Goal: Information Seeking & Learning: Learn about a topic

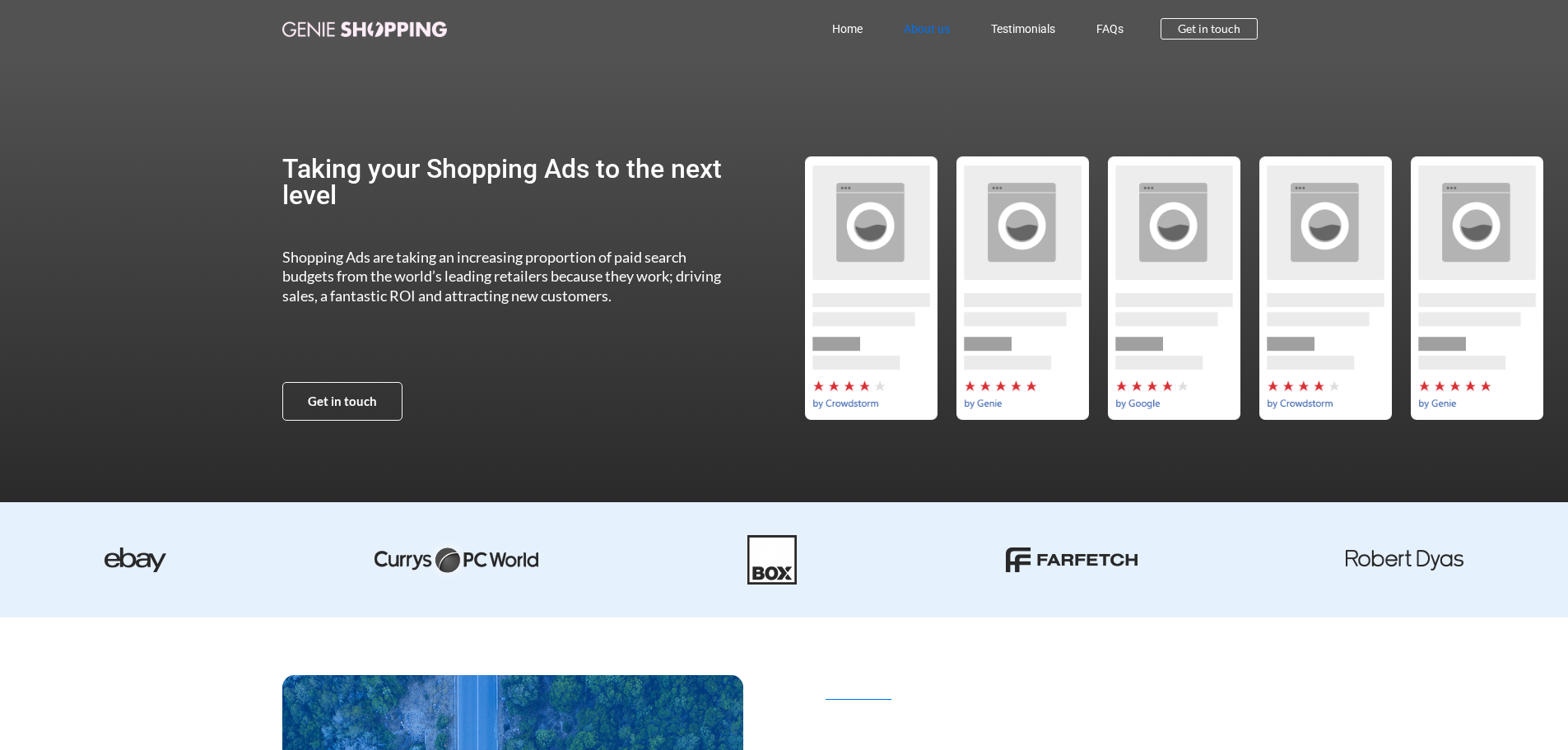
click at [934, 30] on link "About us" at bounding box center [927, 29] width 88 height 38
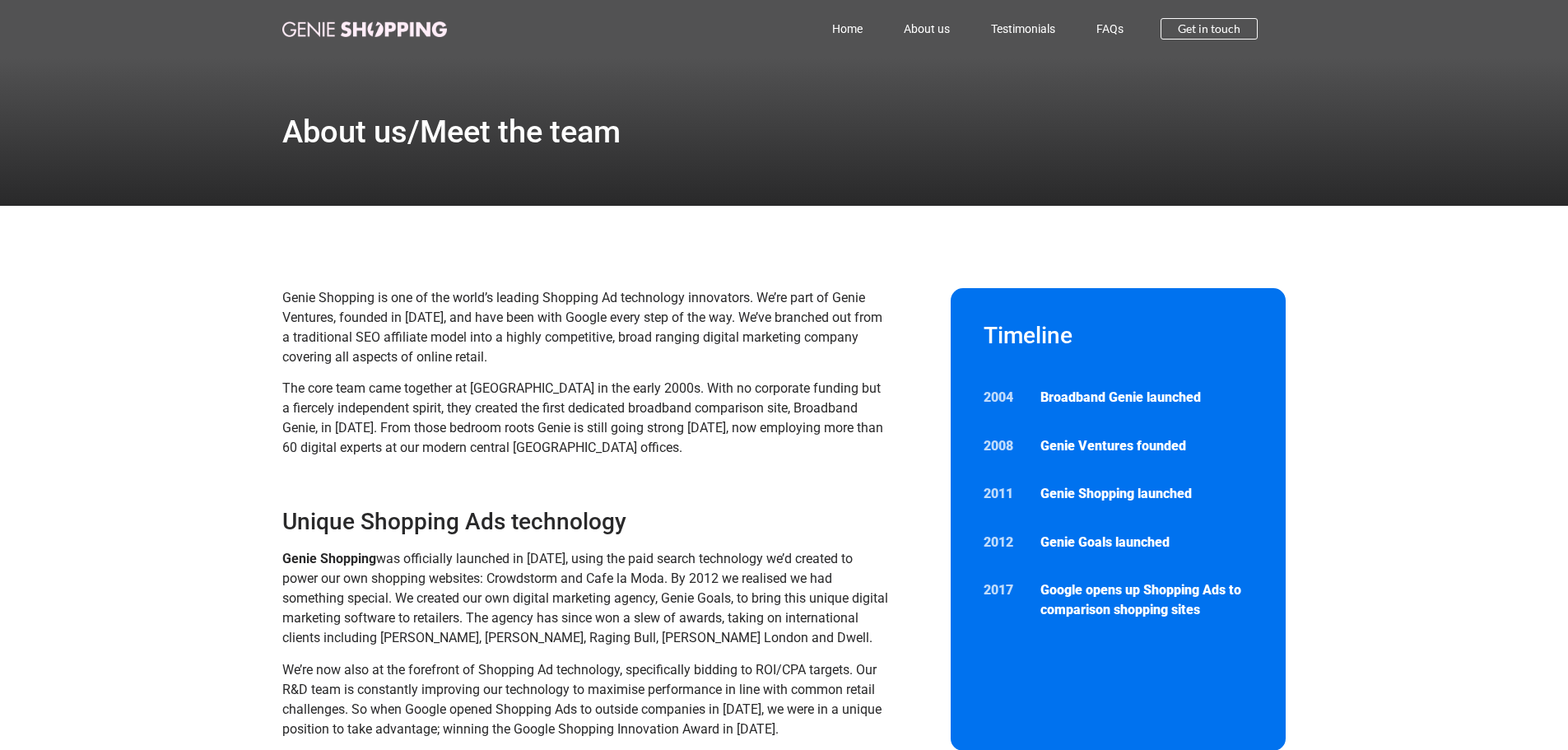
click at [359, 427] on span "The core team came together at Cambridge University in the early 2000s. With no…" at bounding box center [582, 418] width 601 height 75
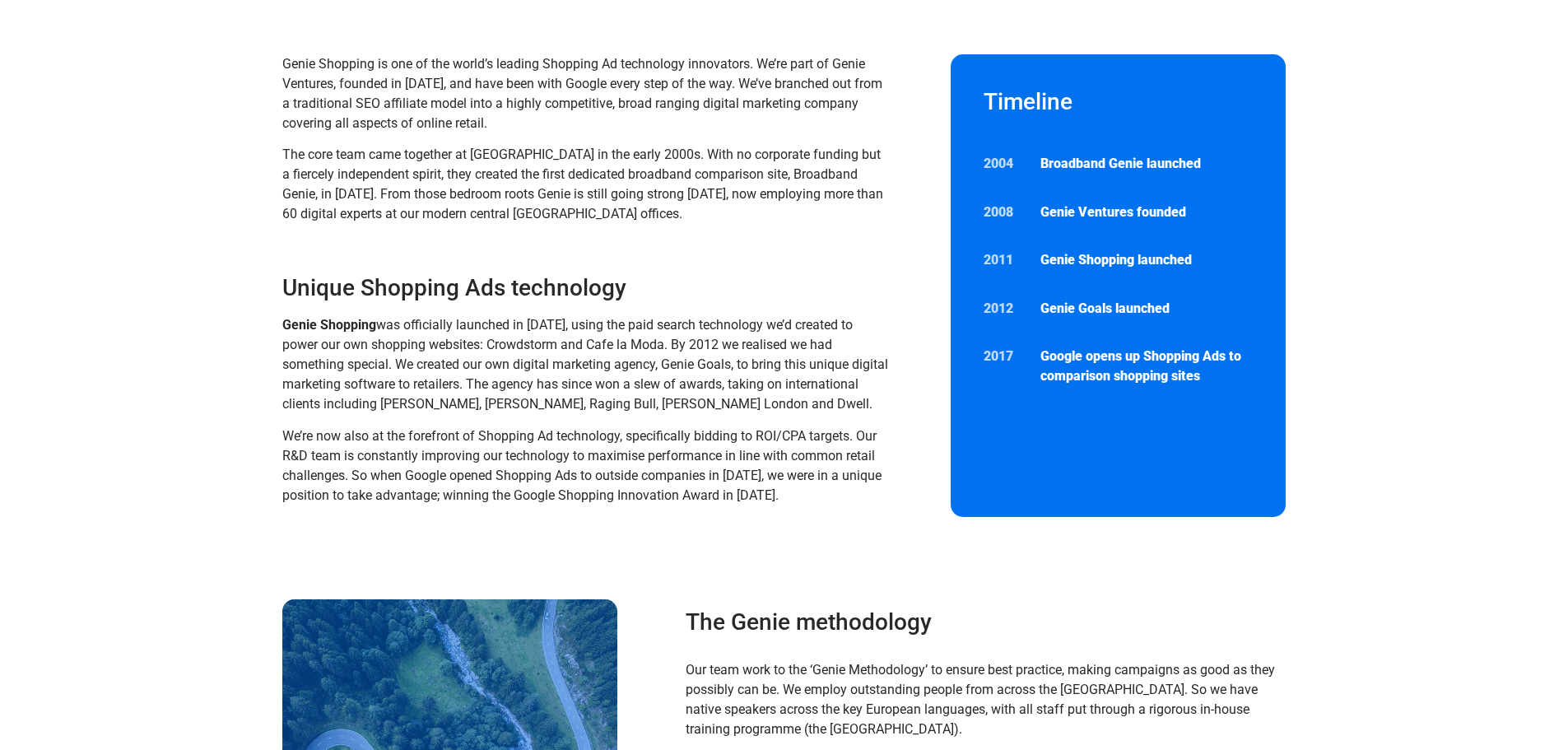
scroll to position [247, 0]
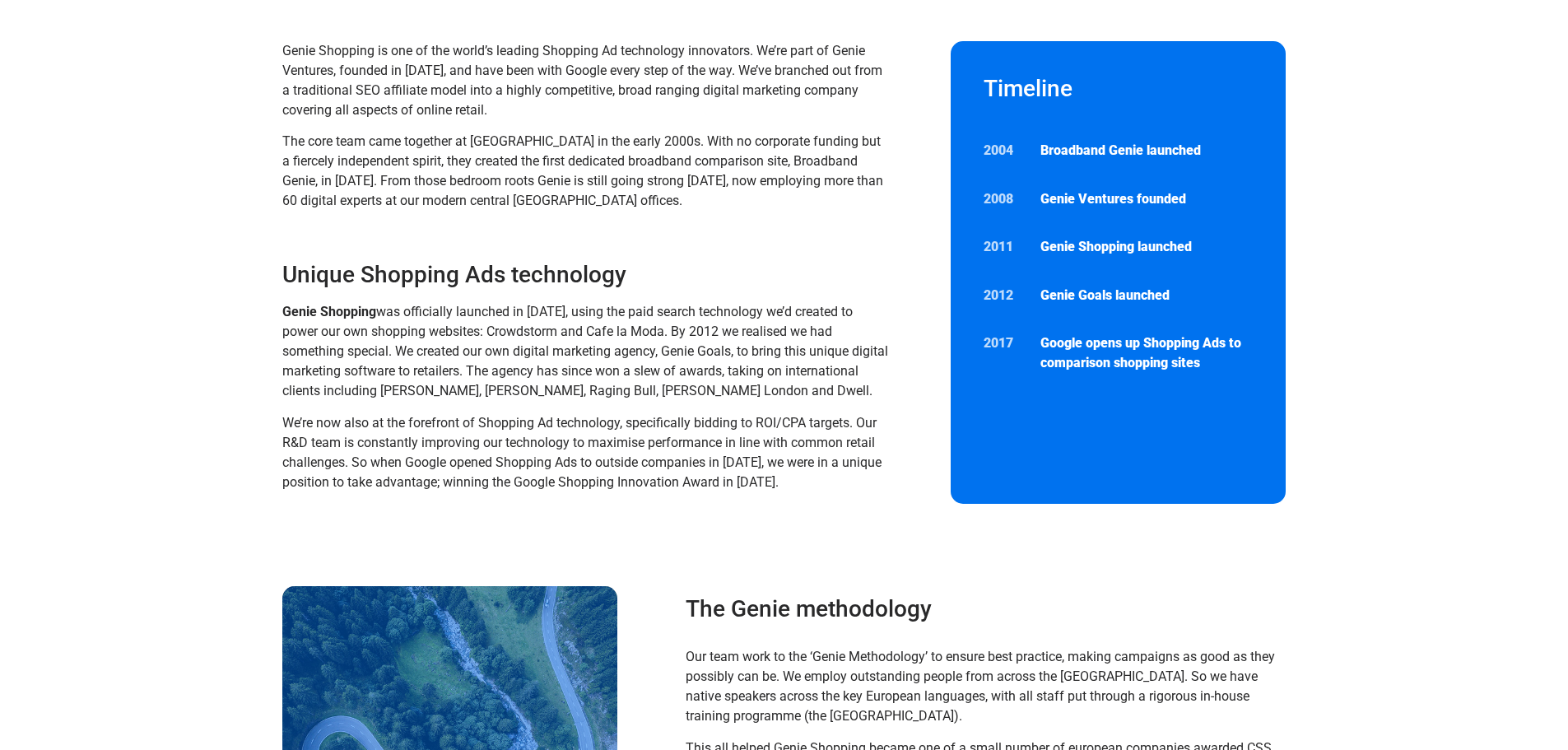
click at [555, 419] on span "We’re now also at the forefront of Shopping Ad technology, specifically bidding…" at bounding box center [582, 453] width 599 height 75
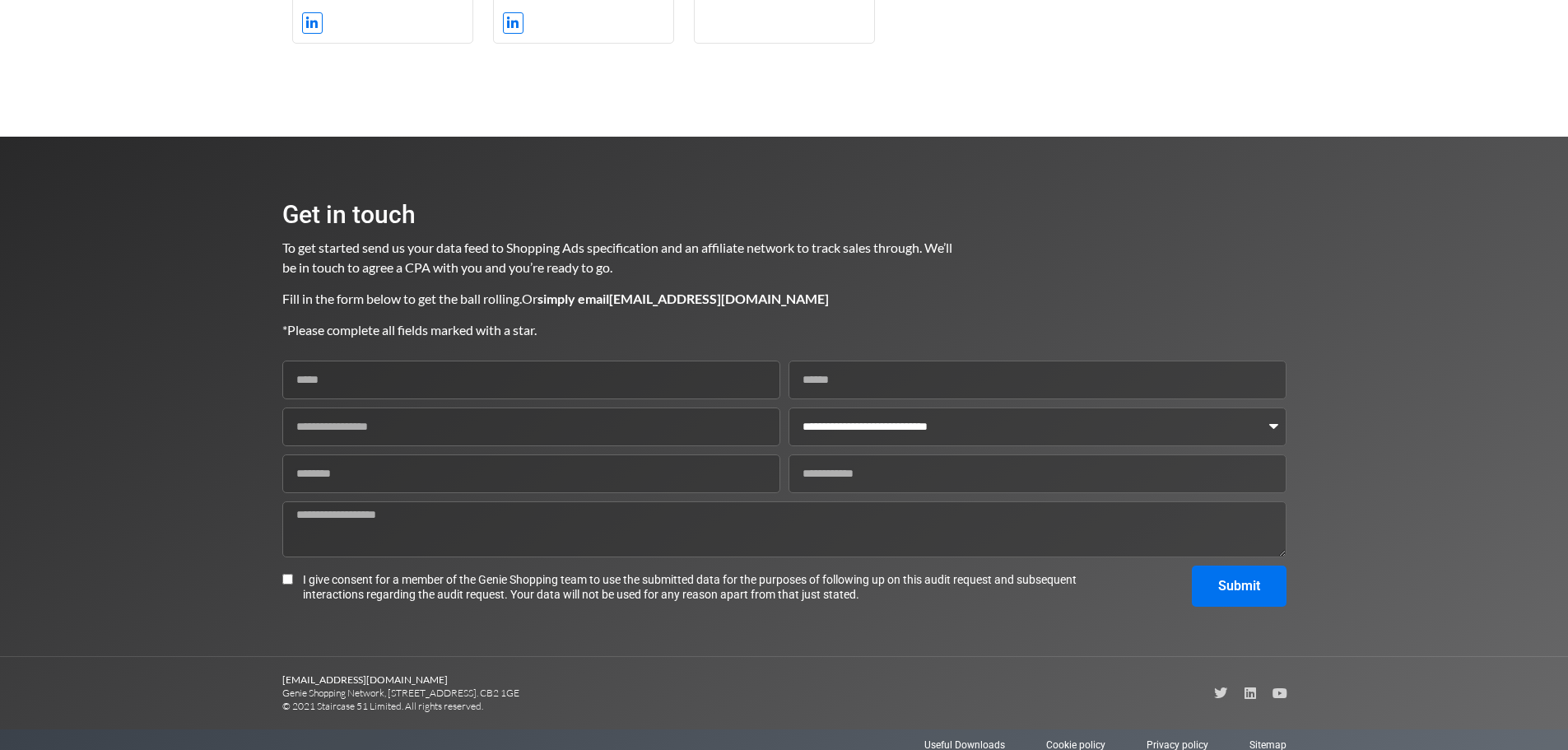
scroll to position [2254, 0]
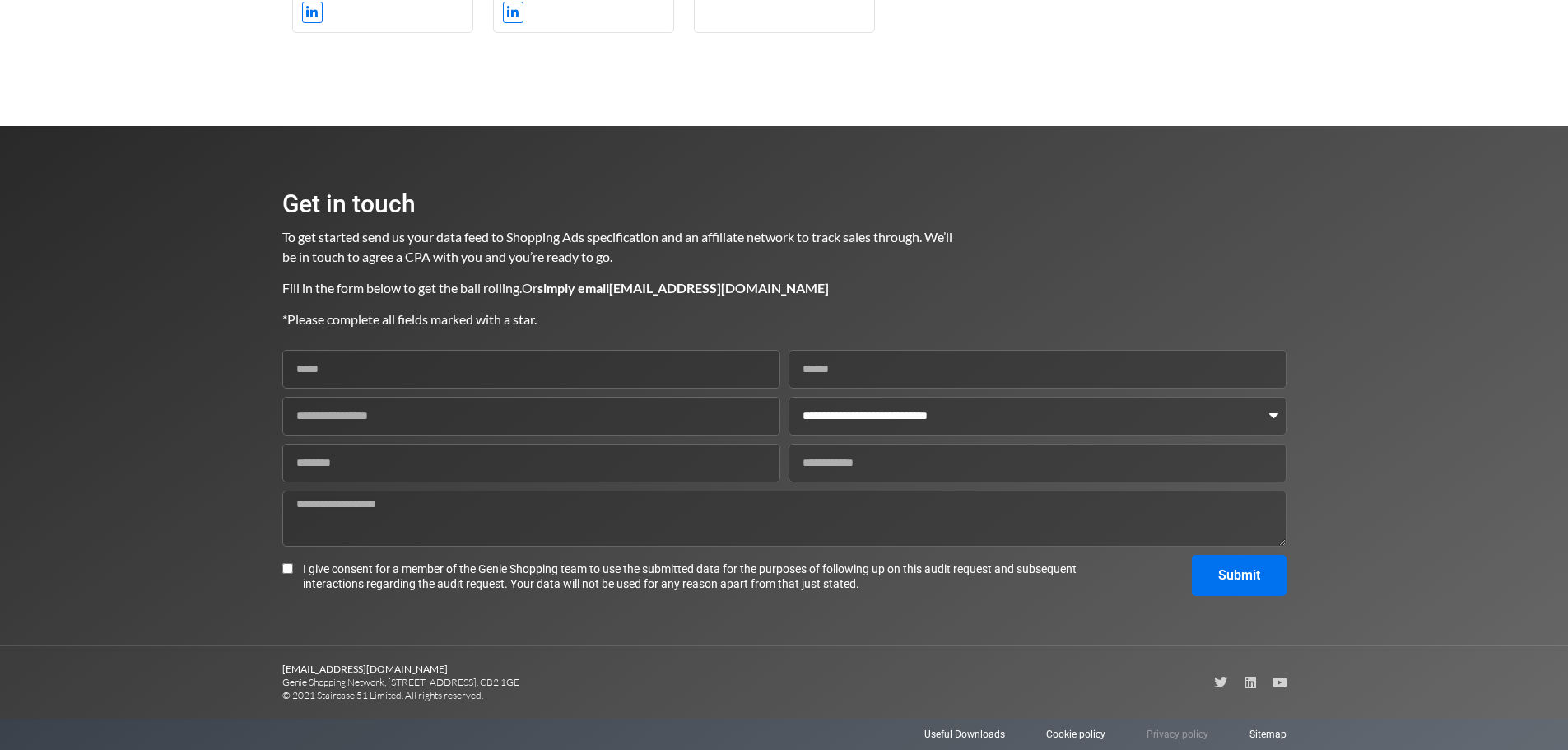
click at [1169, 734] on span "Privacy policy" at bounding box center [1177, 734] width 62 height 15
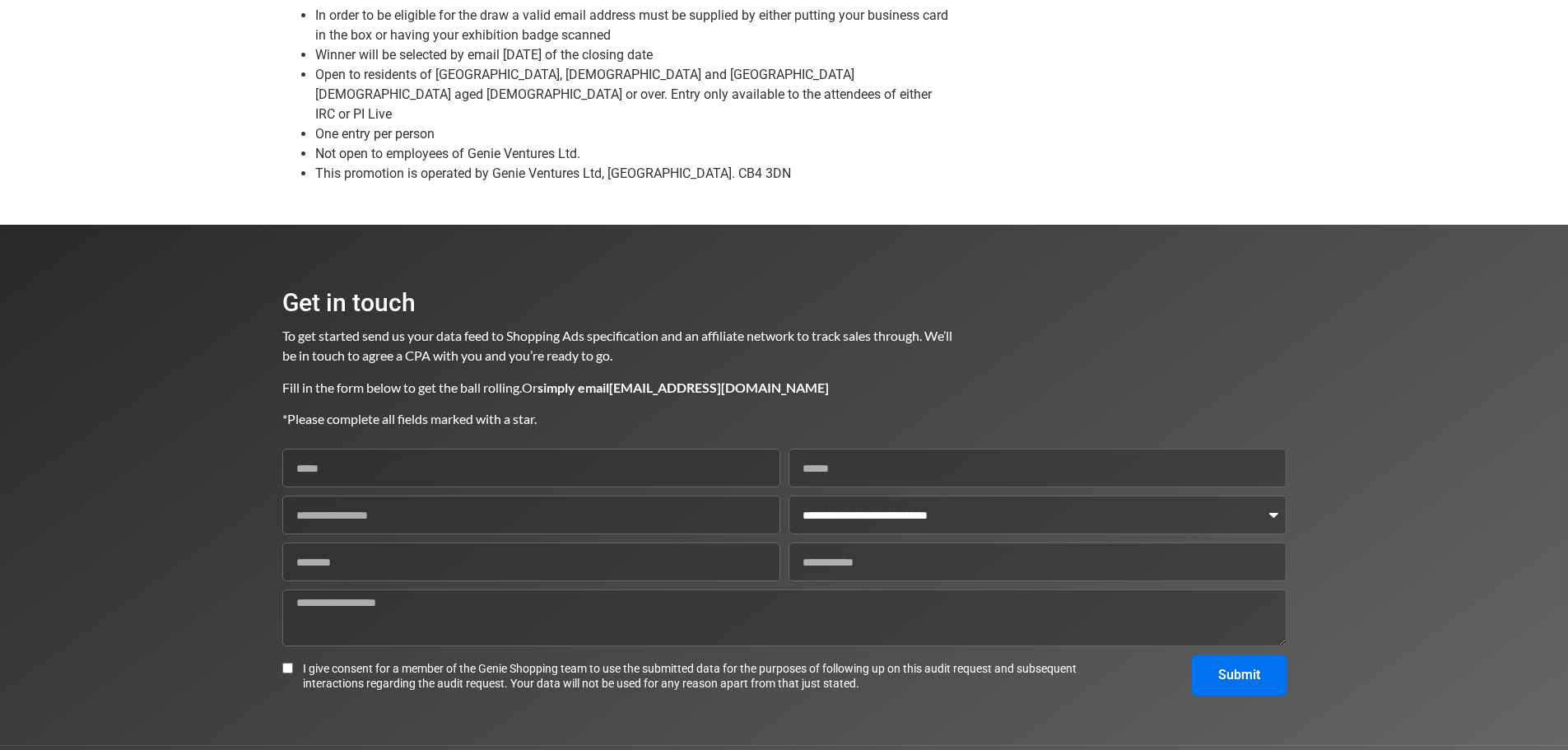
scroll to position [1644, 0]
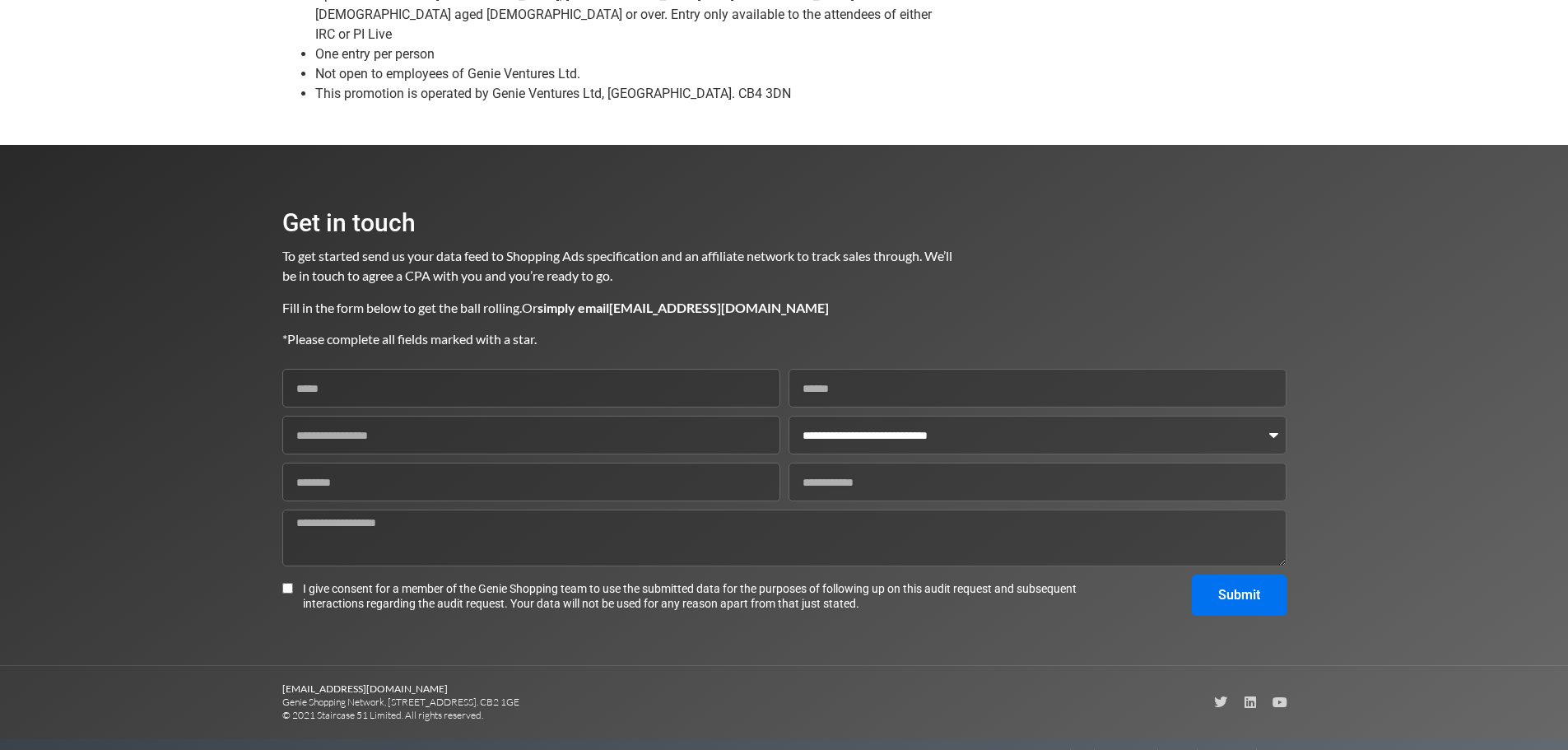
click at [975, 747] on span "Useful Downloads" at bounding box center [965, 753] width 81 height 15
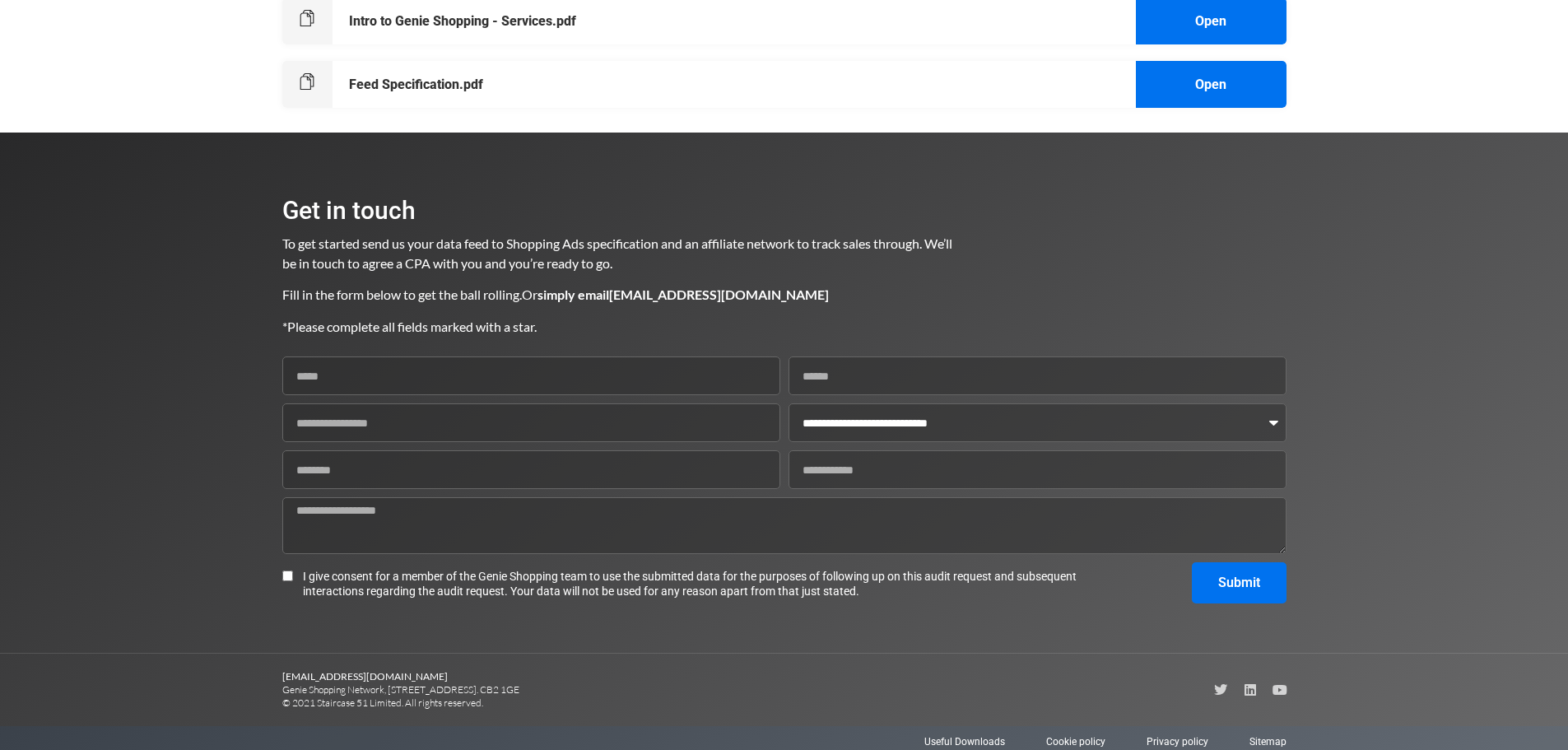
scroll to position [318, 0]
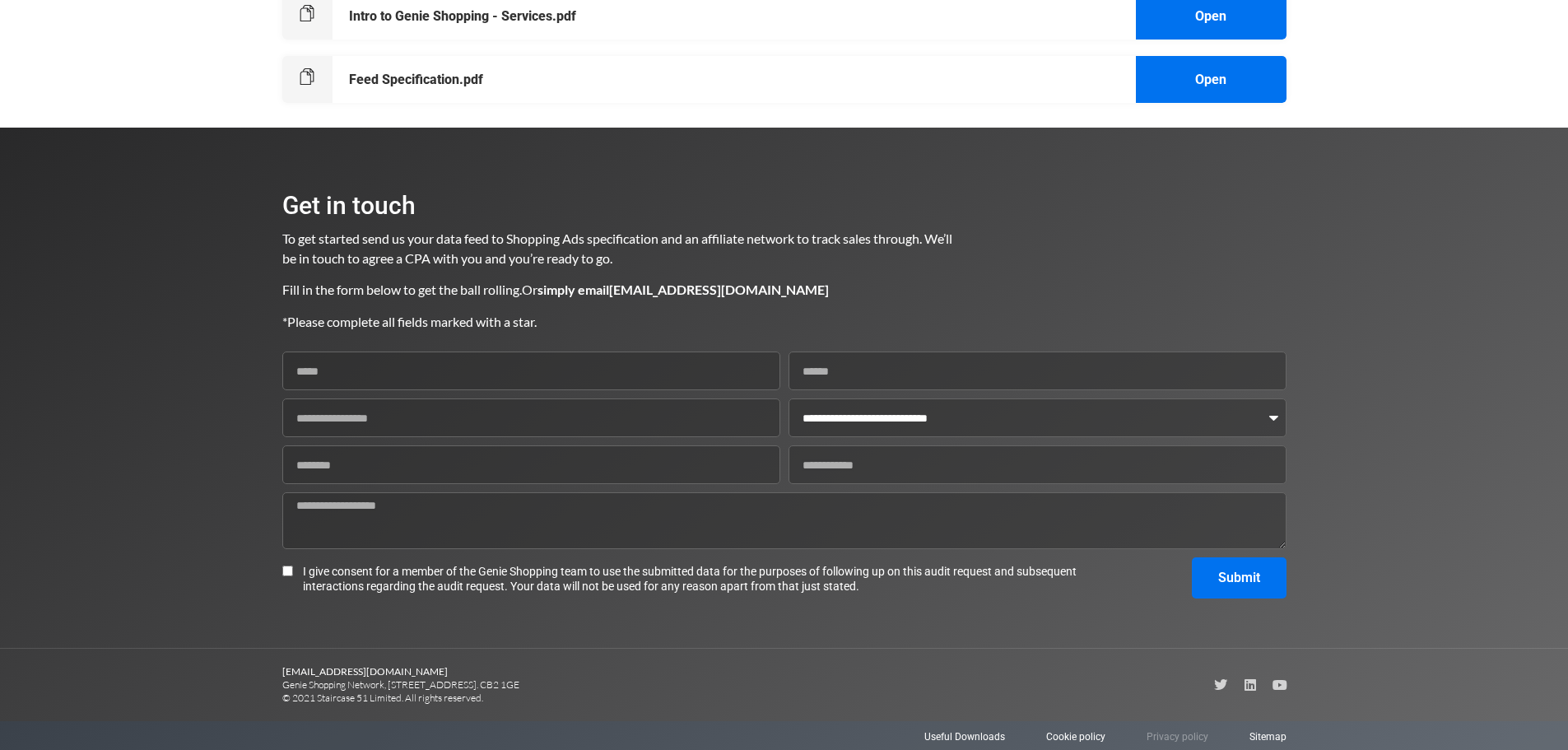
click at [1159, 736] on span "Privacy policy" at bounding box center [1177, 737] width 62 height 15
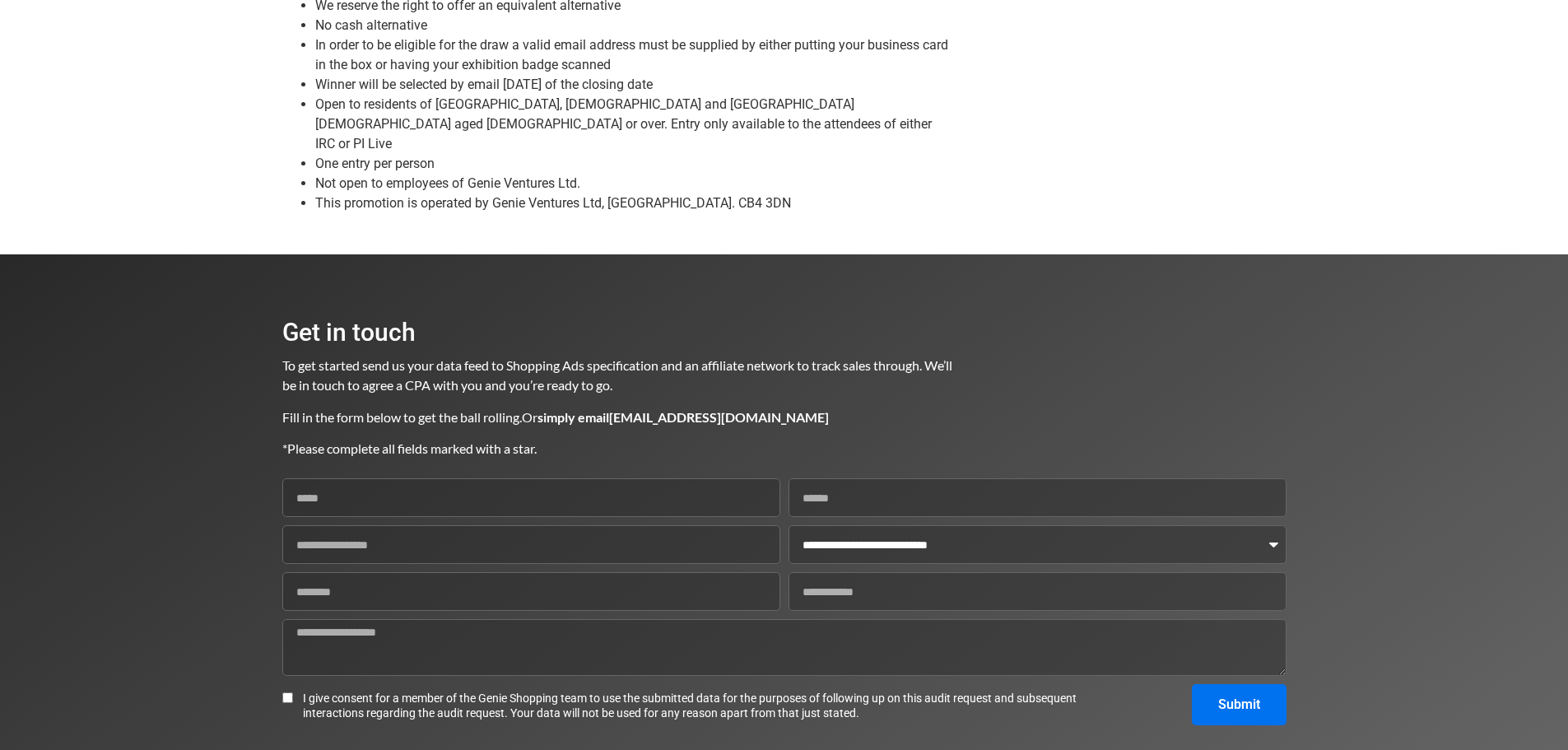
scroll to position [1644, 0]
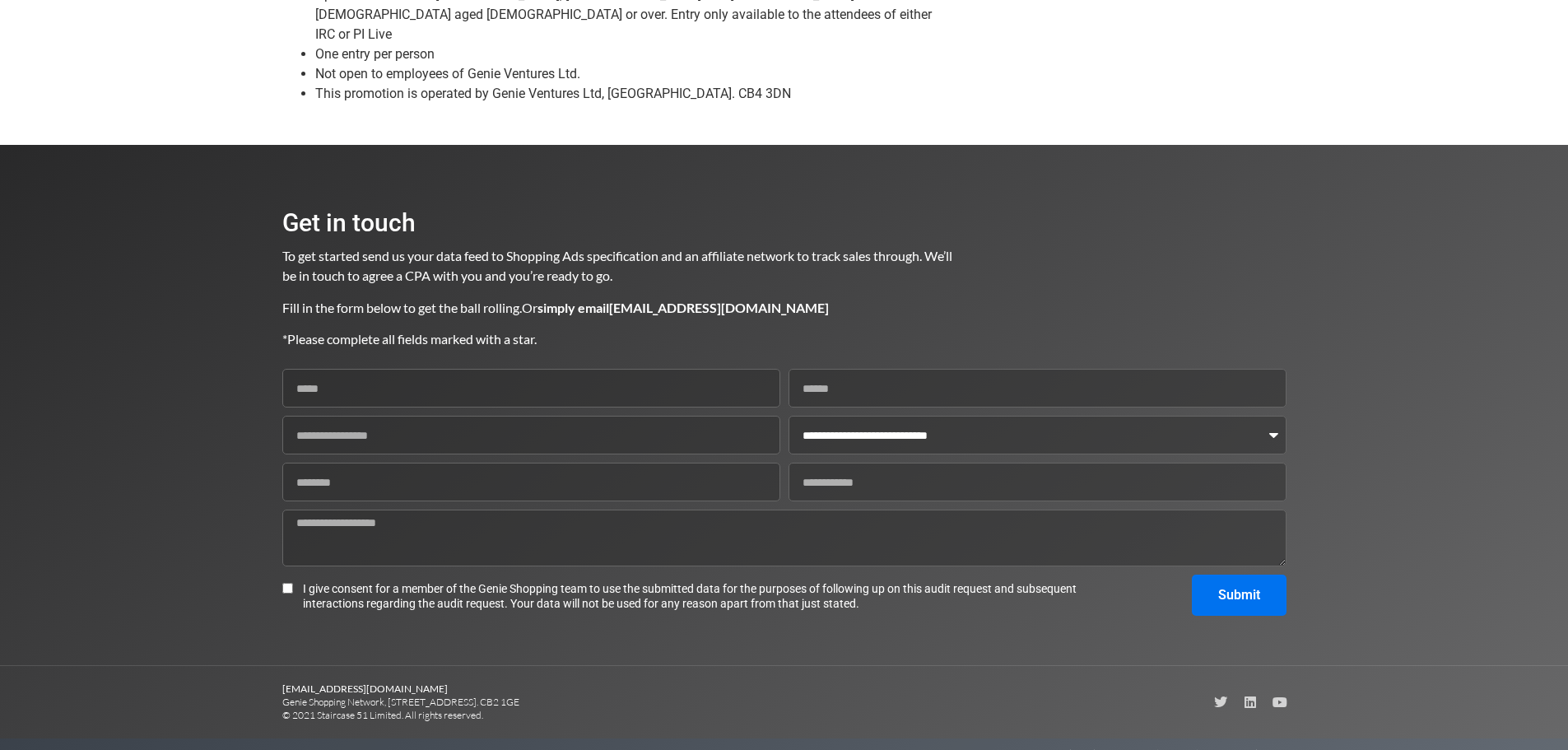
click at [1174, 747] on span "Privacy policy" at bounding box center [1177, 753] width 62 height 15
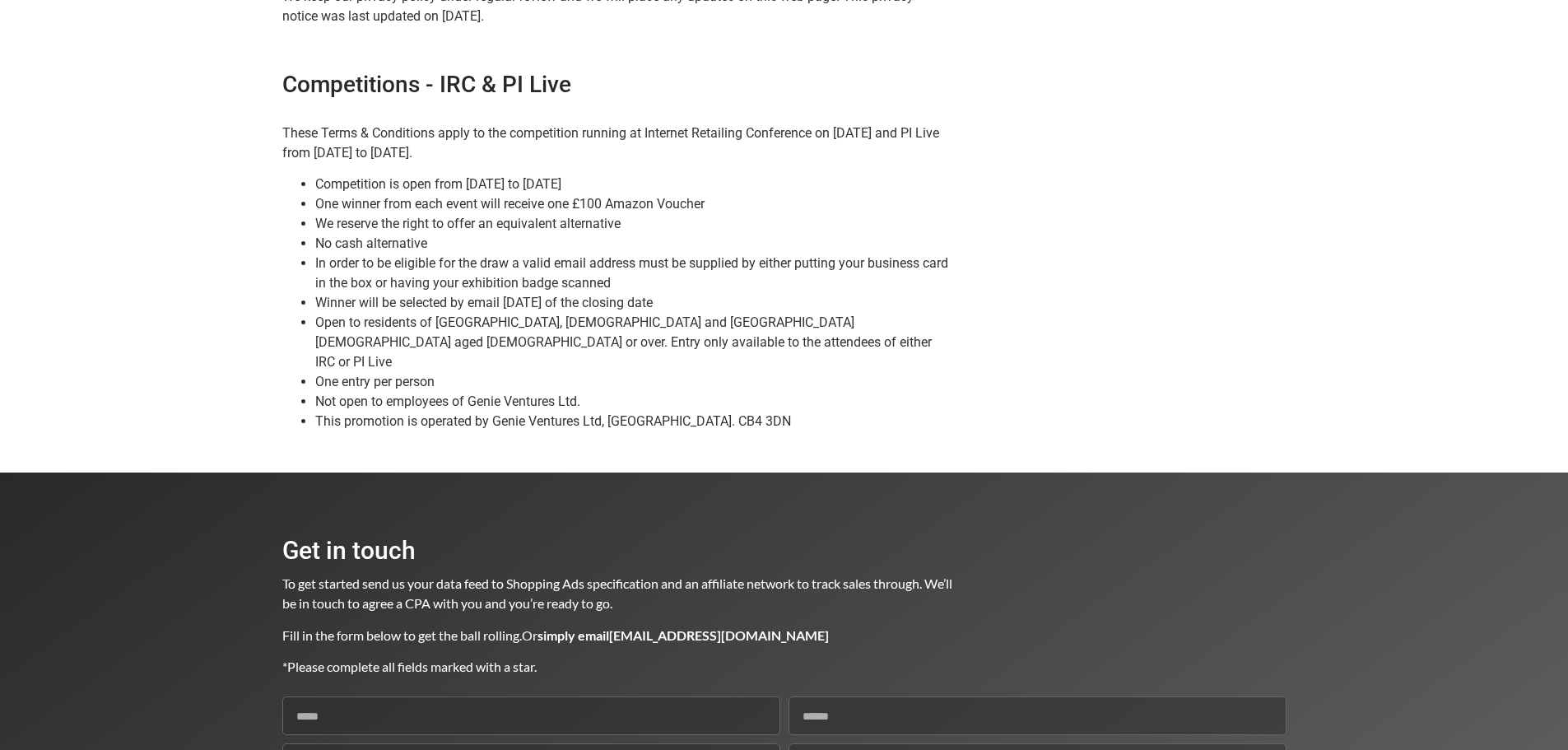
scroll to position [1314, 0]
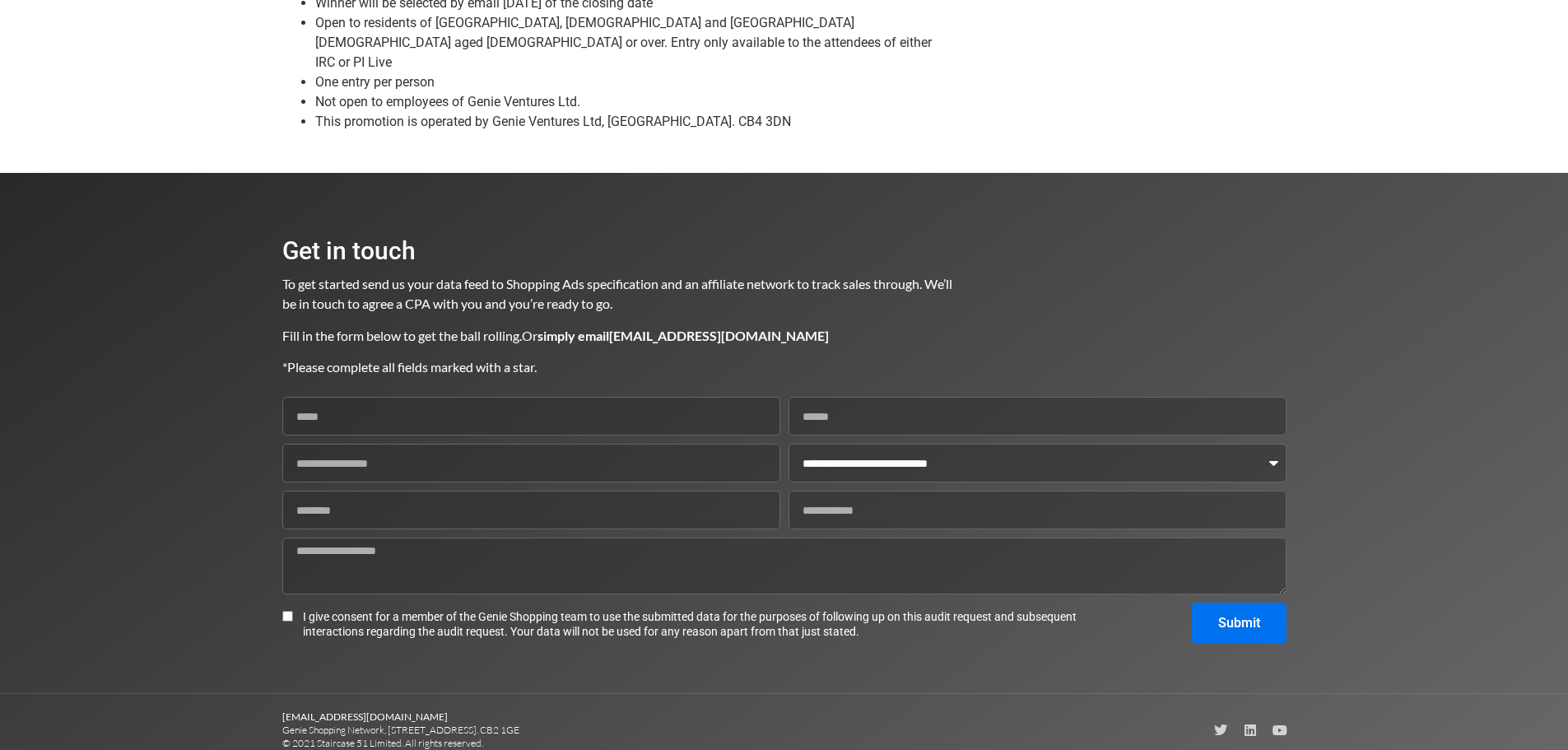
scroll to position [1644, 0]
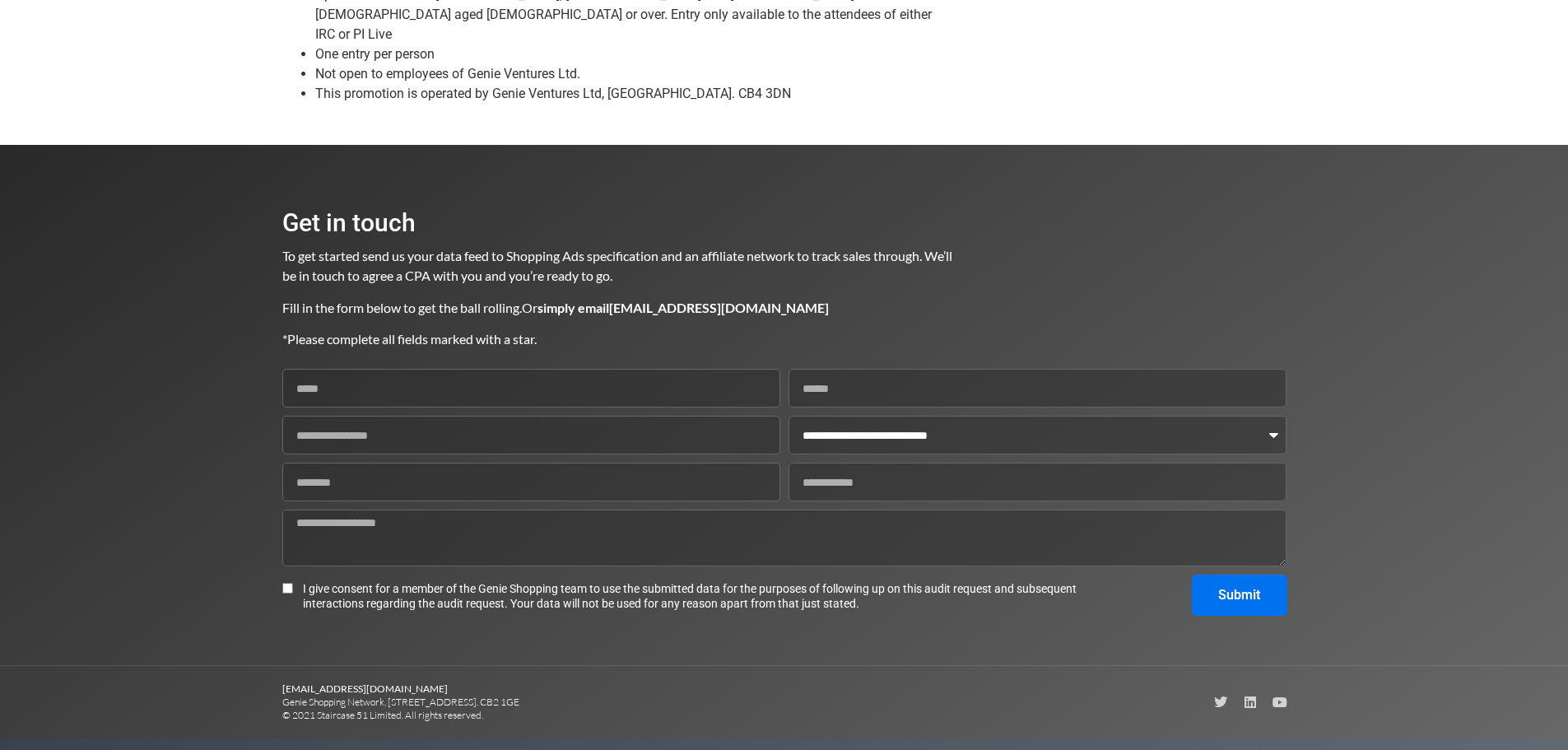
click at [1062, 747] on span "Cookie policy" at bounding box center [1076, 753] width 59 height 15
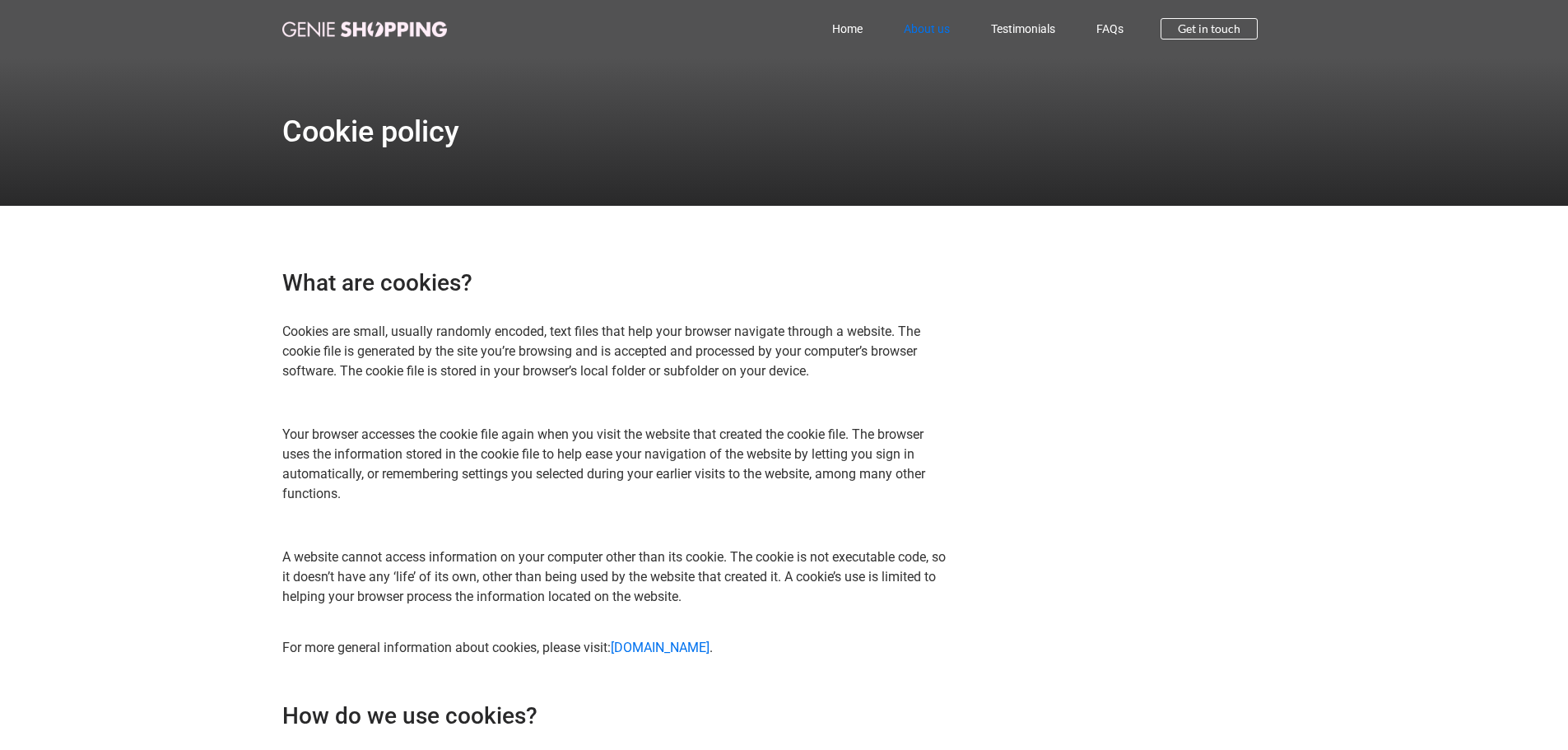
click at [908, 30] on link "About us" at bounding box center [927, 29] width 88 height 38
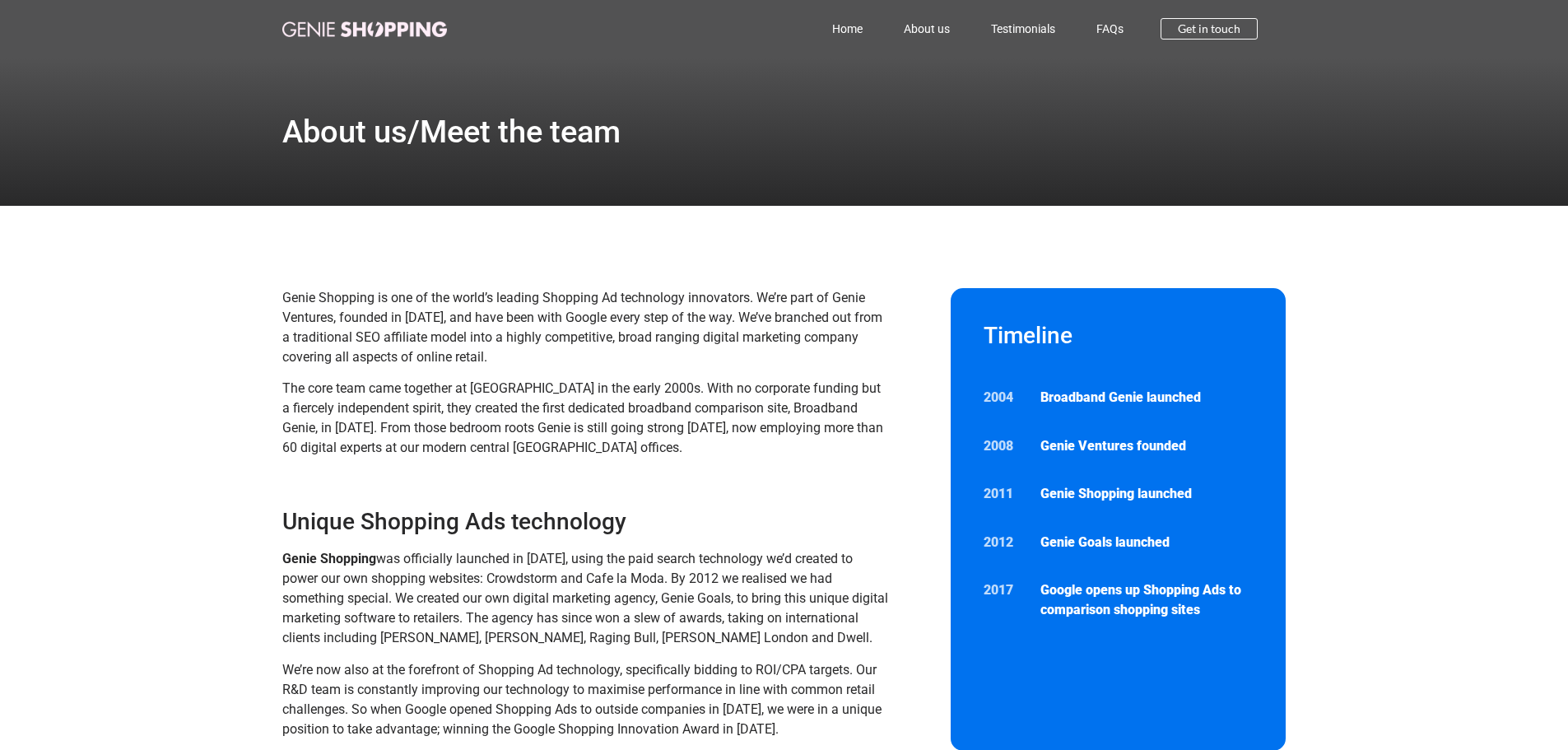
click at [775, 396] on span "The core team came together at Cambridge University in the early 2000s. With no…" at bounding box center [582, 418] width 601 height 75
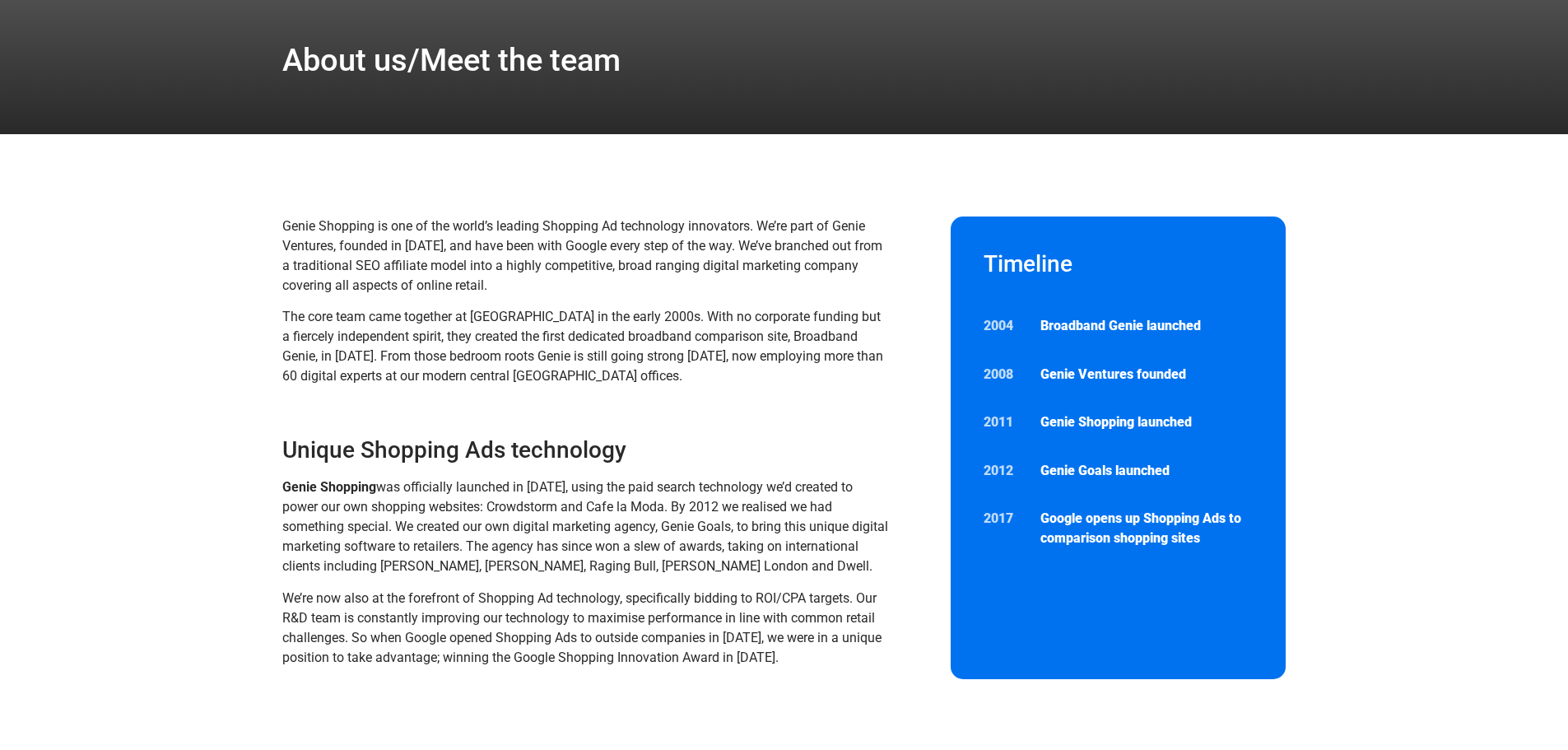
scroll to position [165, 0]
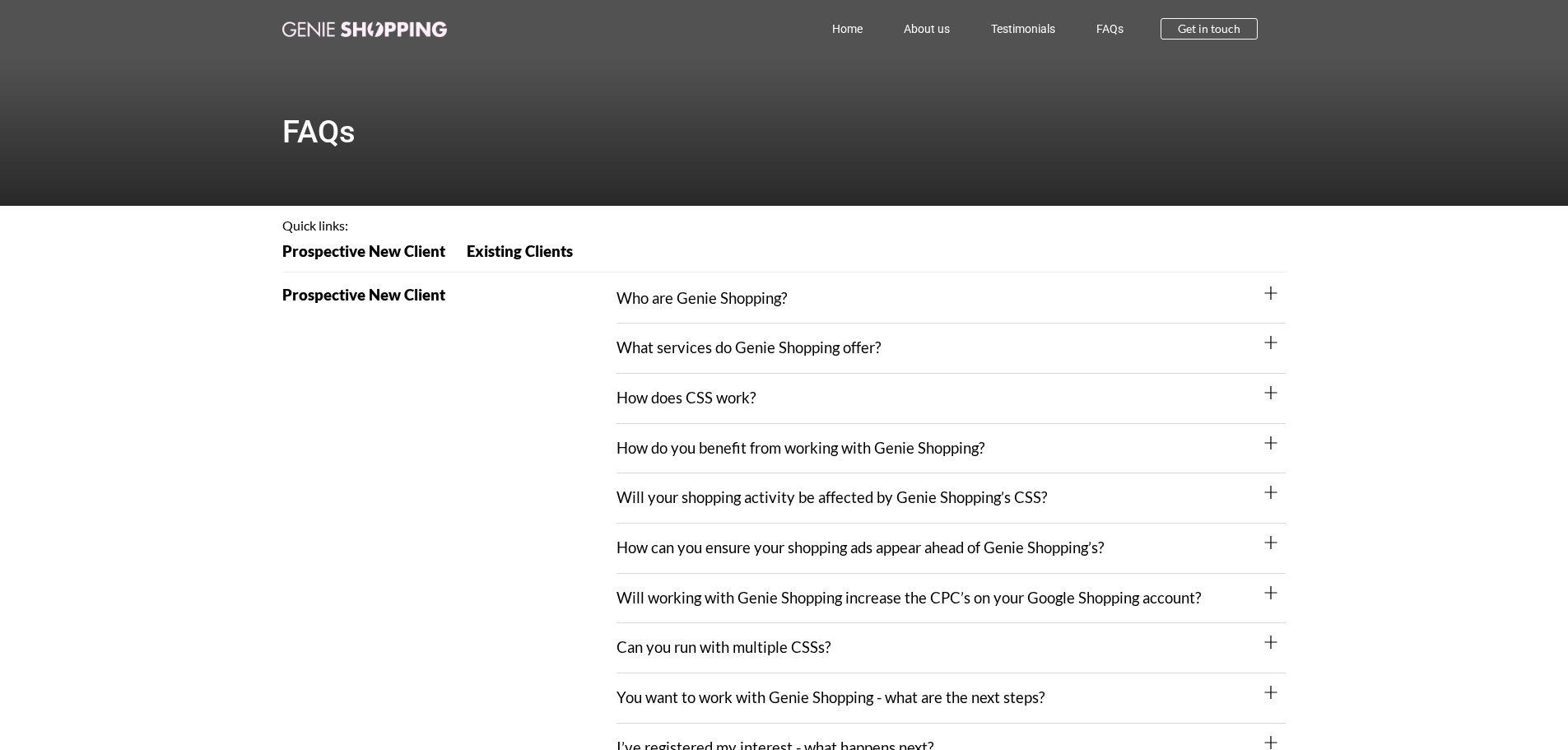
click at [699, 293] on link "Who are Genie Shopping?" at bounding box center [701, 297] width 171 height 18
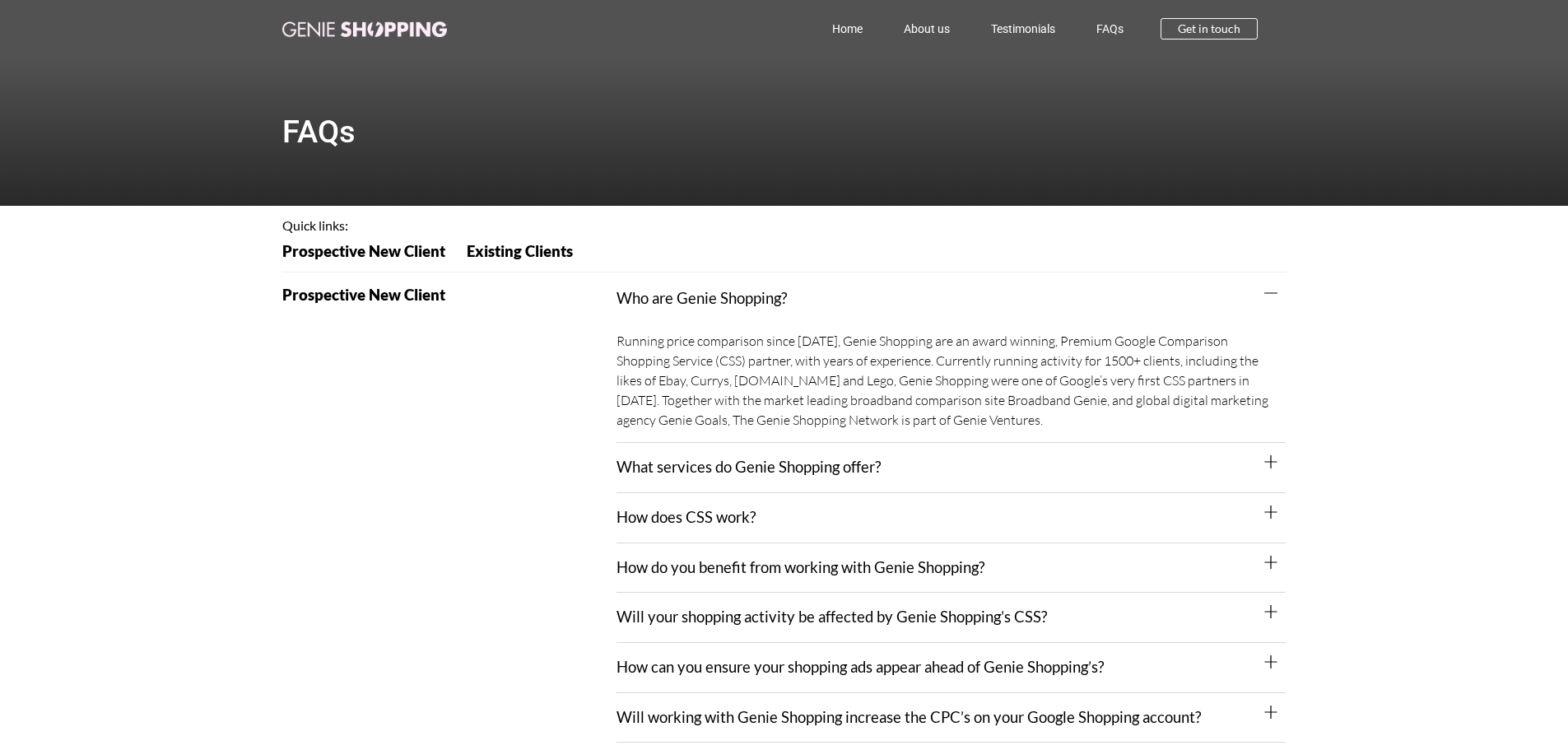
click at [810, 465] on link "What services do Genie Shopping offer?" at bounding box center [748, 466] width 264 height 18
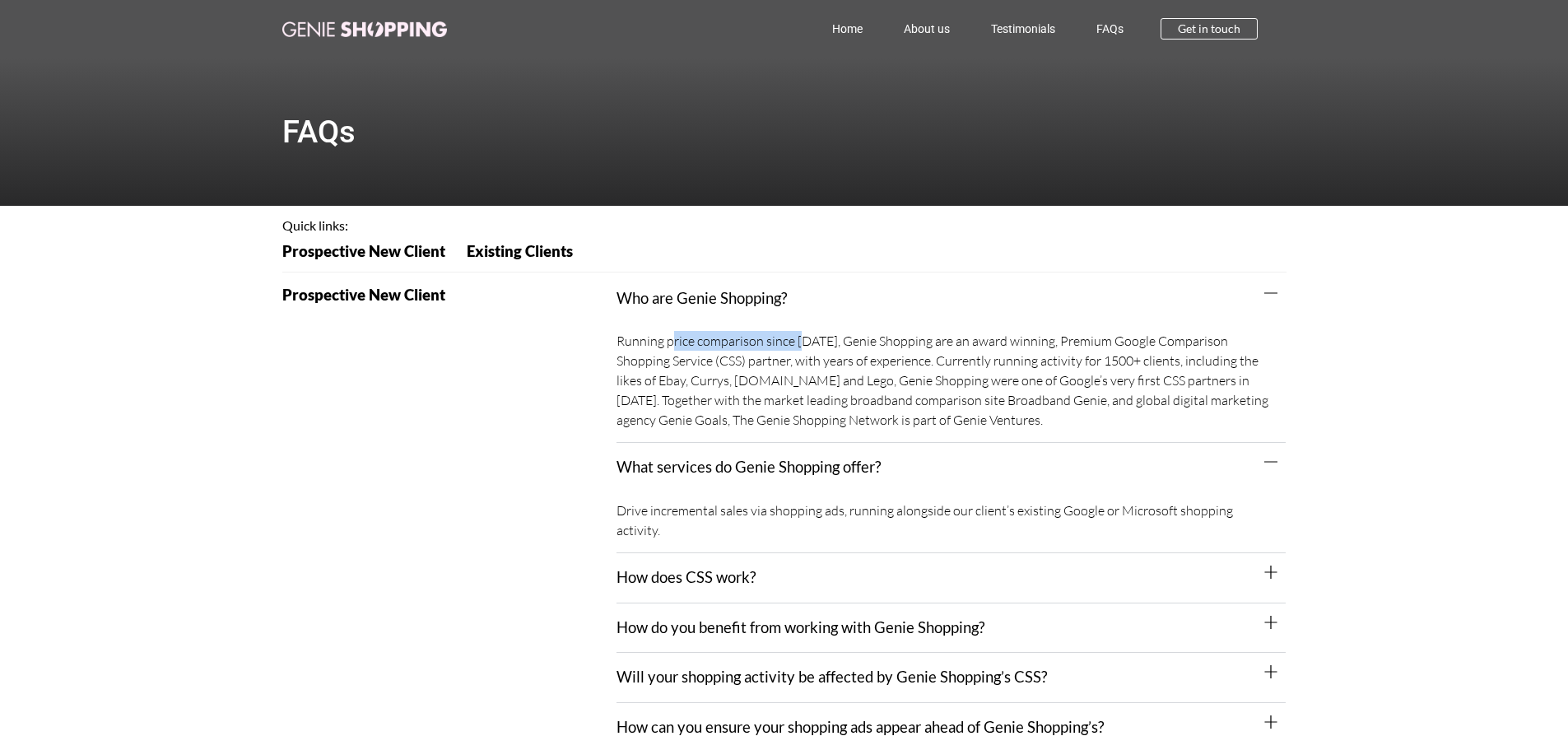
drag, startPoint x: 678, startPoint y: 341, endPoint x: 802, endPoint y: 341, distance: 124.0
click at [802, 341] on div "Running price comparison since [DATE], Genie Shopping are an award winning, Pre…" at bounding box center [951, 382] width 669 height 121
click at [810, 342] on div "Running price comparison since [DATE], Genie Shopping are an award winning, Pre…" at bounding box center [951, 382] width 669 height 121
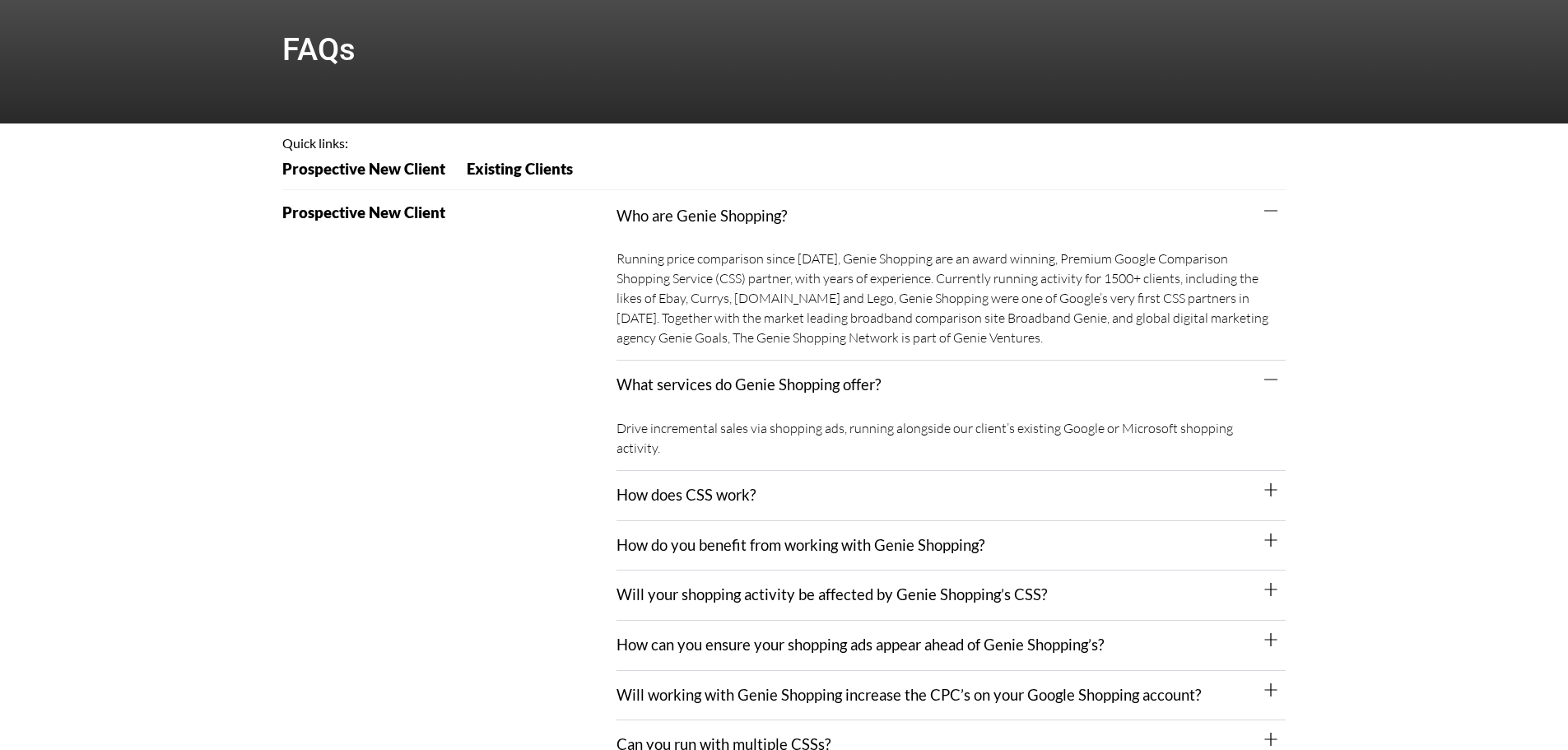
click at [740, 471] on div "How does CSS work?" at bounding box center [951, 496] width 669 height 50
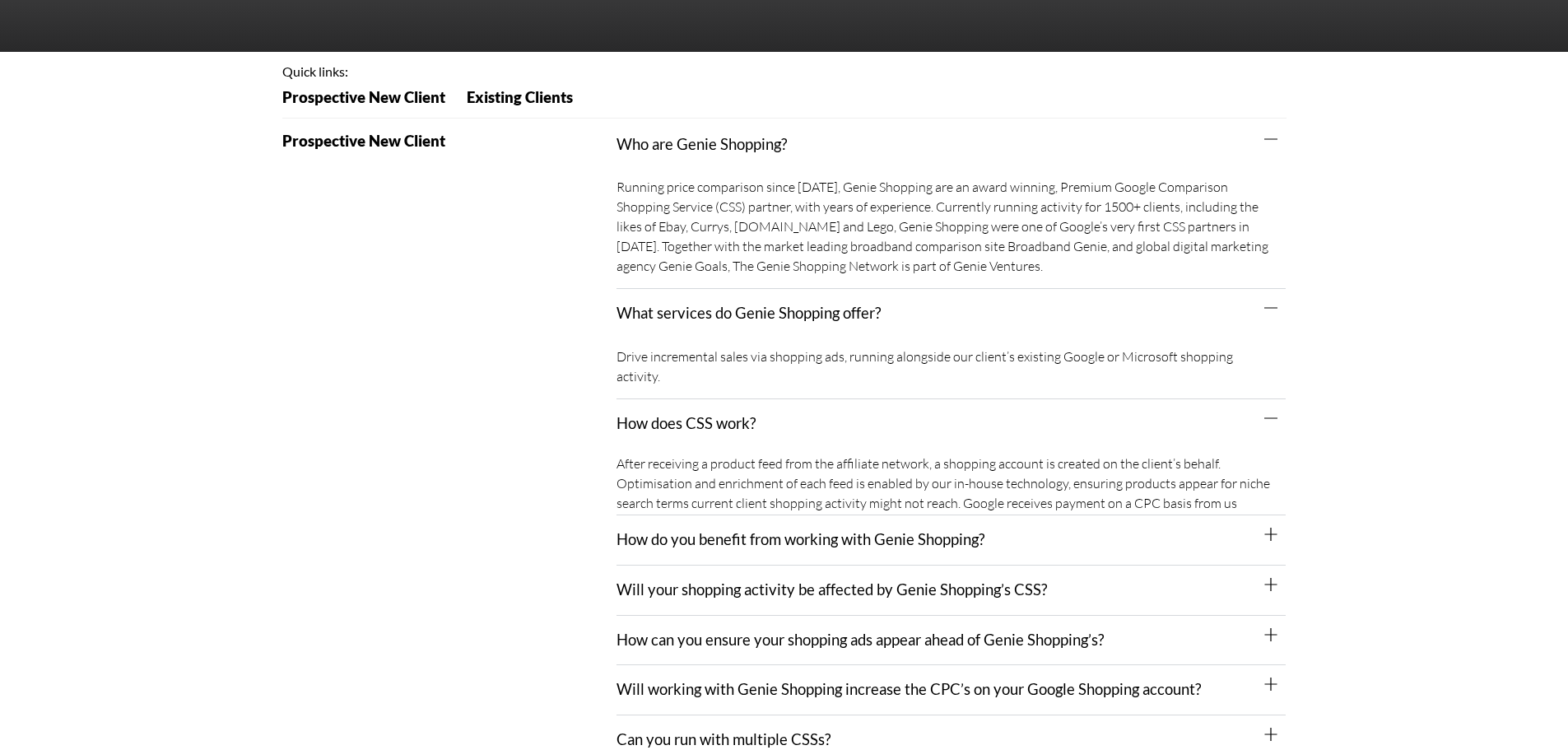
scroll to position [247, 0]
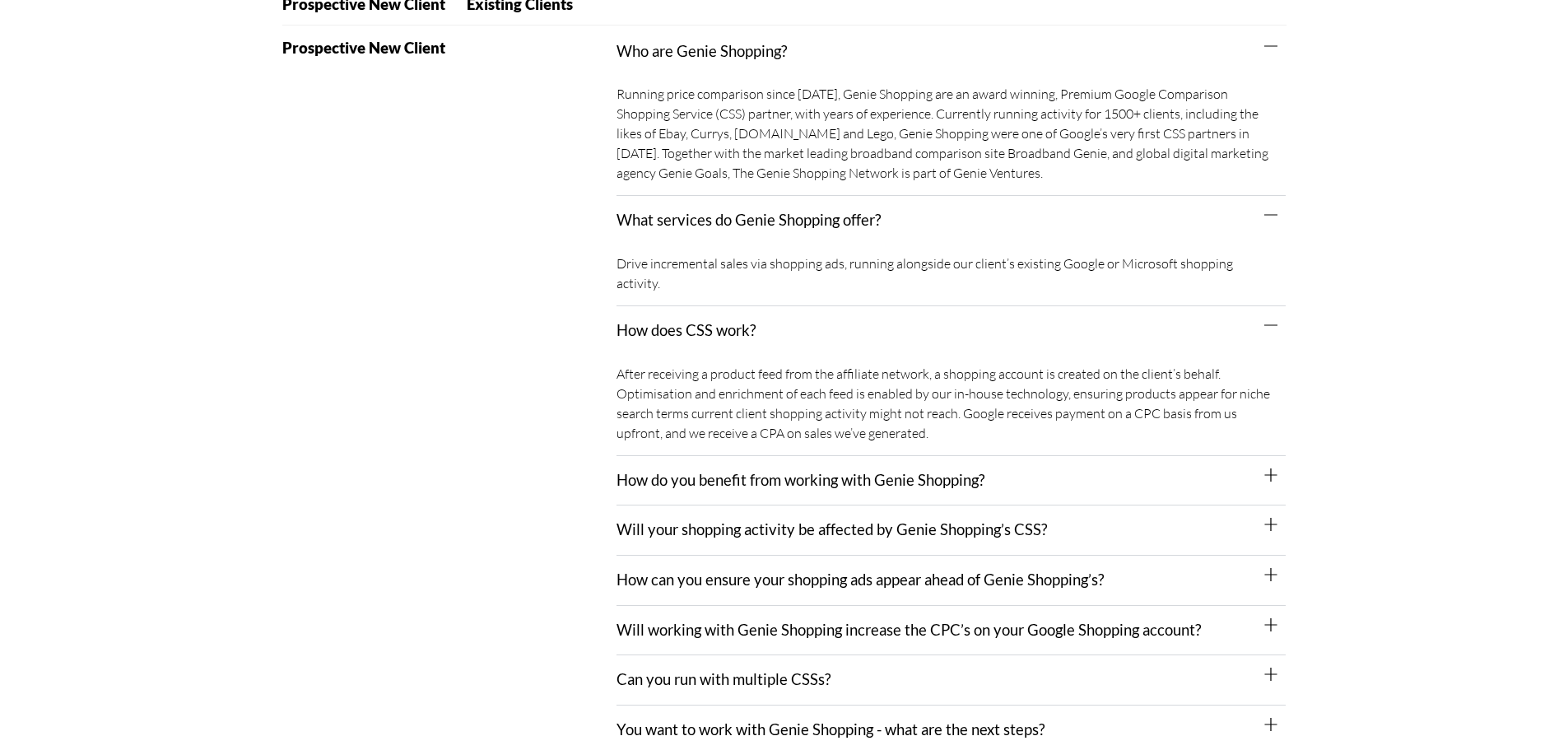
click at [772, 471] on link "How do you benefit from working with Genie Shopping?" at bounding box center [800, 479] width 368 height 18
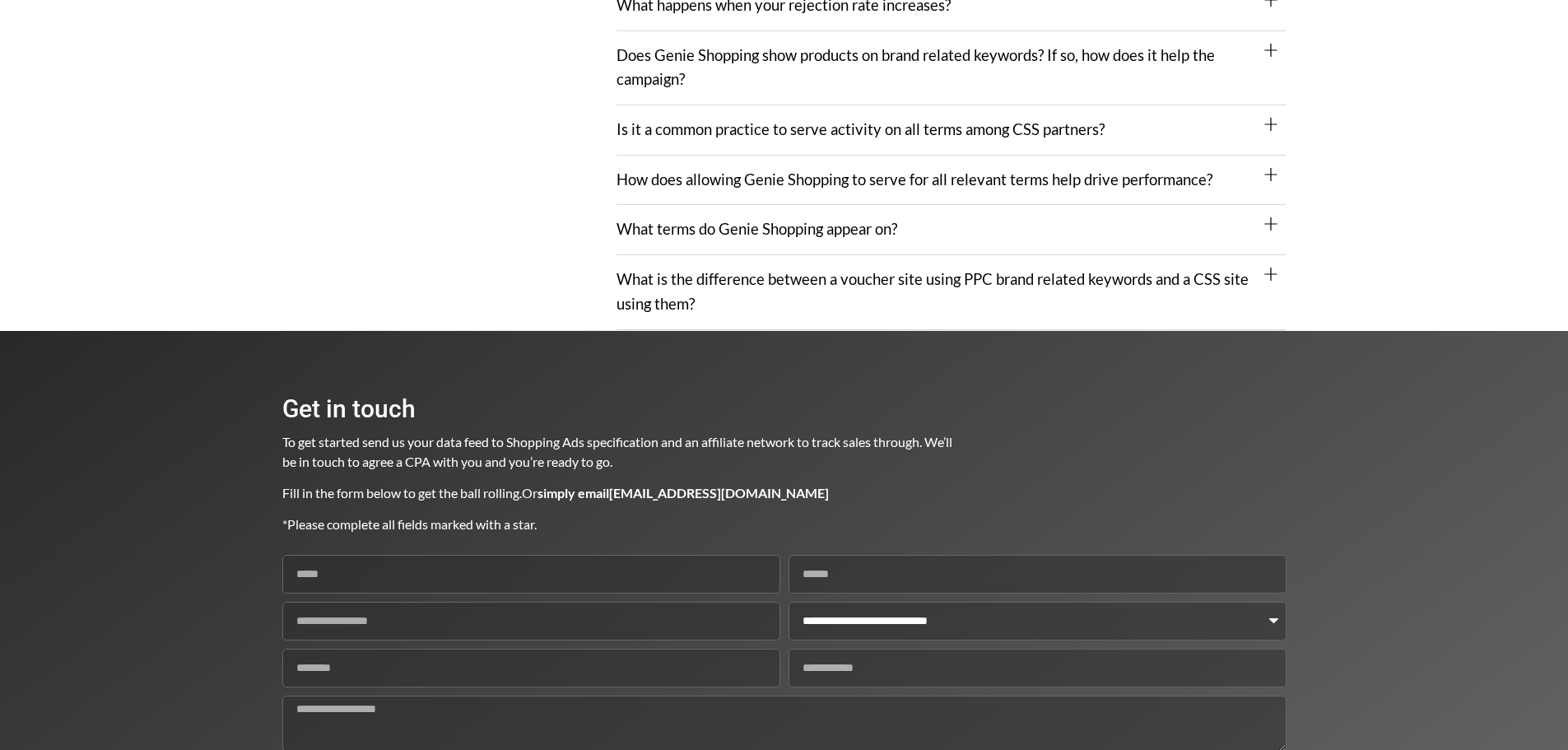
scroll to position [2142, 0]
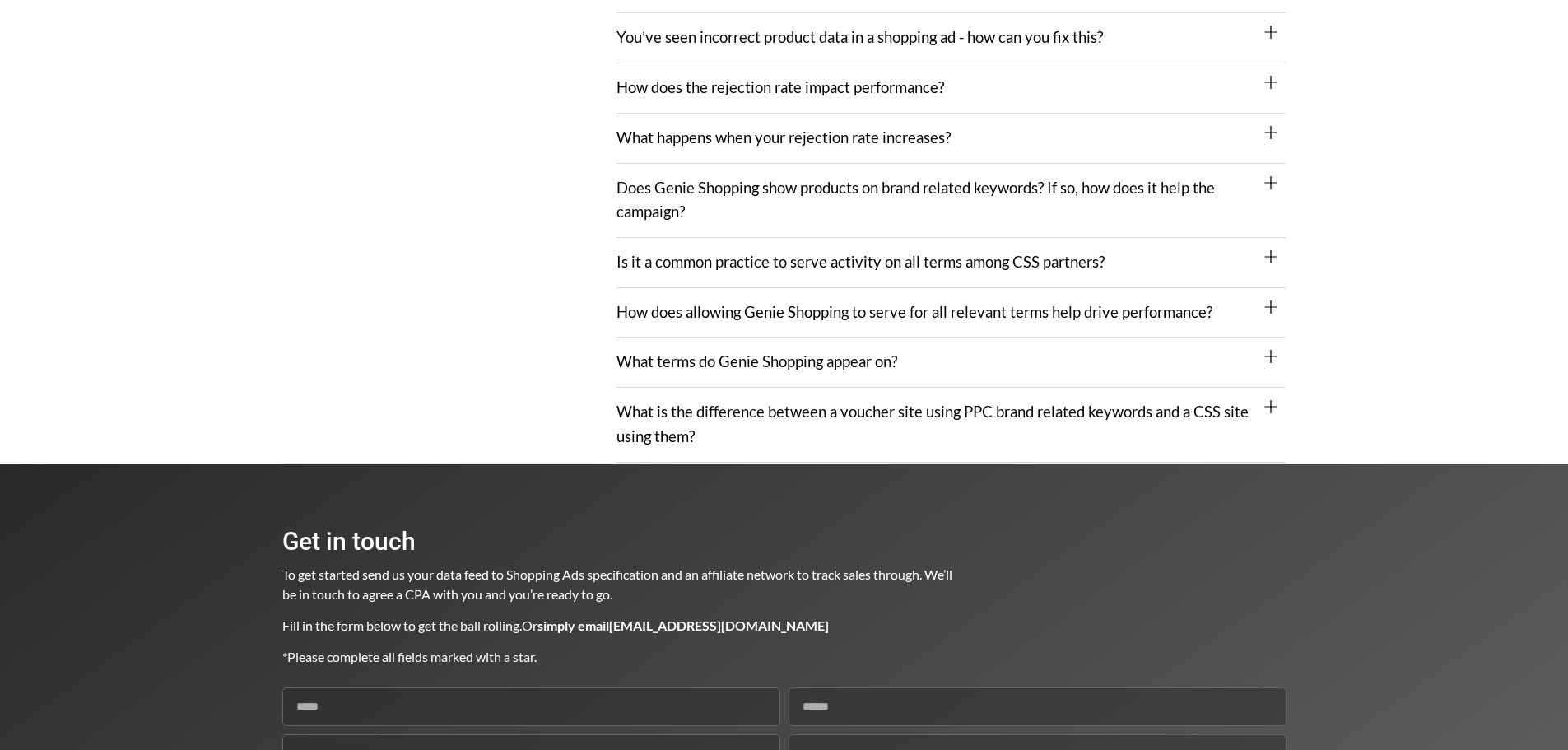
click at [775, 402] on link "What is the difference between a voucher site using PPC brand related keywords …" at bounding box center [932, 423] width 632 height 42
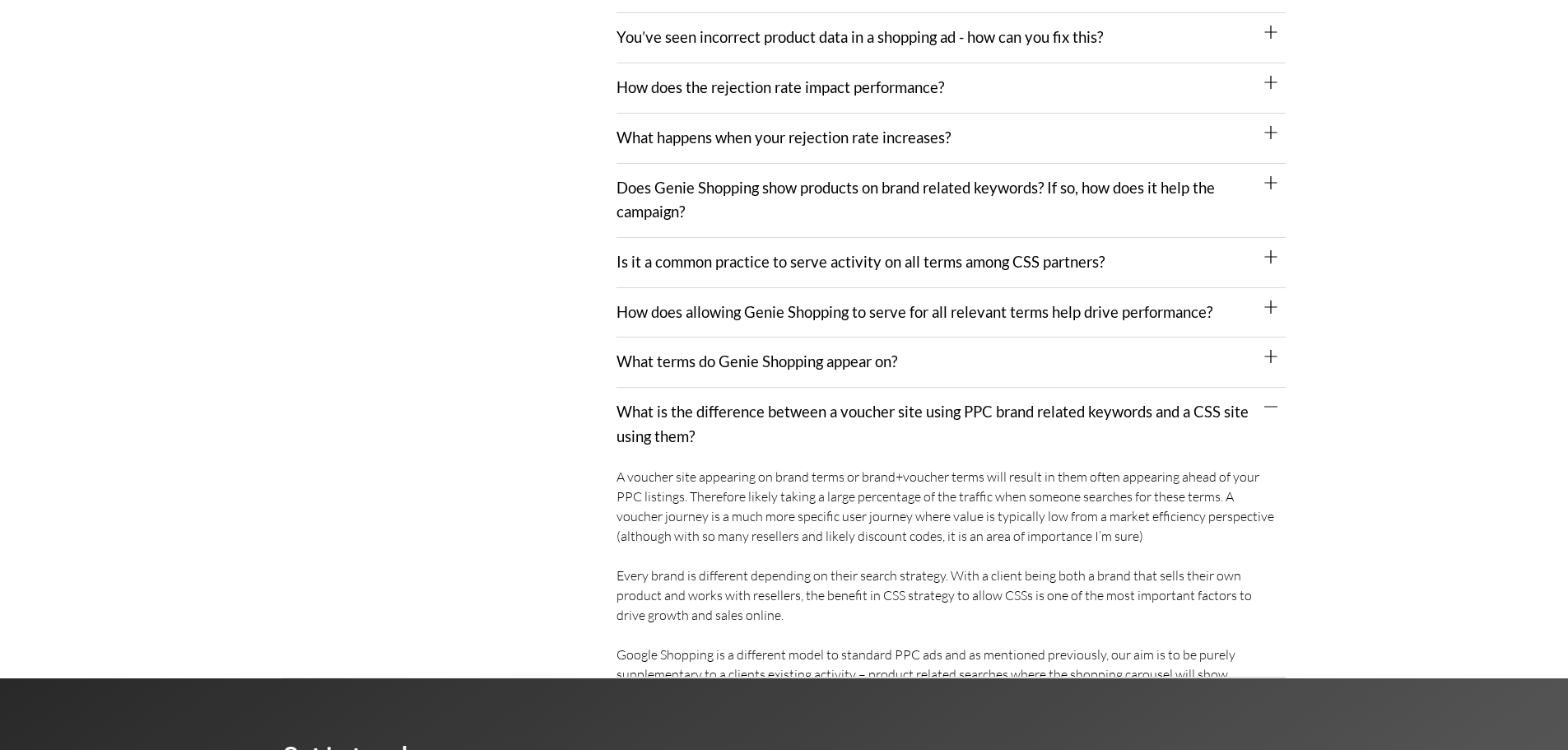
click at [778, 354] on div "What terms do Genie Shopping appear on?" at bounding box center [951, 362] width 669 height 50
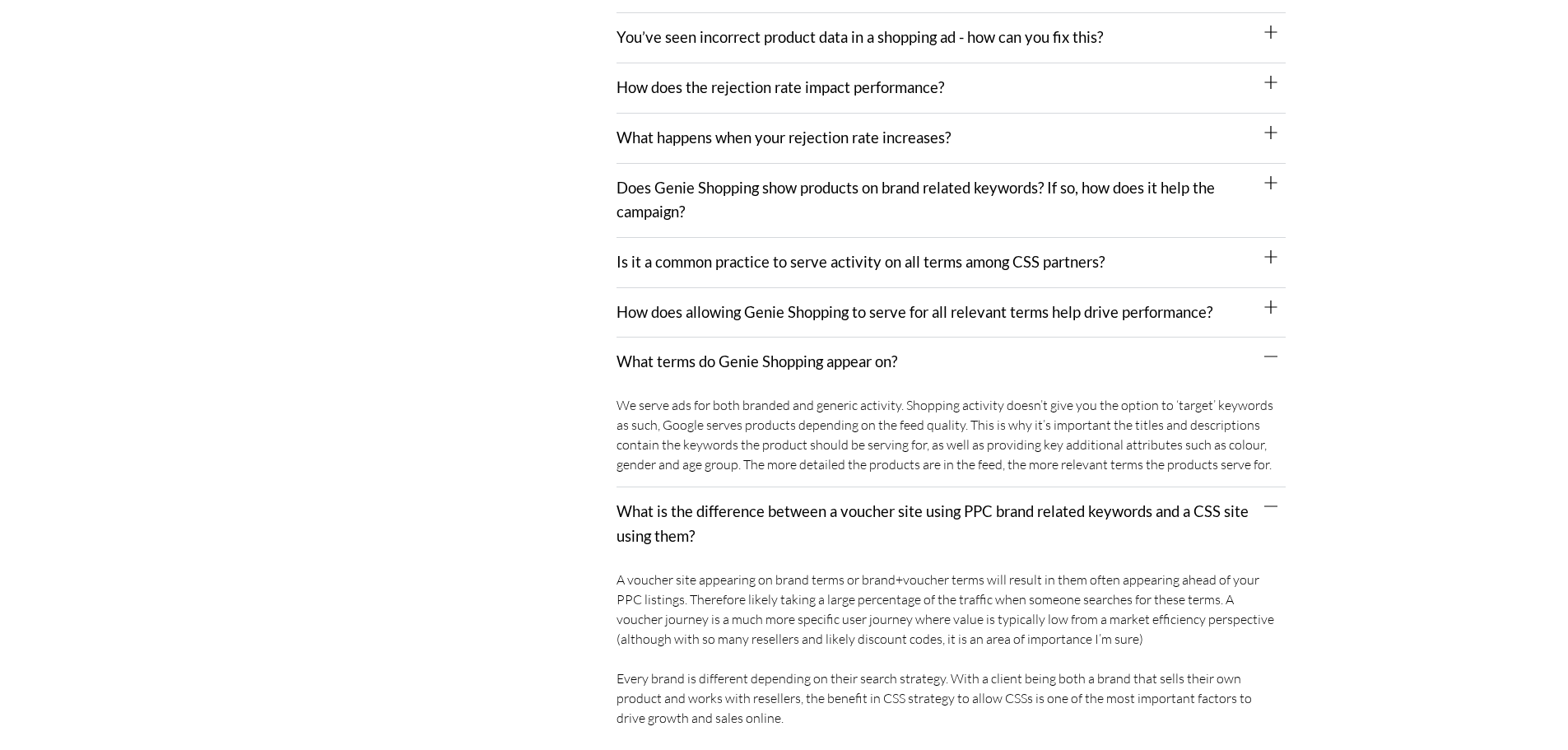
click at [774, 303] on link "How does allowing Genie Shopping to serve for all relevant terms help drive per…" at bounding box center [914, 312] width 596 height 18
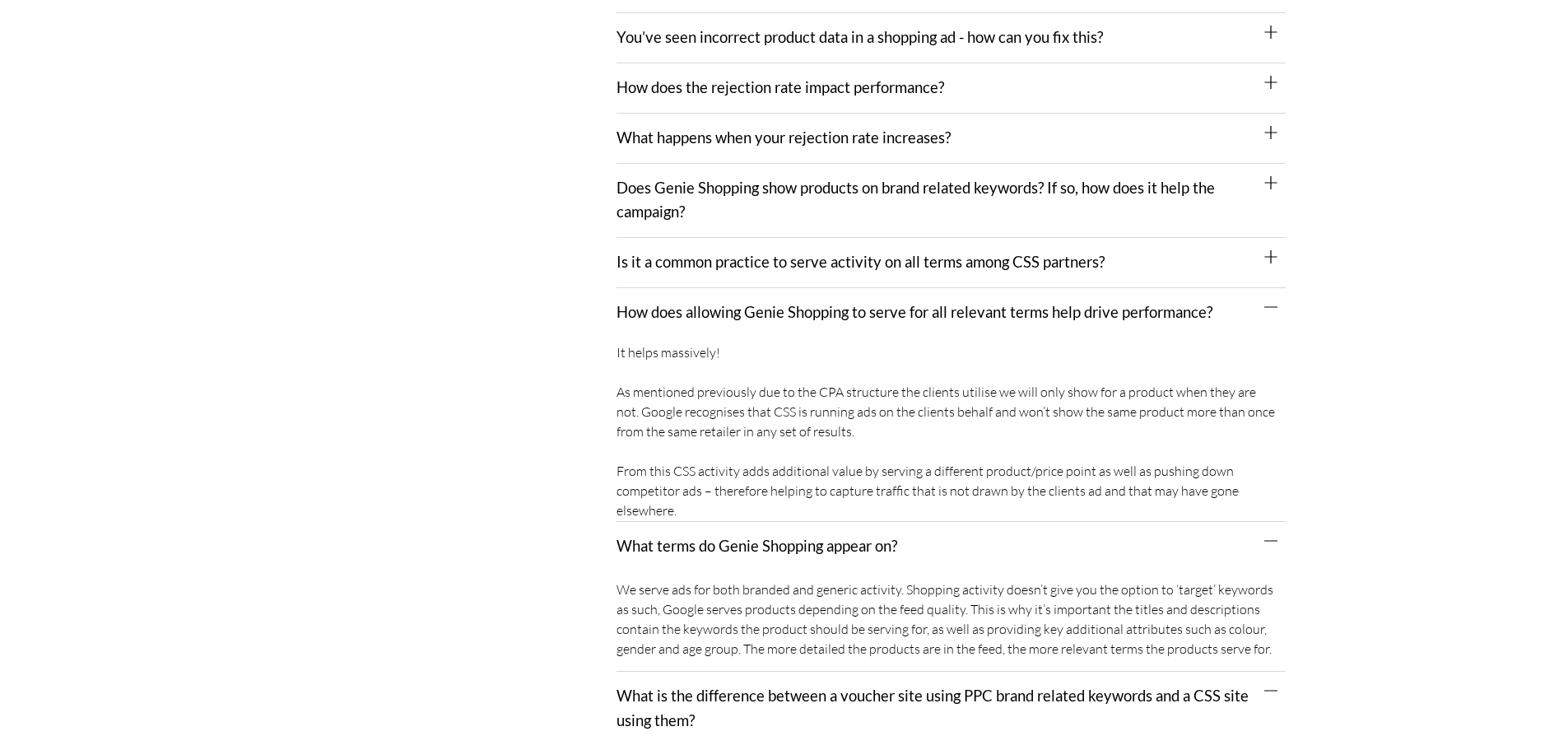
click at [786, 253] on link "Is it a common practice to serve activity on all terms among CSS partners?" at bounding box center [860, 262] width 488 height 18
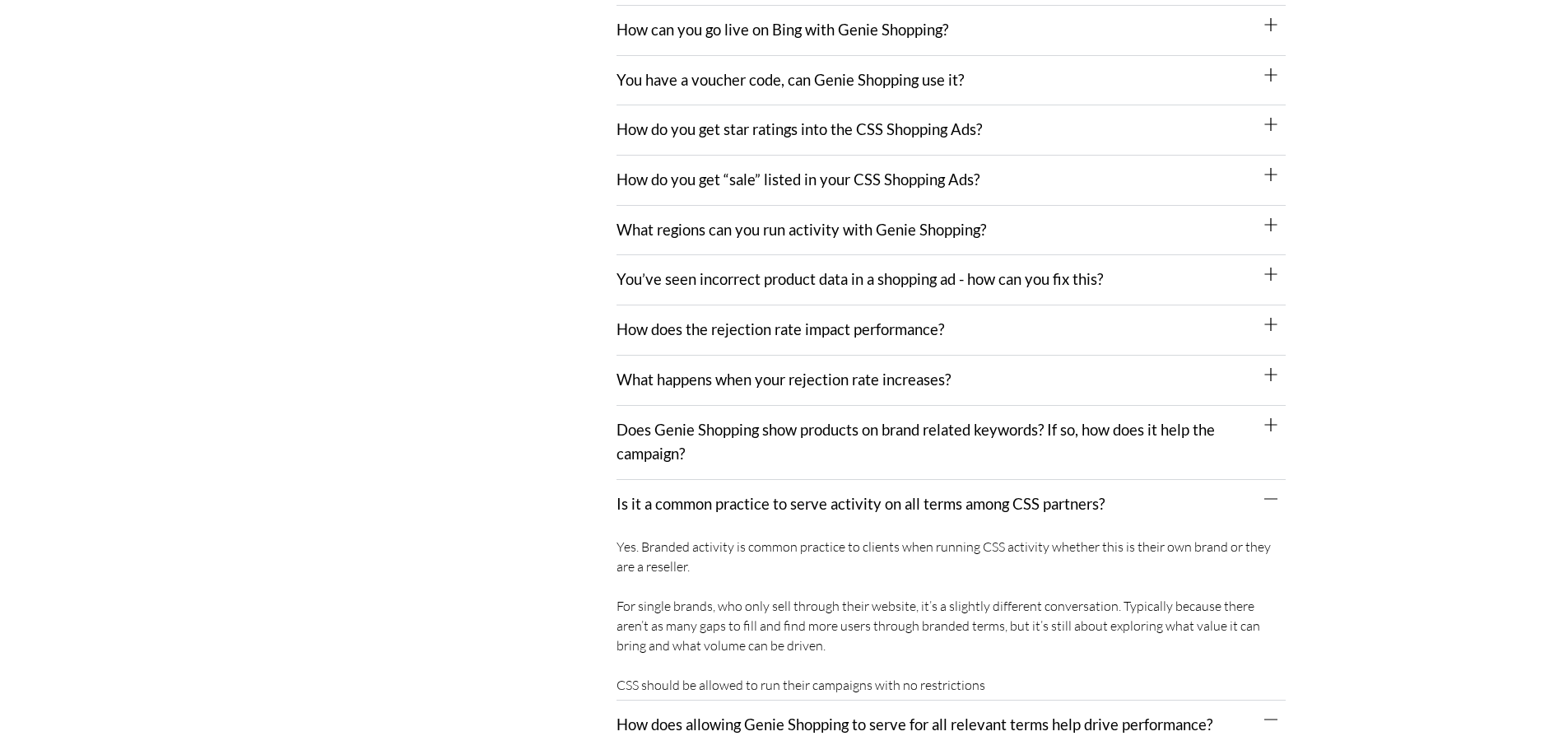
scroll to position [1895, 0]
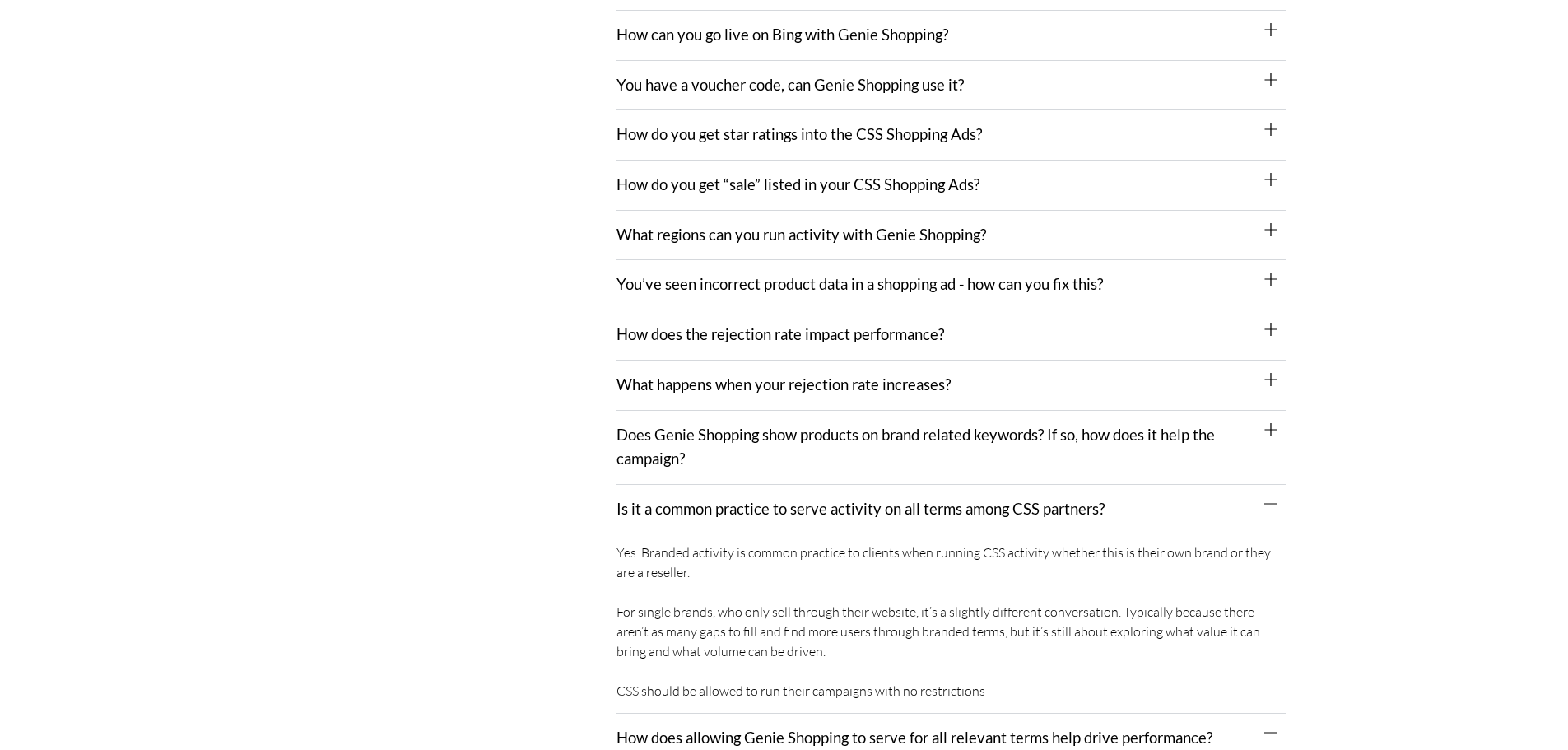
click at [761, 433] on div "Does Genie Shopping show products on brand related keywords? If so, how does it…" at bounding box center [951, 447] width 669 height 74
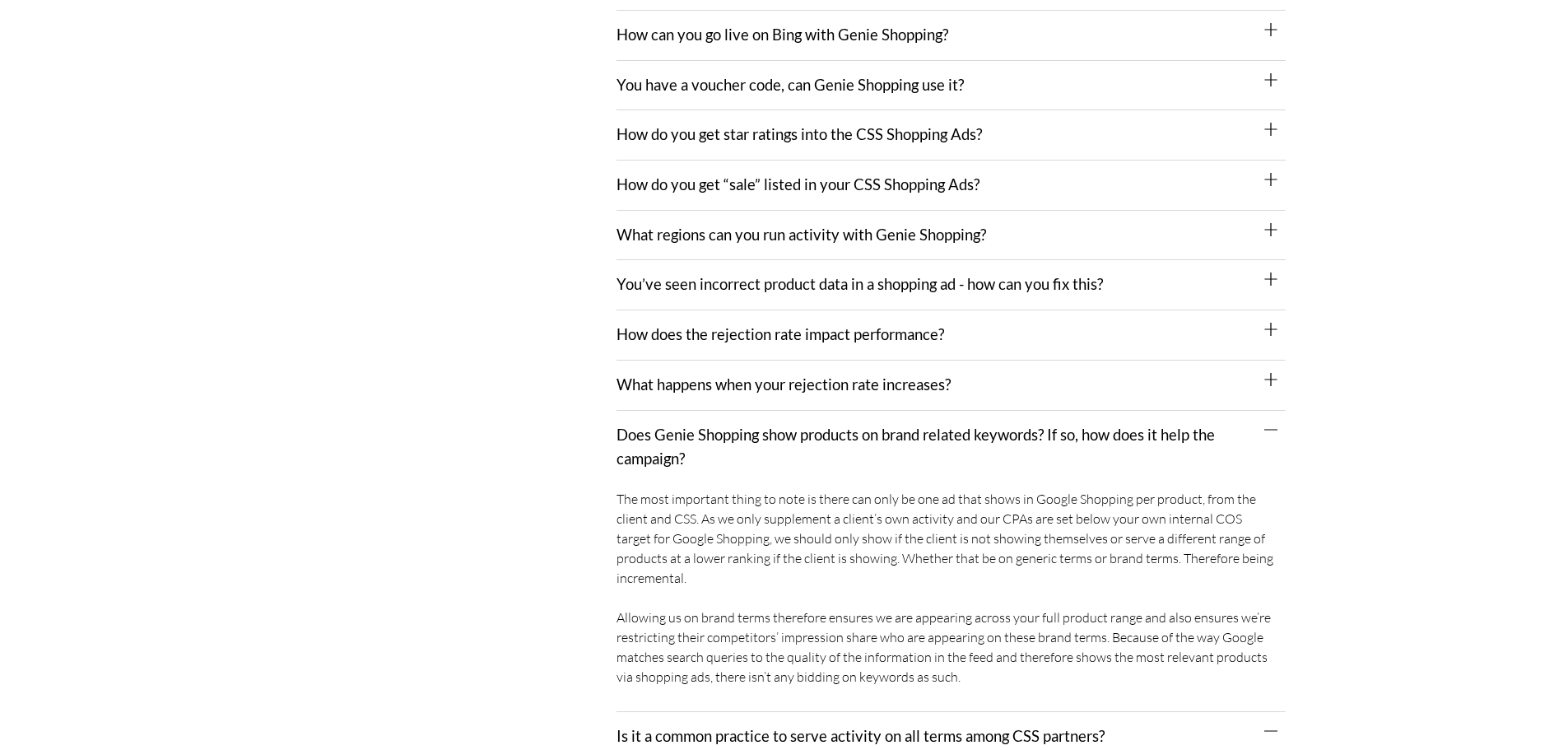
click at [777, 375] on link "What happens when your rejection rate increases?" at bounding box center [784, 384] width 335 height 18
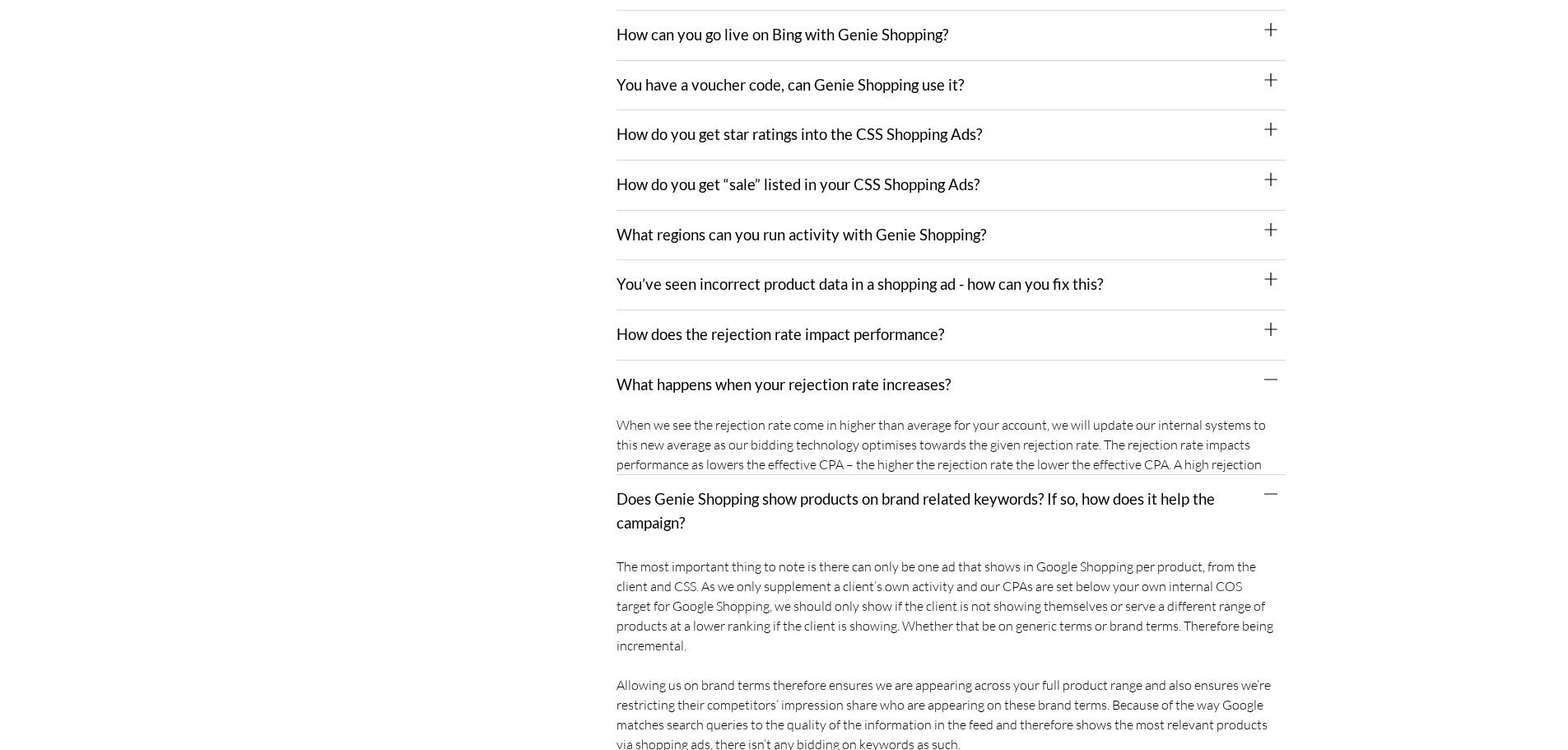
click at [787, 325] on link "How does the rejection rate impact performance?" at bounding box center [780, 334] width 328 height 18
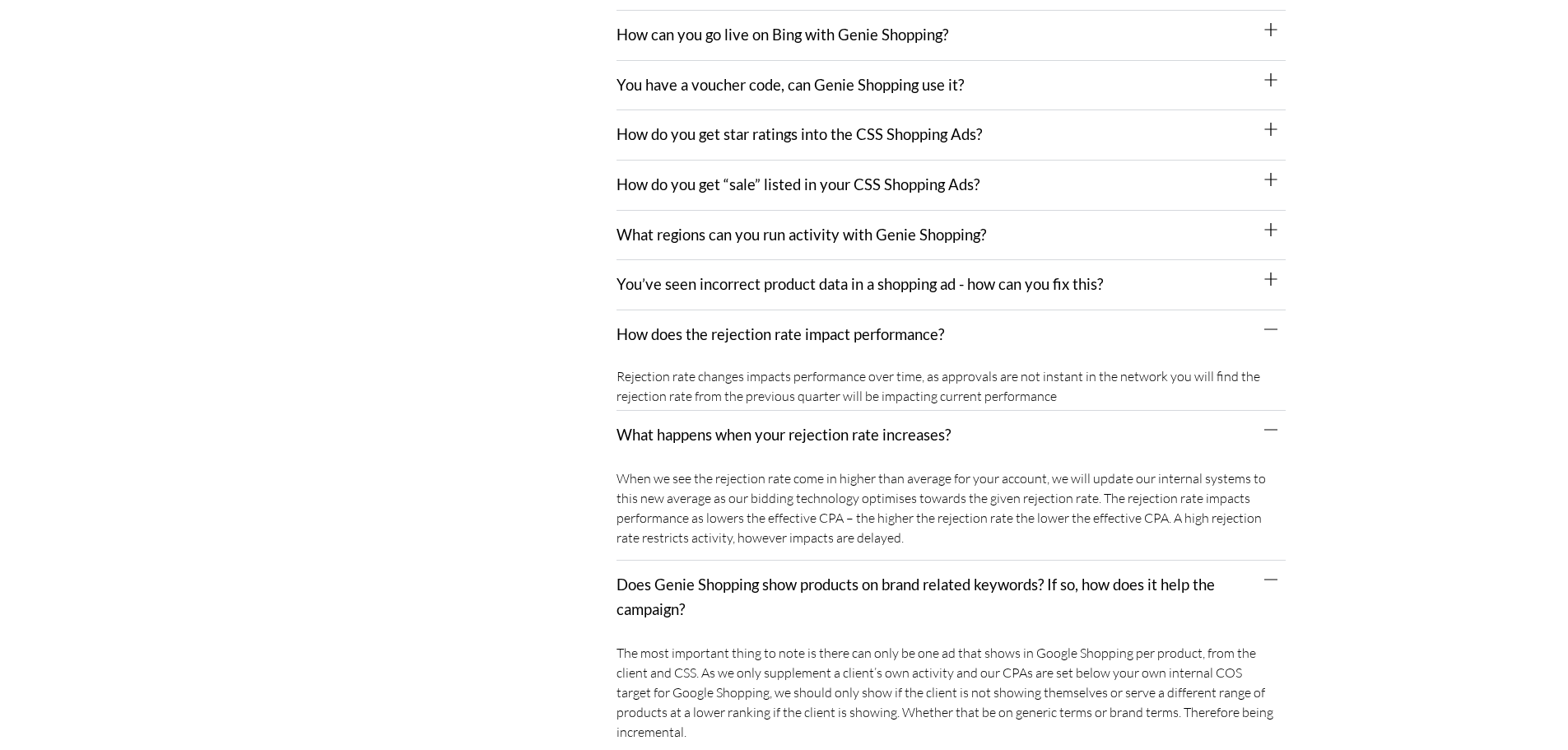
click at [789, 275] on link "You’ve seen incorrect product data in a shopping ad - how can you fix this?" at bounding box center [859, 284] width 486 height 18
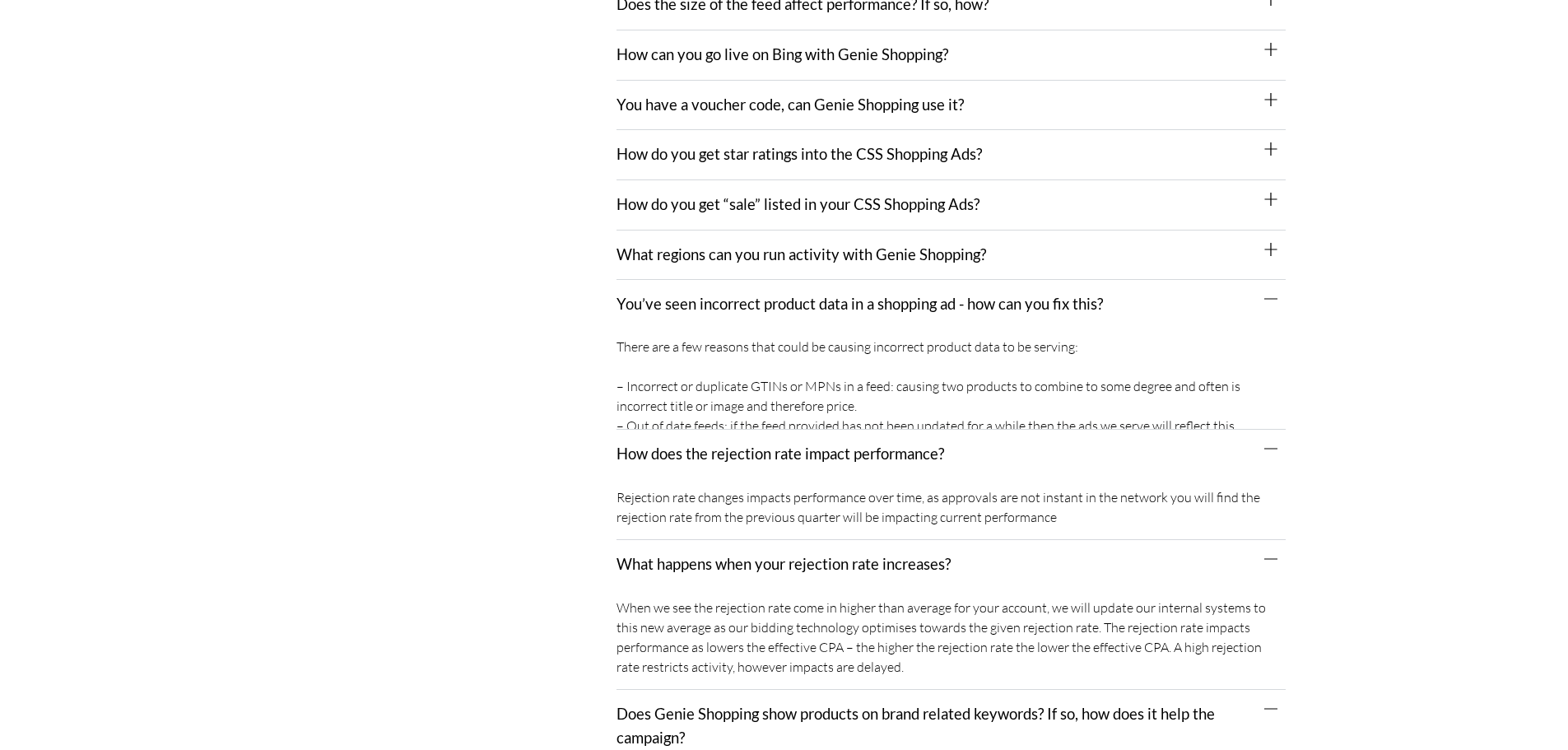
scroll to position [1730, 0]
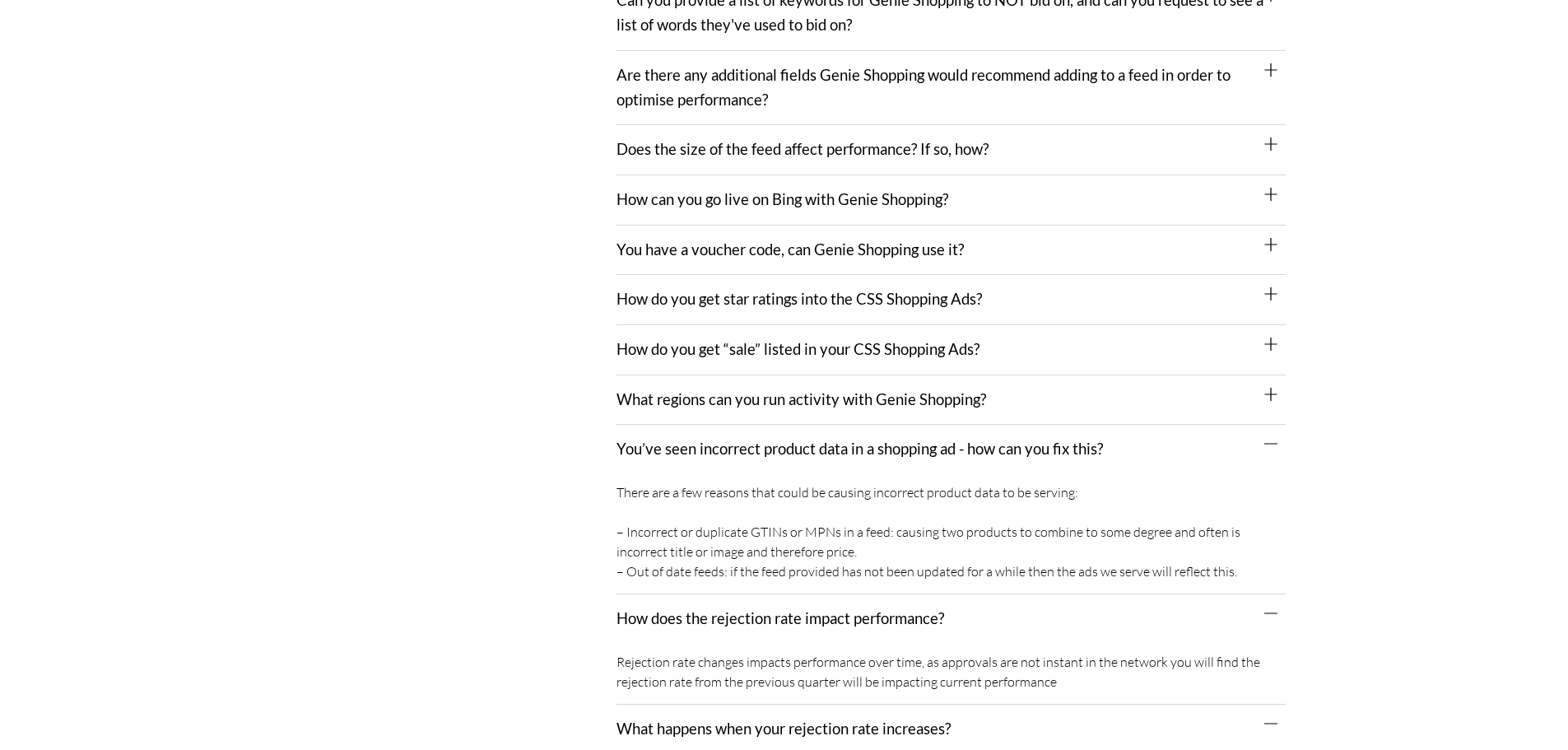
click at [755, 390] on link "What regions can you run activity with Genie Shopping?" at bounding box center [801, 399] width 369 height 18
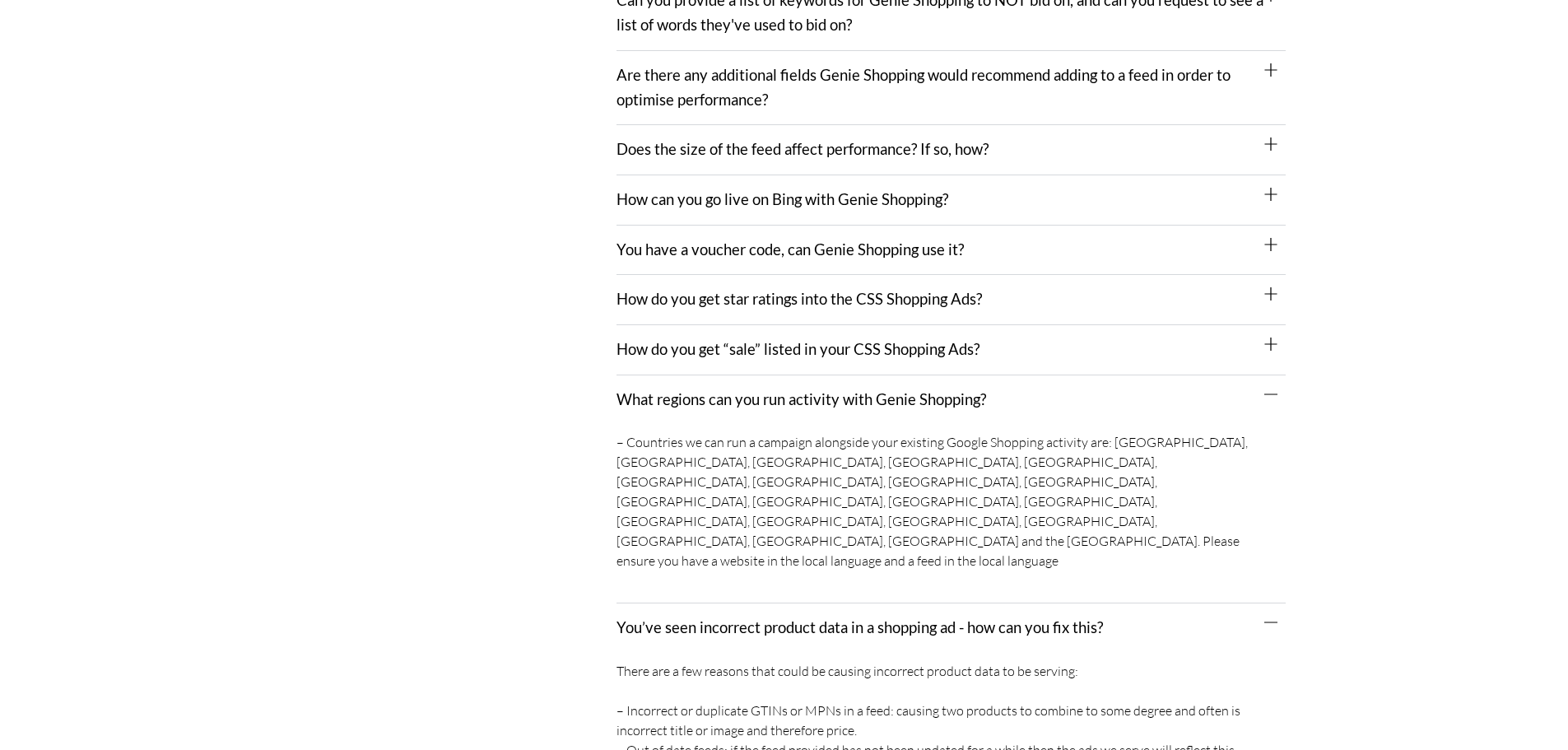
click at [765, 340] on link "How do you get “sale” listed in your CSS Shopping Ads?" at bounding box center [797, 349] width 363 height 18
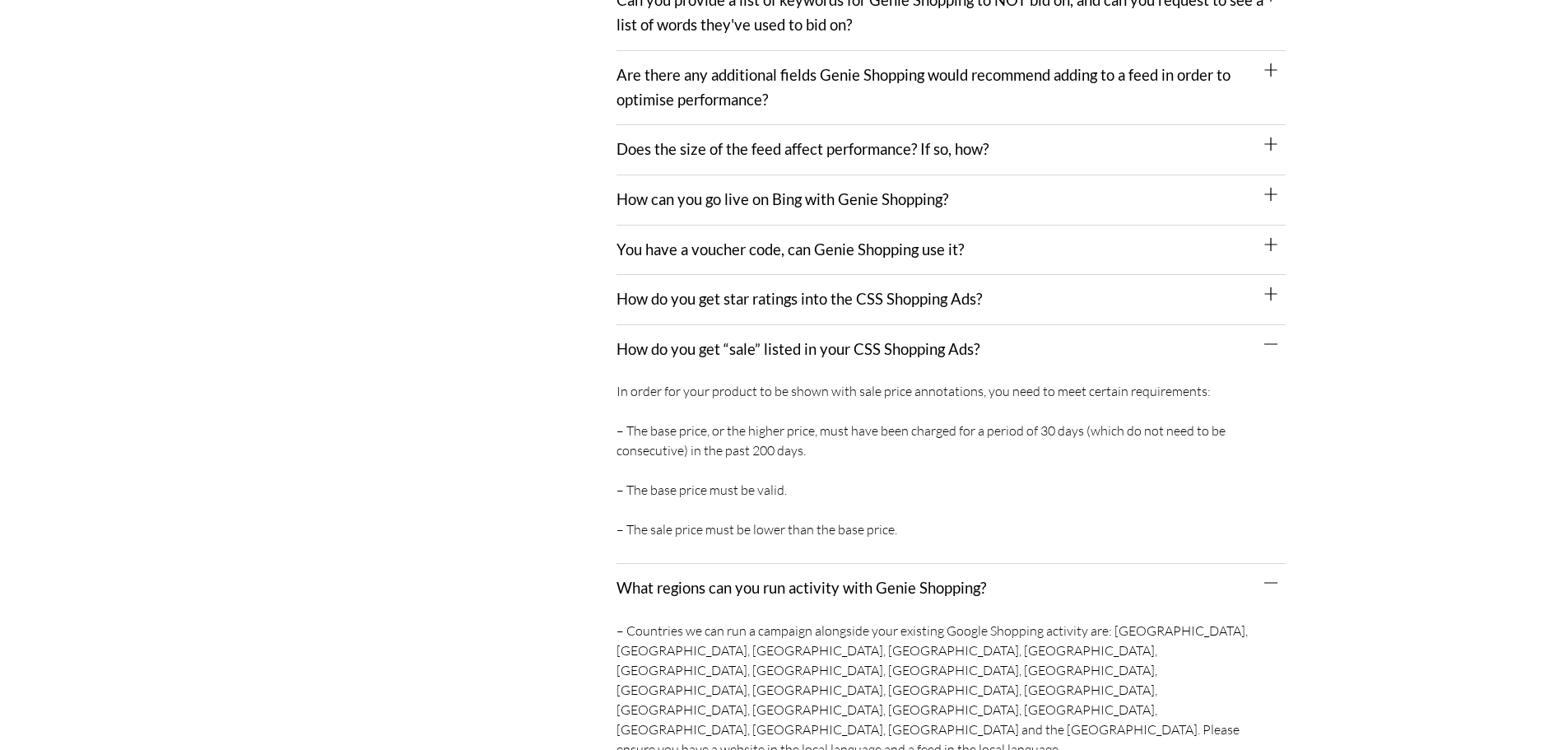
click at [766, 290] on link "How do you get star ratings into the CSS Shopping Ads?" at bounding box center [799, 298] width 366 height 18
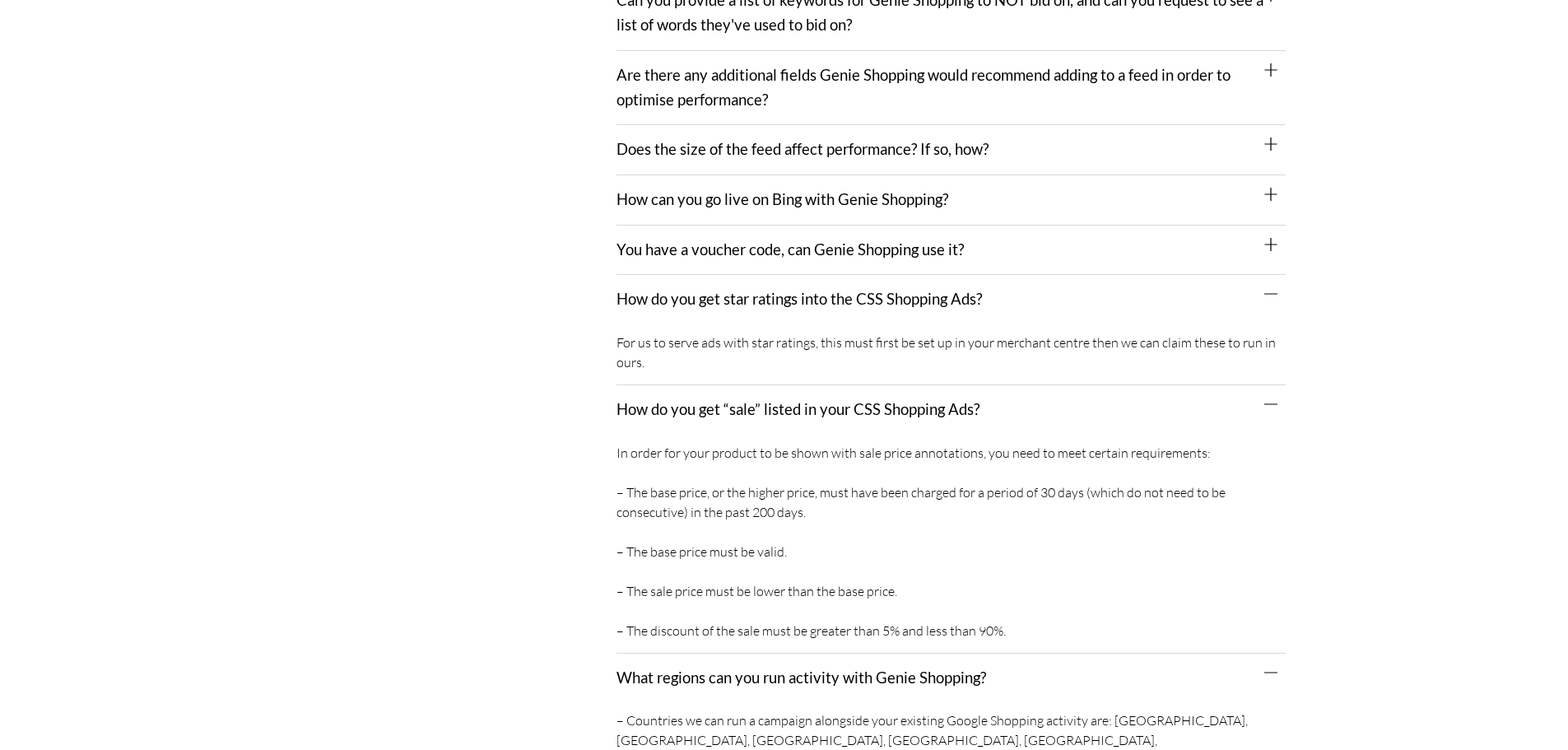
click at [766, 245] on div "You have a voucher code, can Genie Shopping use it?" at bounding box center [951, 251] width 669 height 50
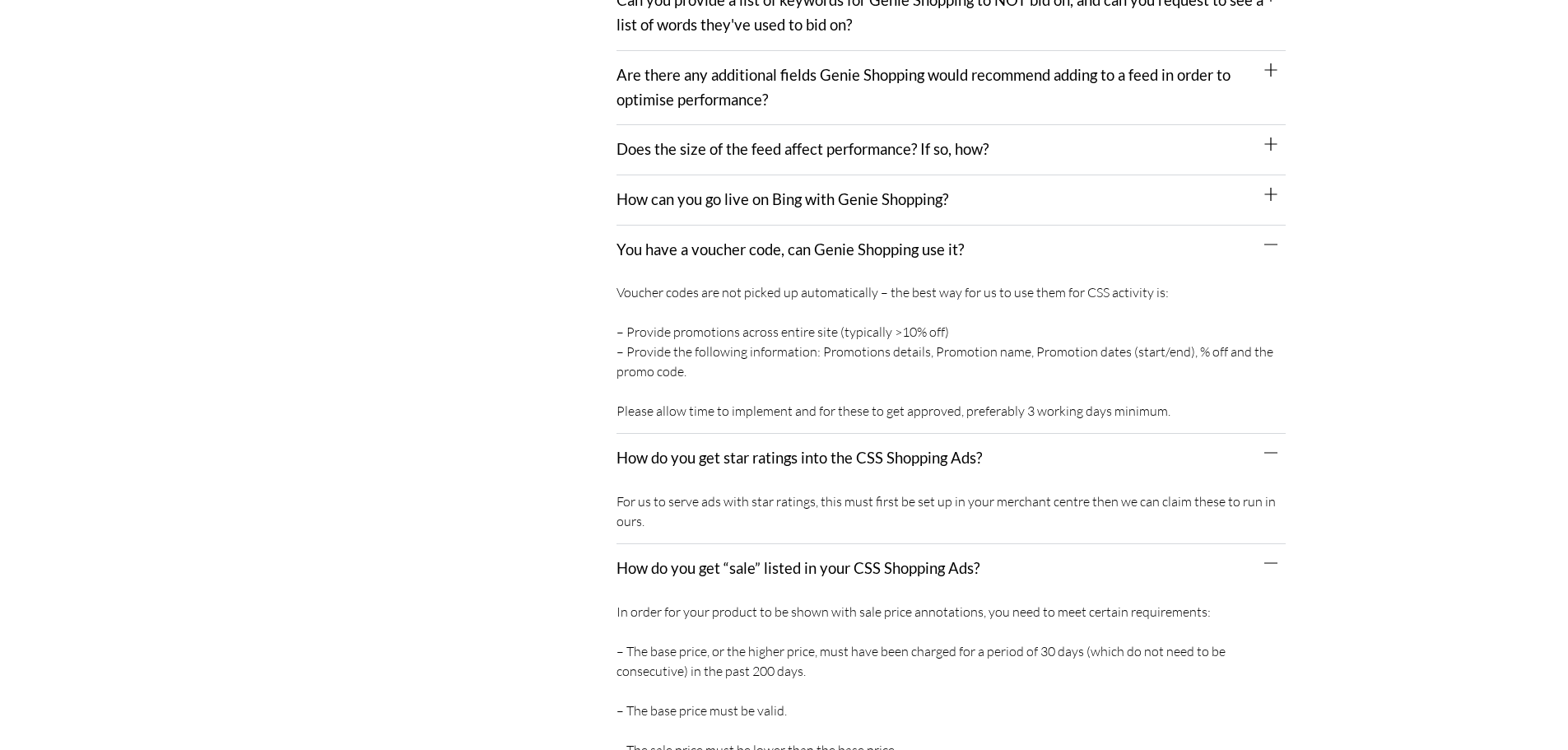
click at [767, 192] on div "How can you go live on Bing with Genie Shopping?" at bounding box center [951, 200] width 669 height 50
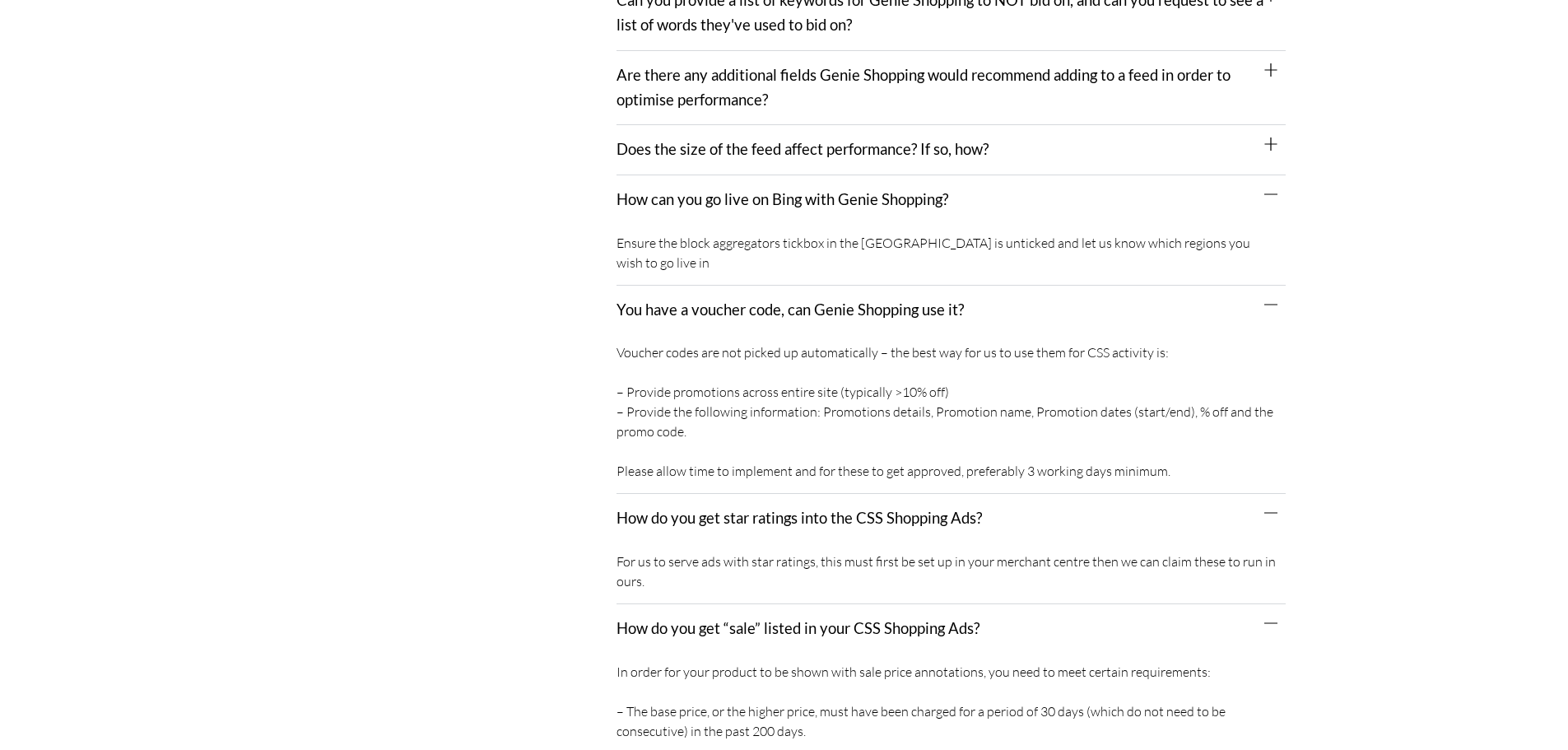
click at [772, 140] on div "Does the size of the feed affect performance? If so, how?" at bounding box center [951, 150] width 669 height 50
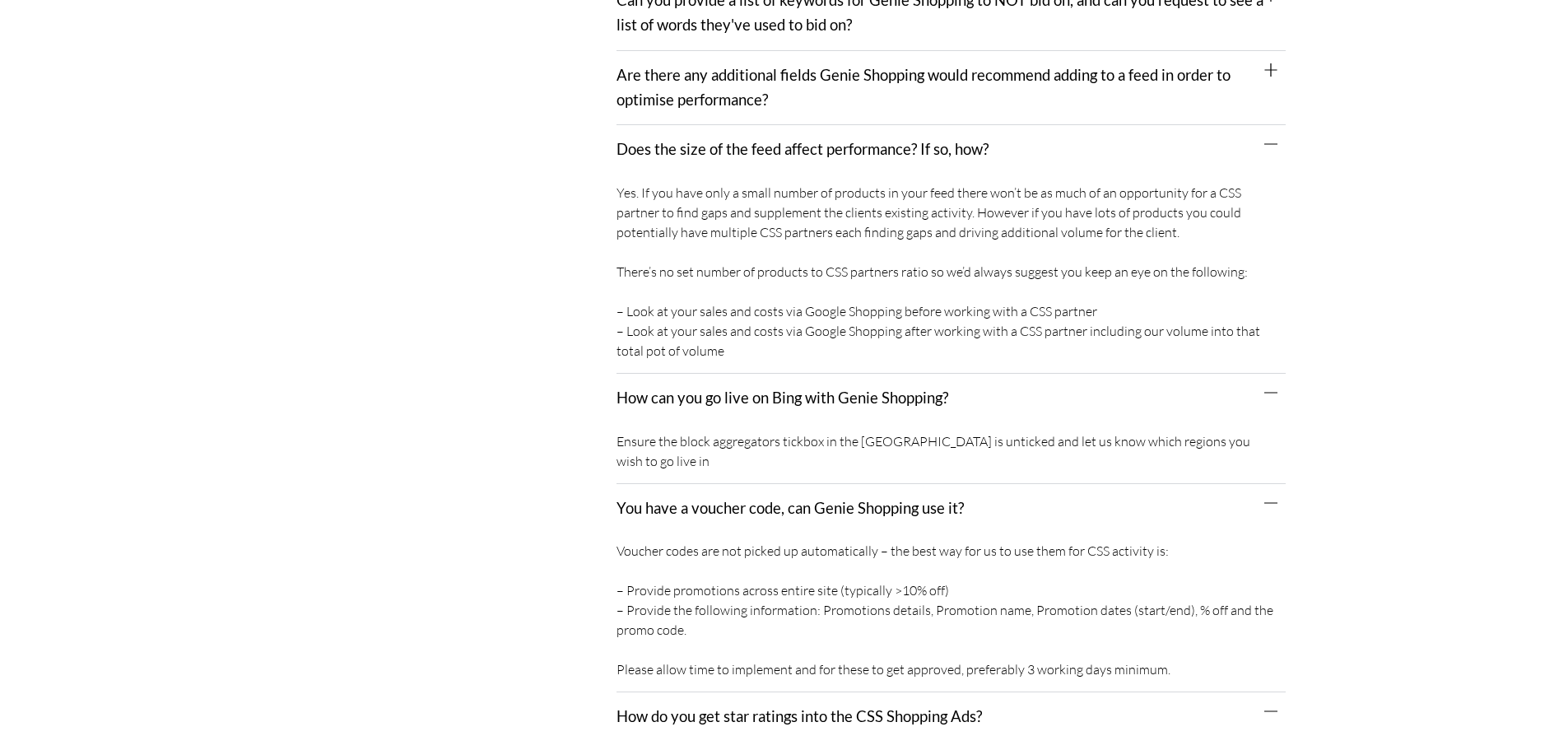
drag, startPoint x: 765, startPoint y: 76, endPoint x: 765, endPoint y: 153, distance: 77.0
click at [765, 75] on link "Are there any additional fields Genie Shopping would recommend adding to a feed…" at bounding box center [923, 87] width 615 height 42
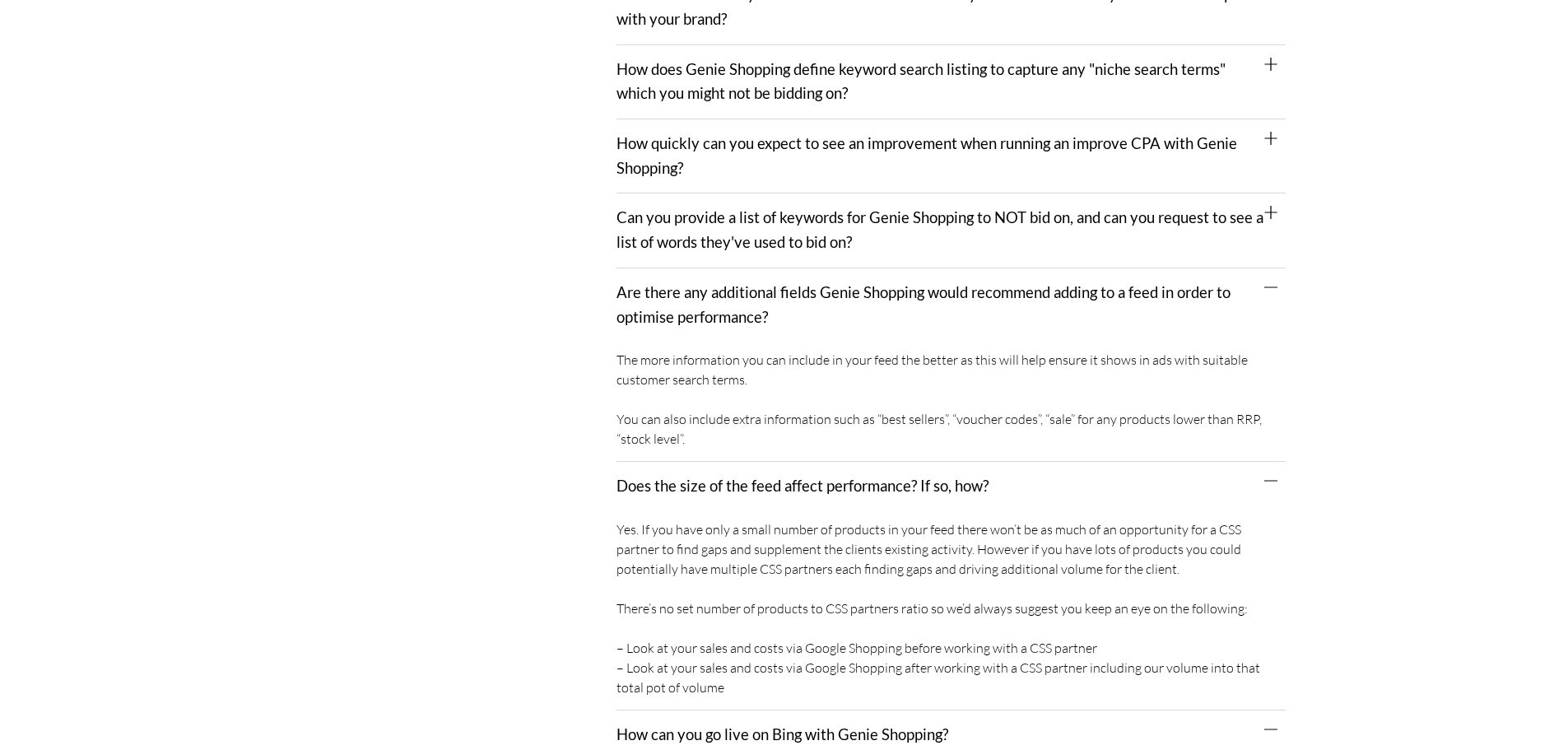
scroll to position [1400, 0]
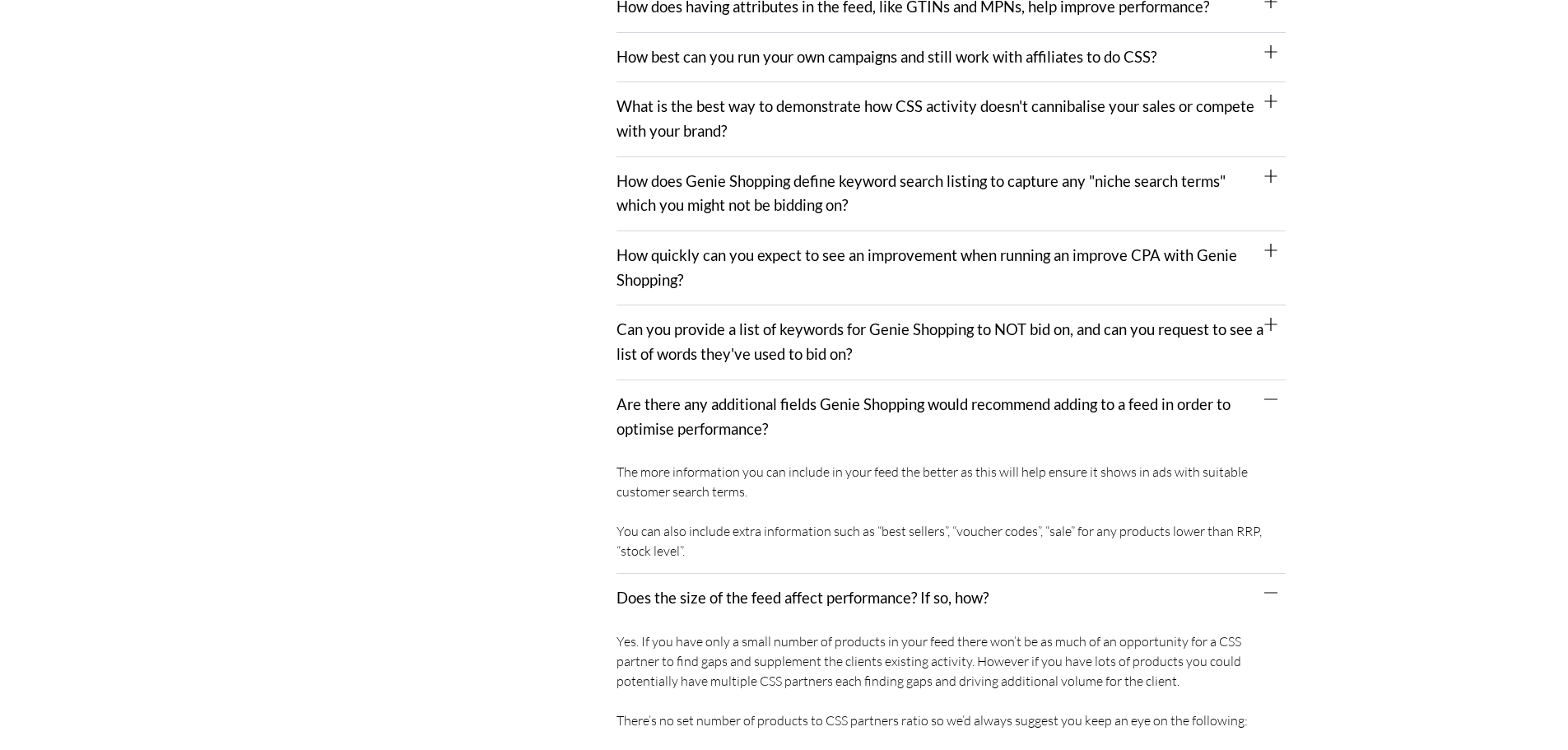
click at [743, 320] on link "Can you provide a list of keywords for Genie Shopping to NOT bid on, and can yo…" at bounding box center [940, 341] width 647 height 42
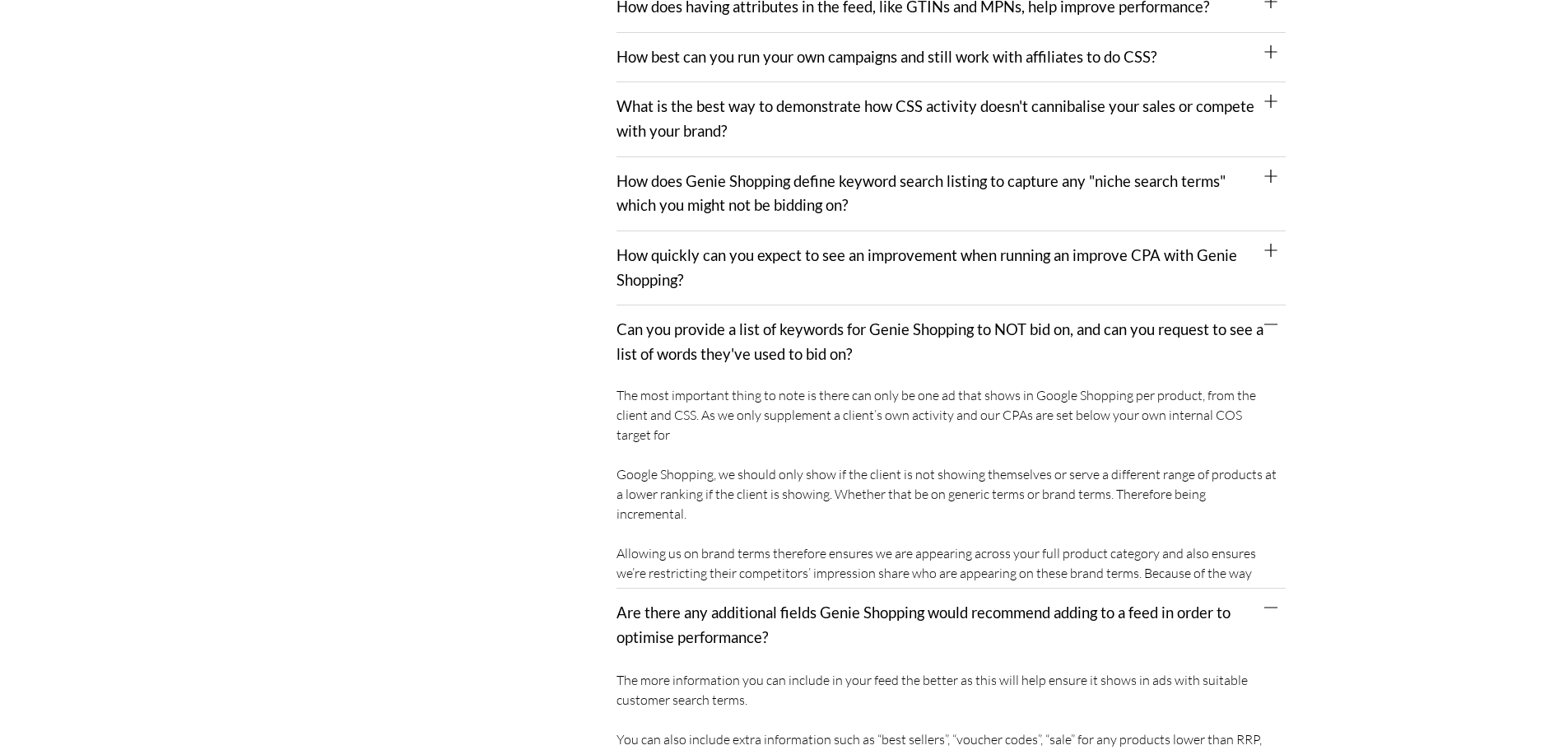
click at [730, 254] on div "How quickly can you expect to see an improvement when running an improve CPA wi…" at bounding box center [951, 268] width 669 height 74
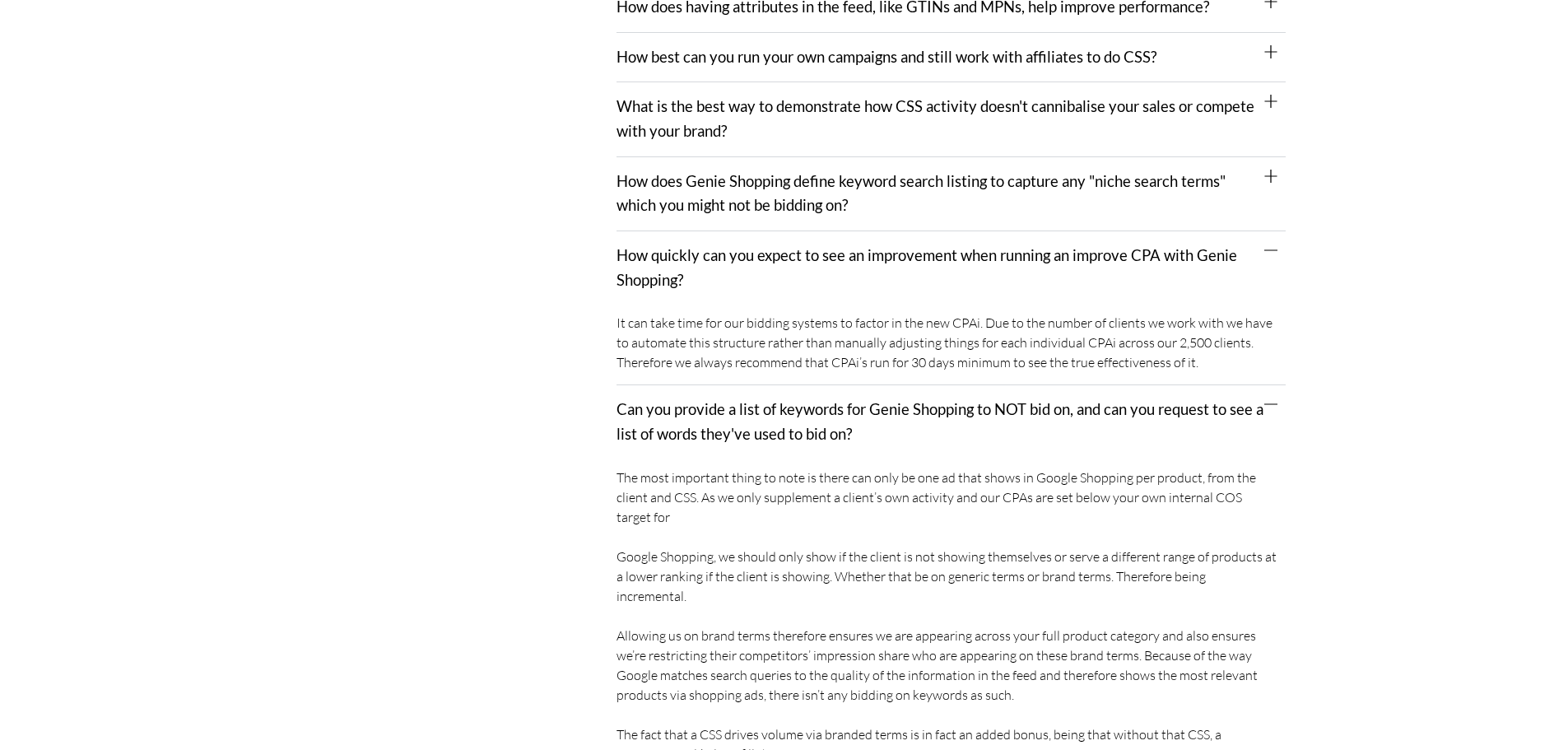
click at [729, 173] on link "How does Genie Shopping define keyword search listing to capture any "niche sea…" at bounding box center [921, 193] width 609 height 42
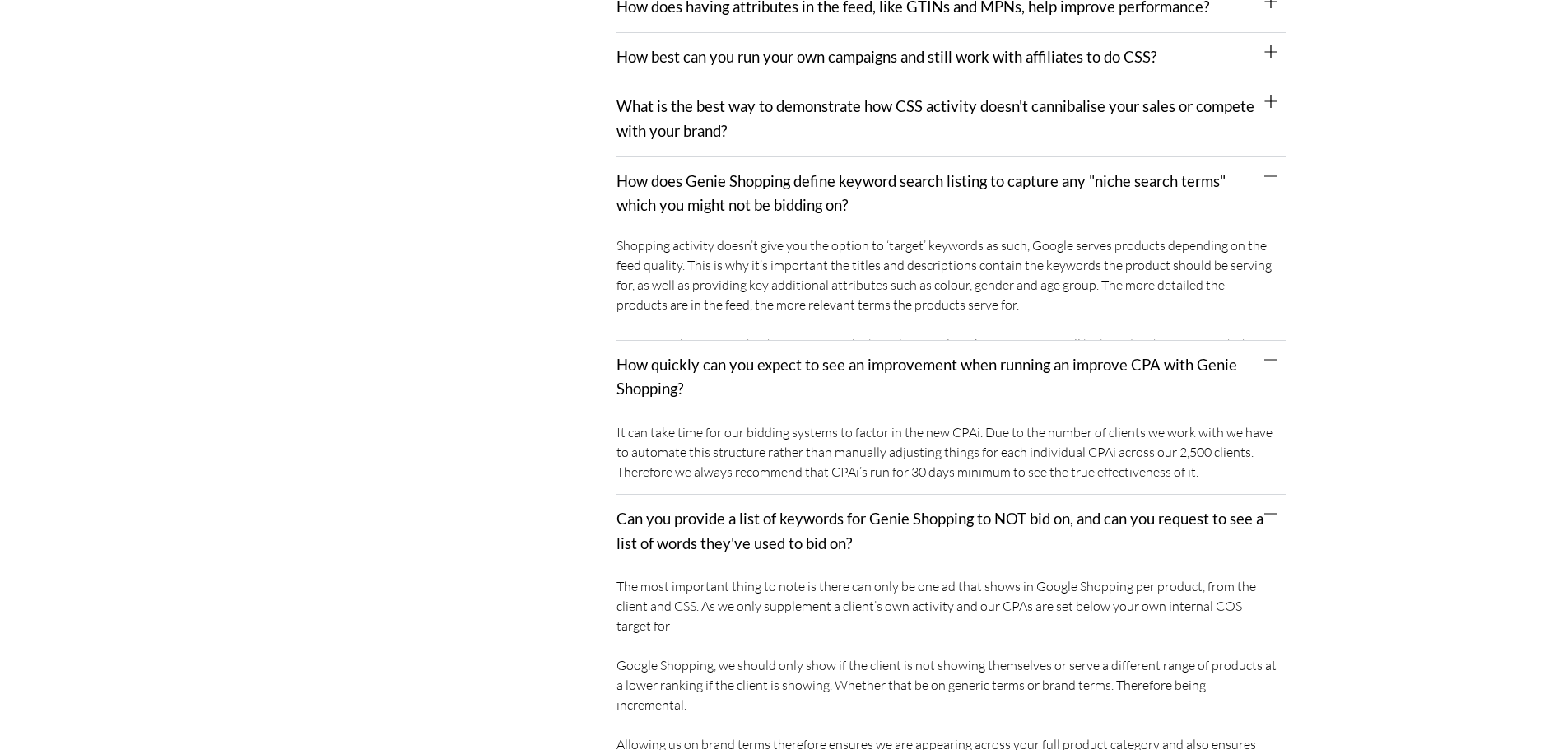
click at [729, 97] on link "What is the best way to demonstrate how CSS activity doesn't cannibalise your s…" at bounding box center [935, 118] width 638 height 42
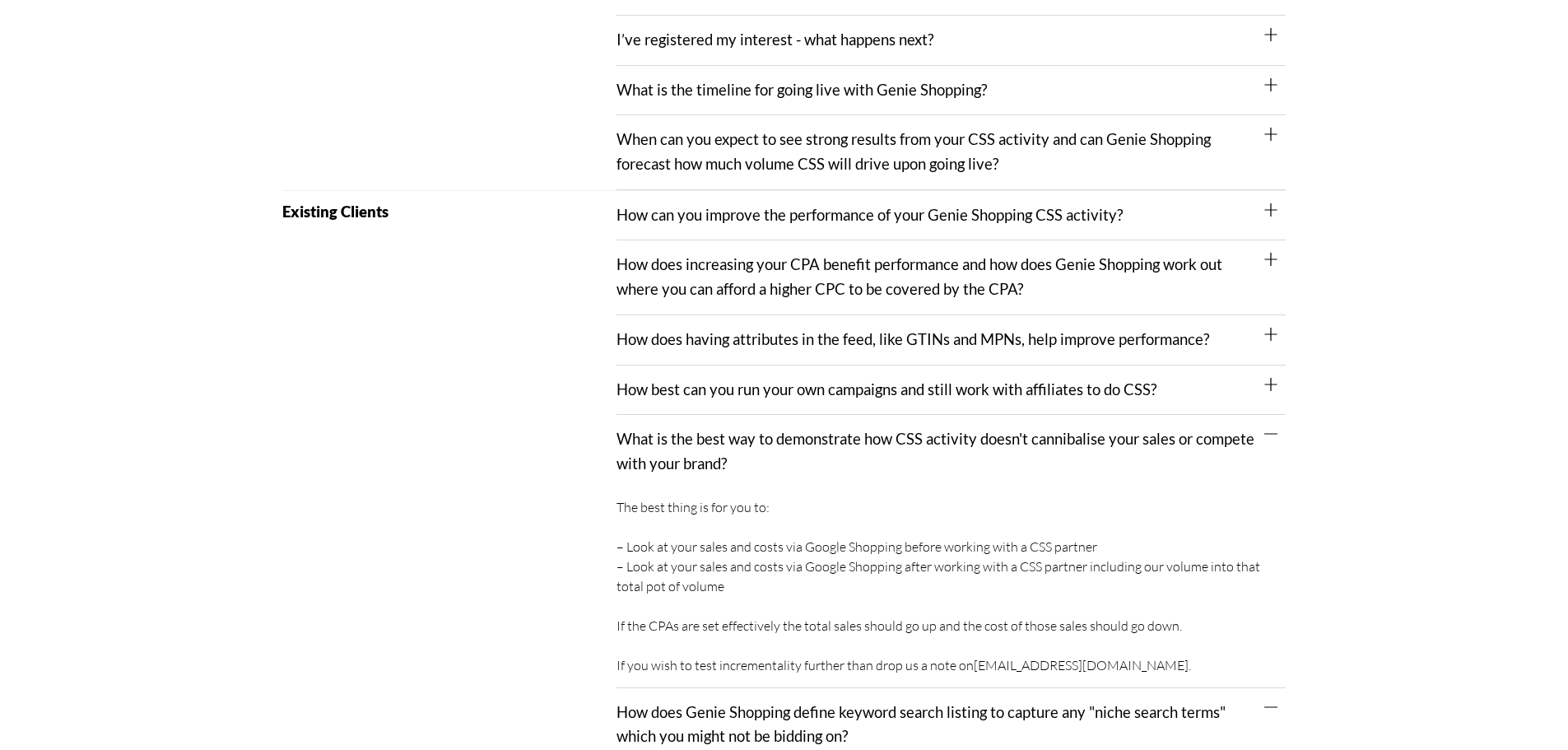
scroll to position [988, 0]
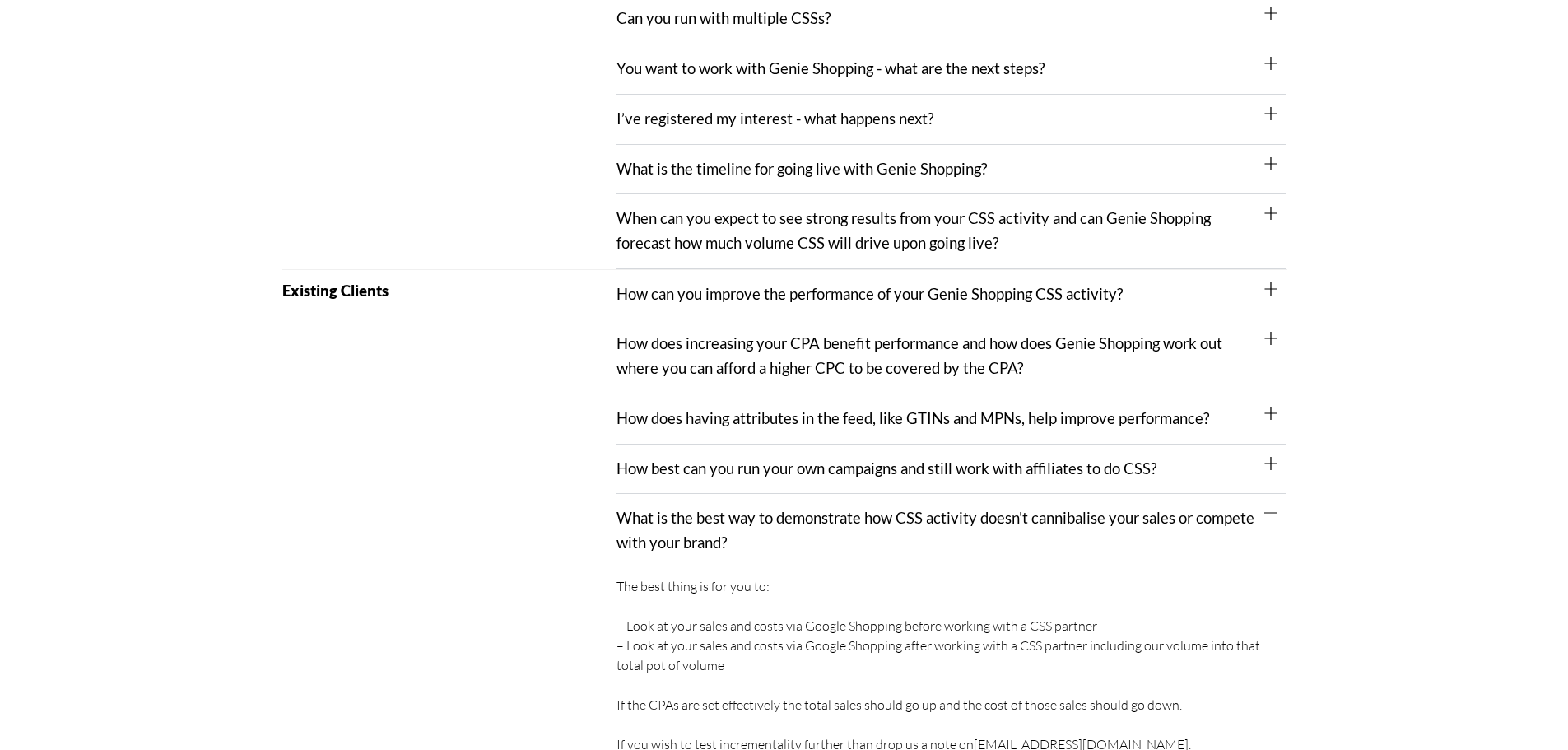
click at [746, 459] on div "How best can you run your own campaigns and still work with affiliates to do CS…" at bounding box center [951, 470] width 669 height 50
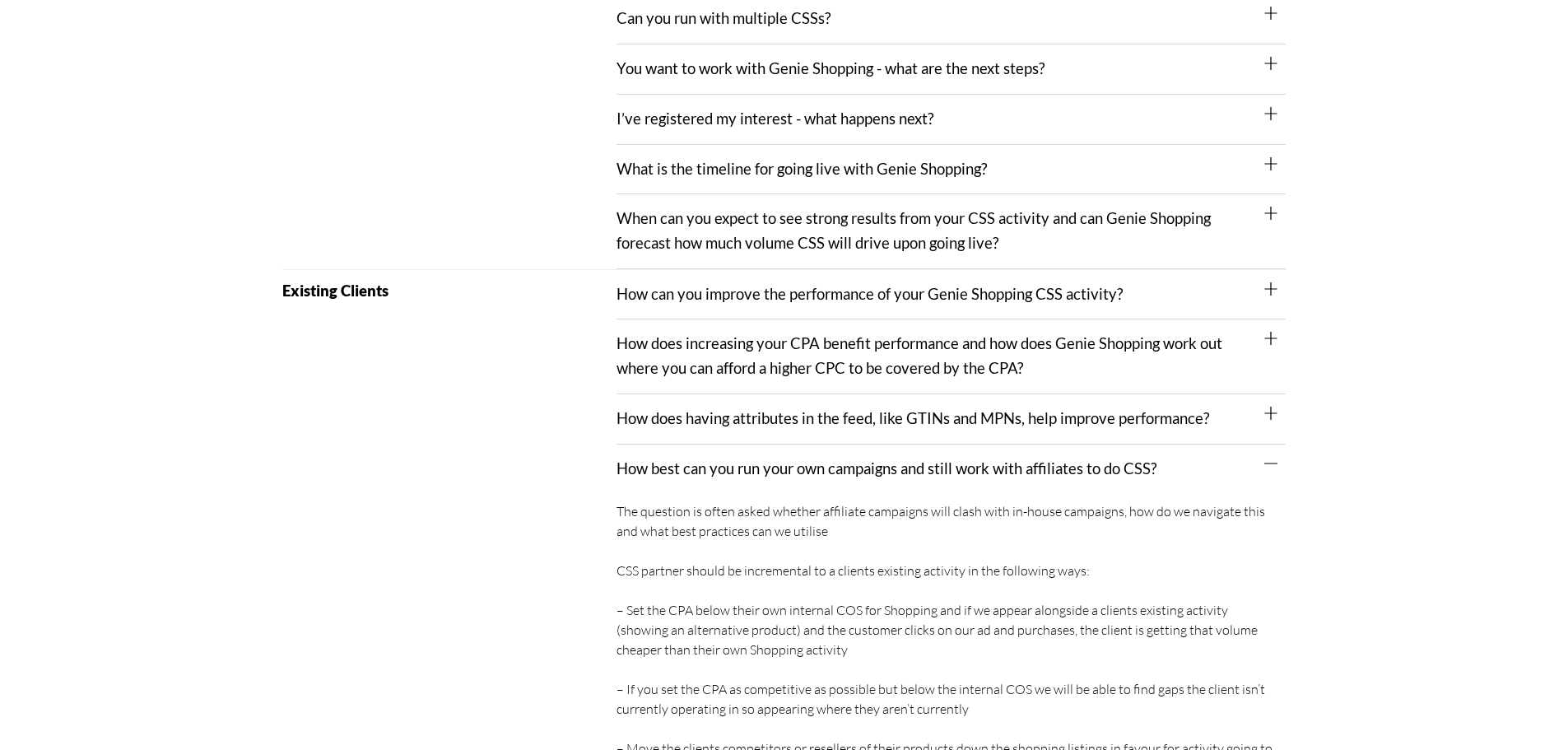
click at [738, 395] on div "How does having attributes in the feed, like GTINs and MPNs, help improve perfo…" at bounding box center [951, 420] width 669 height 50
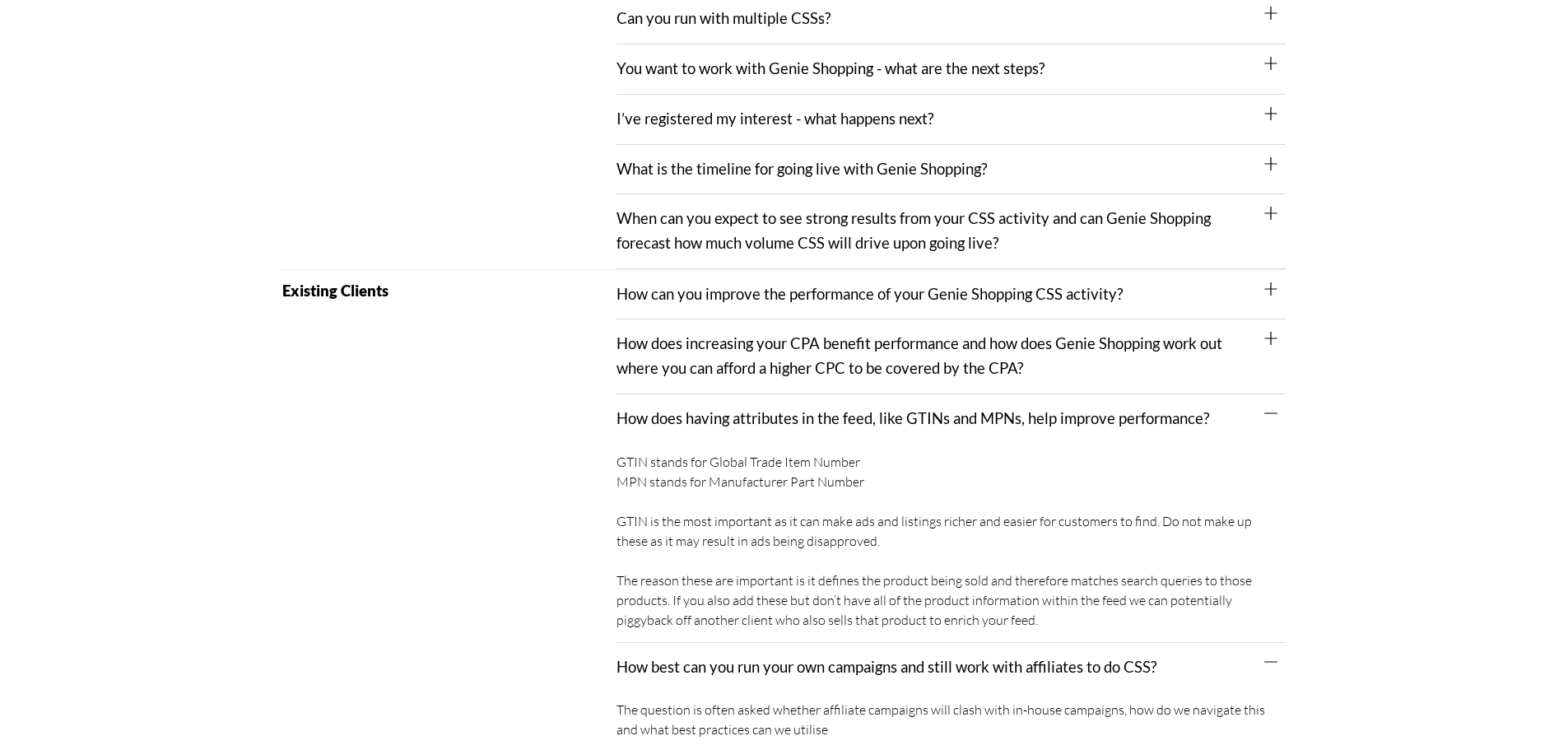
click at [740, 338] on div "How does increasing your CPA benefit performance and how does Genie Shopping wo…" at bounding box center [951, 356] width 669 height 74
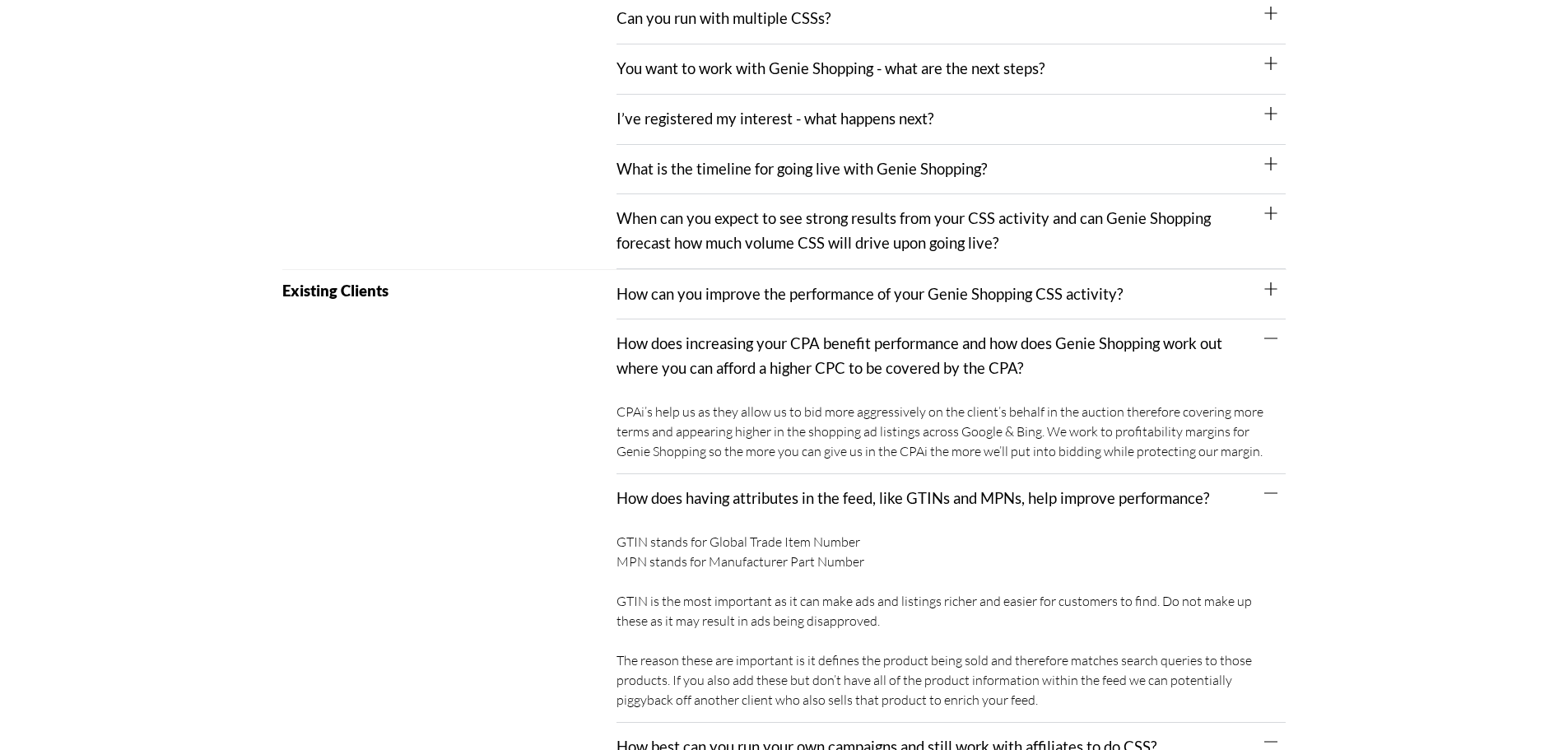
click at [741, 245] on div "When can you expect to see strong results from your CSS activity and can Genie …" at bounding box center [951, 231] width 669 height 74
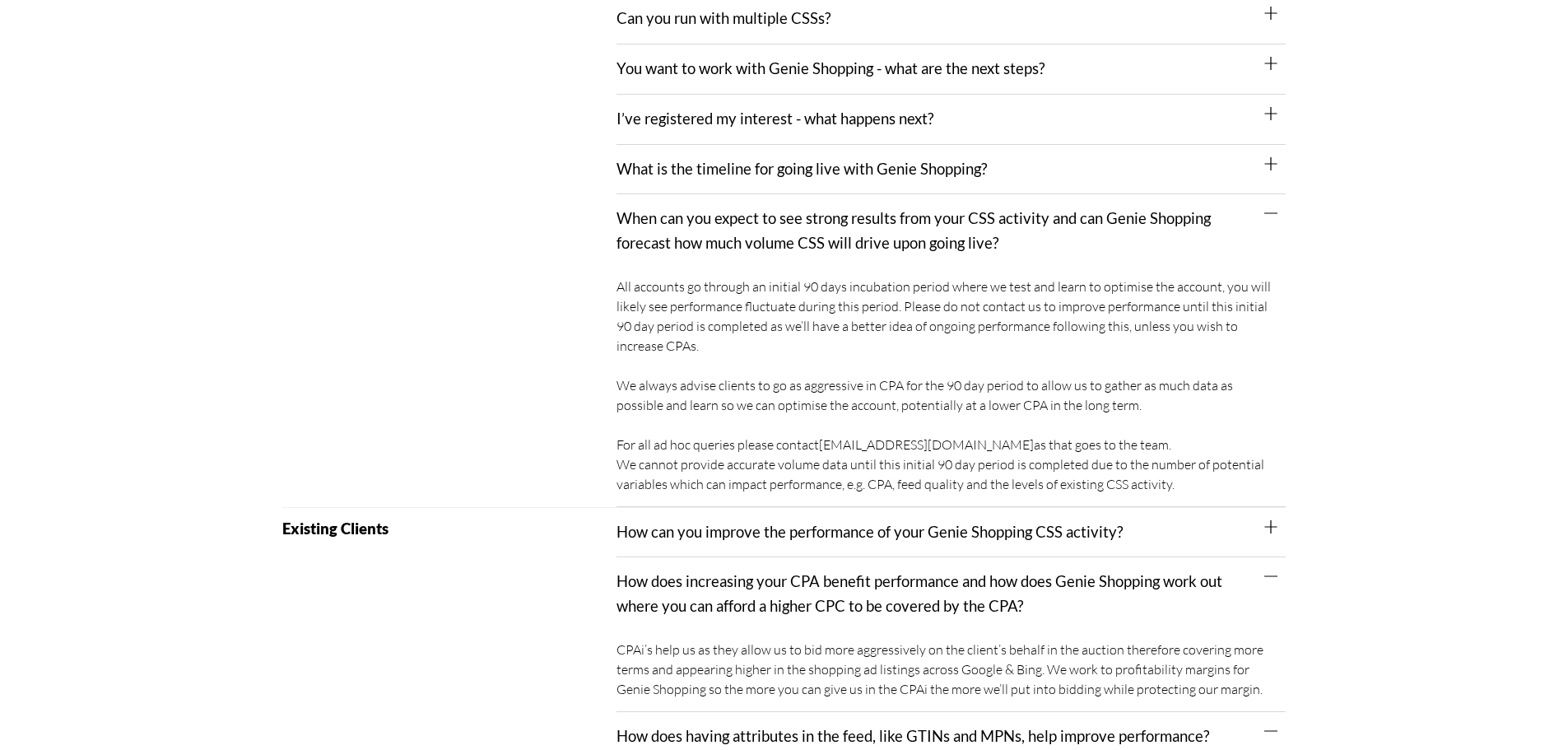
click at [706, 523] on link "How can you improve the performance of your Genie Shopping CSS activity?" at bounding box center [869, 532] width 506 height 18
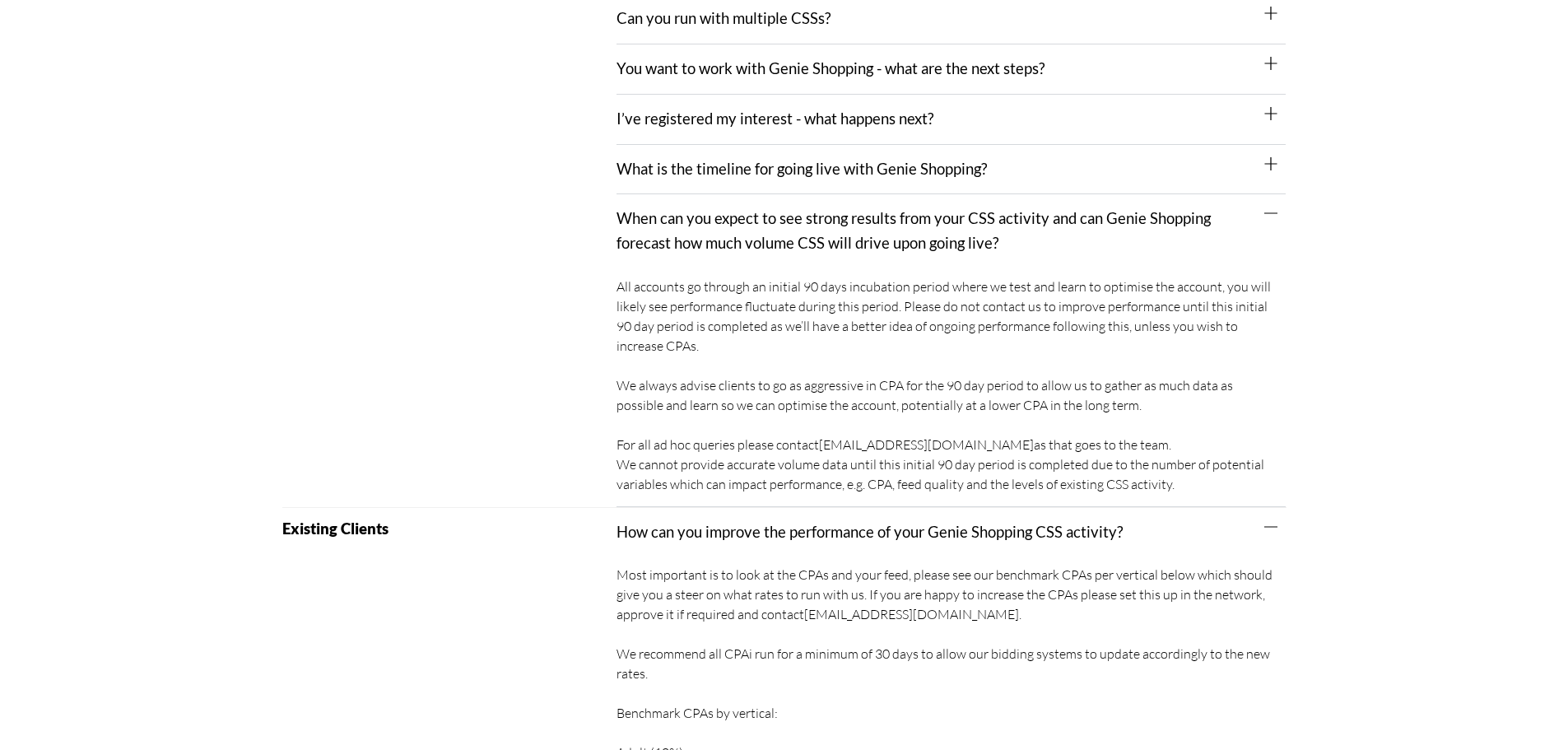
click at [749, 160] on link "What is the timeline for going live with Genie Shopping?" at bounding box center [801, 168] width 370 height 18
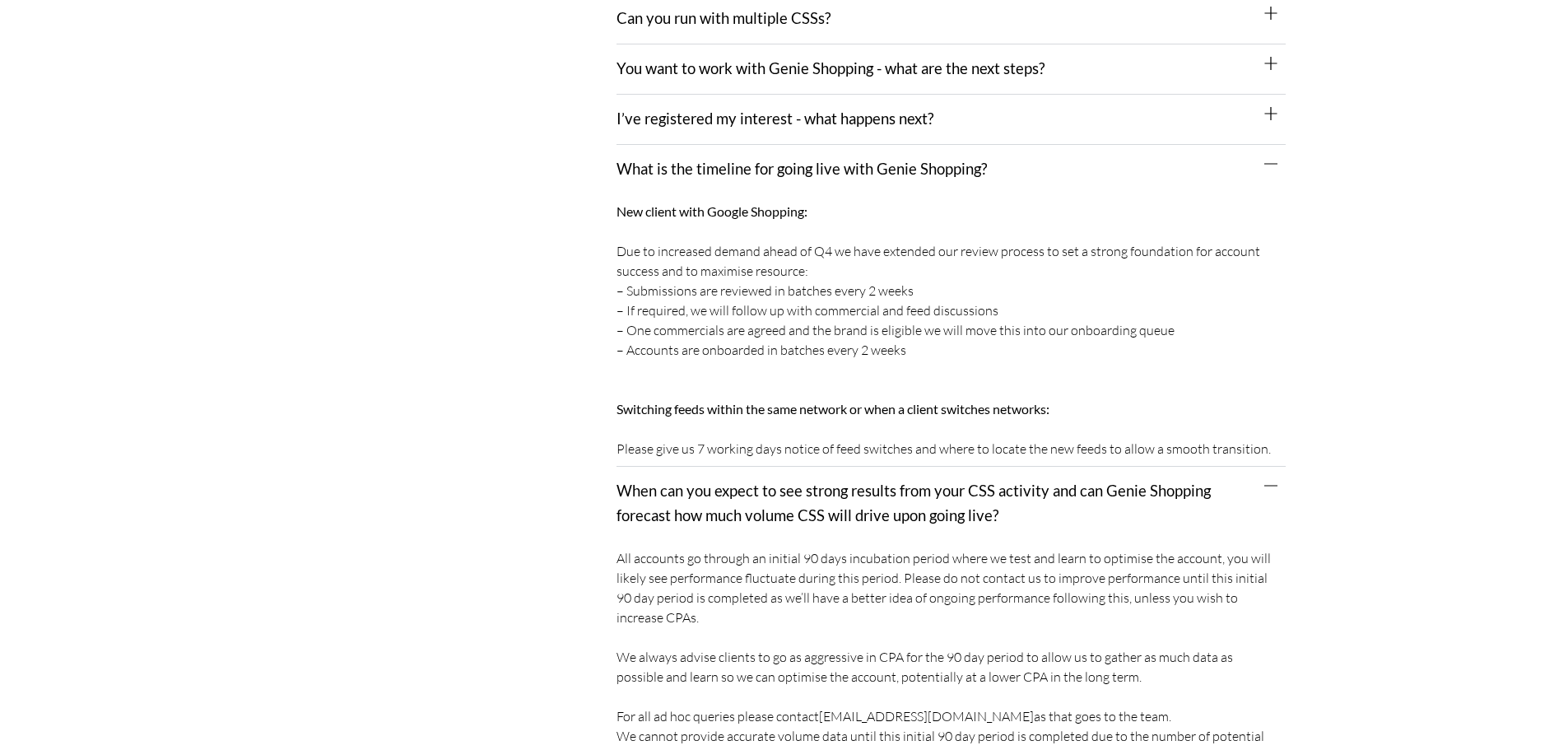
click at [752, 114] on div "I’ve registered my interest - what happens next?" at bounding box center [951, 120] width 669 height 50
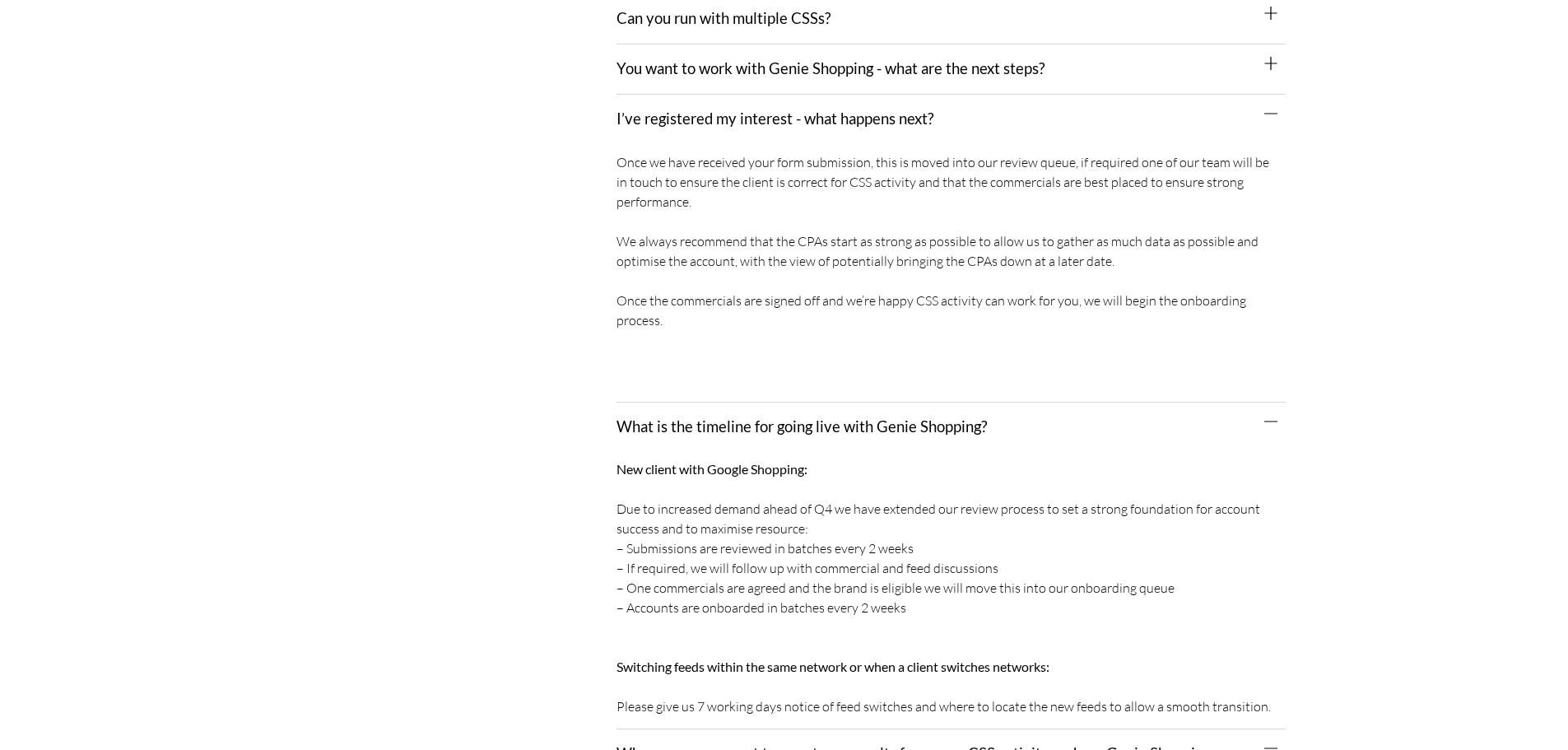
drag, startPoint x: 760, startPoint y: 56, endPoint x: 764, endPoint y: 63, distance: 8.1
click at [761, 59] on link "You want to work with Genie Shopping - what are the next steps?" at bounding box center [830, 68] width 428 height 18
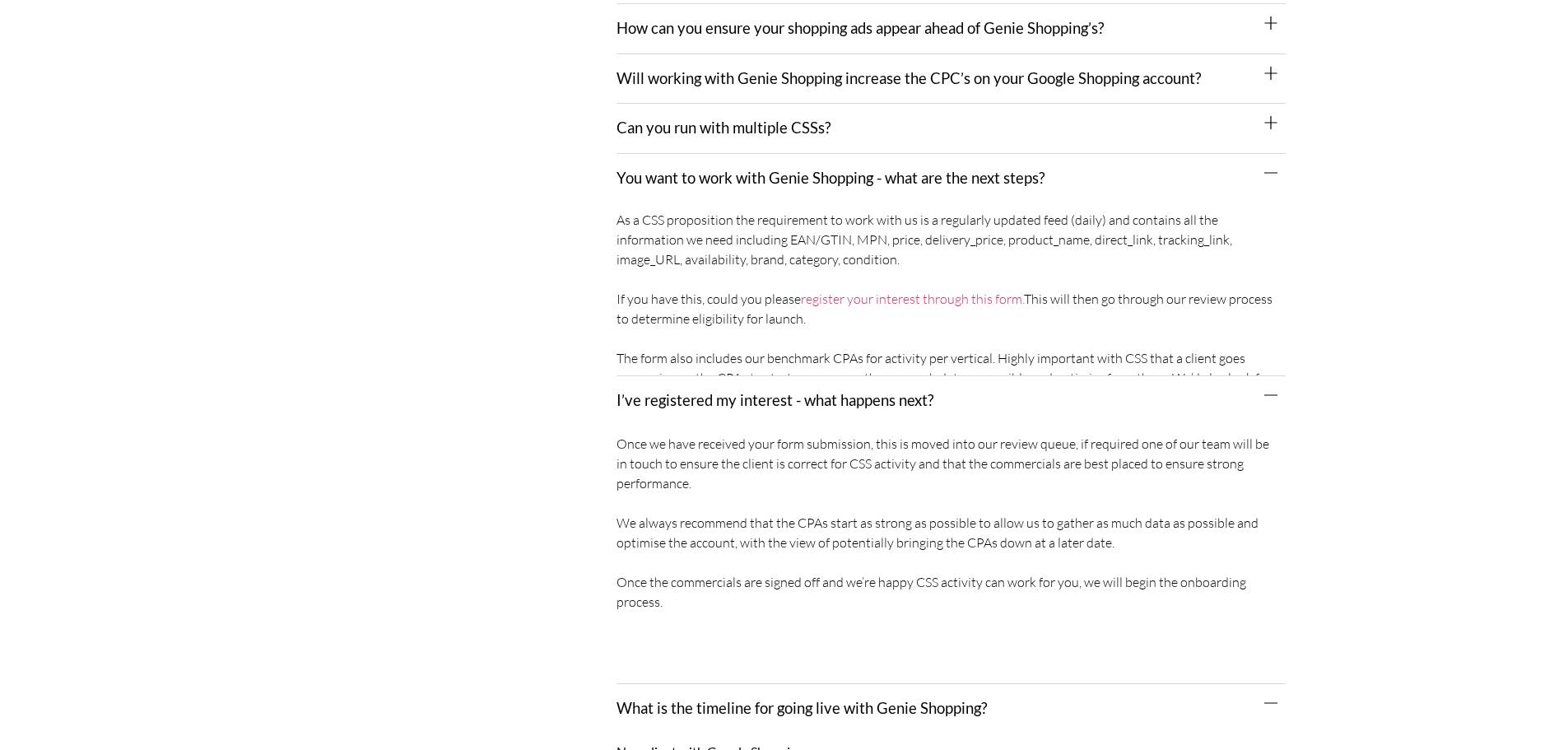
scroll to position [741, 0]
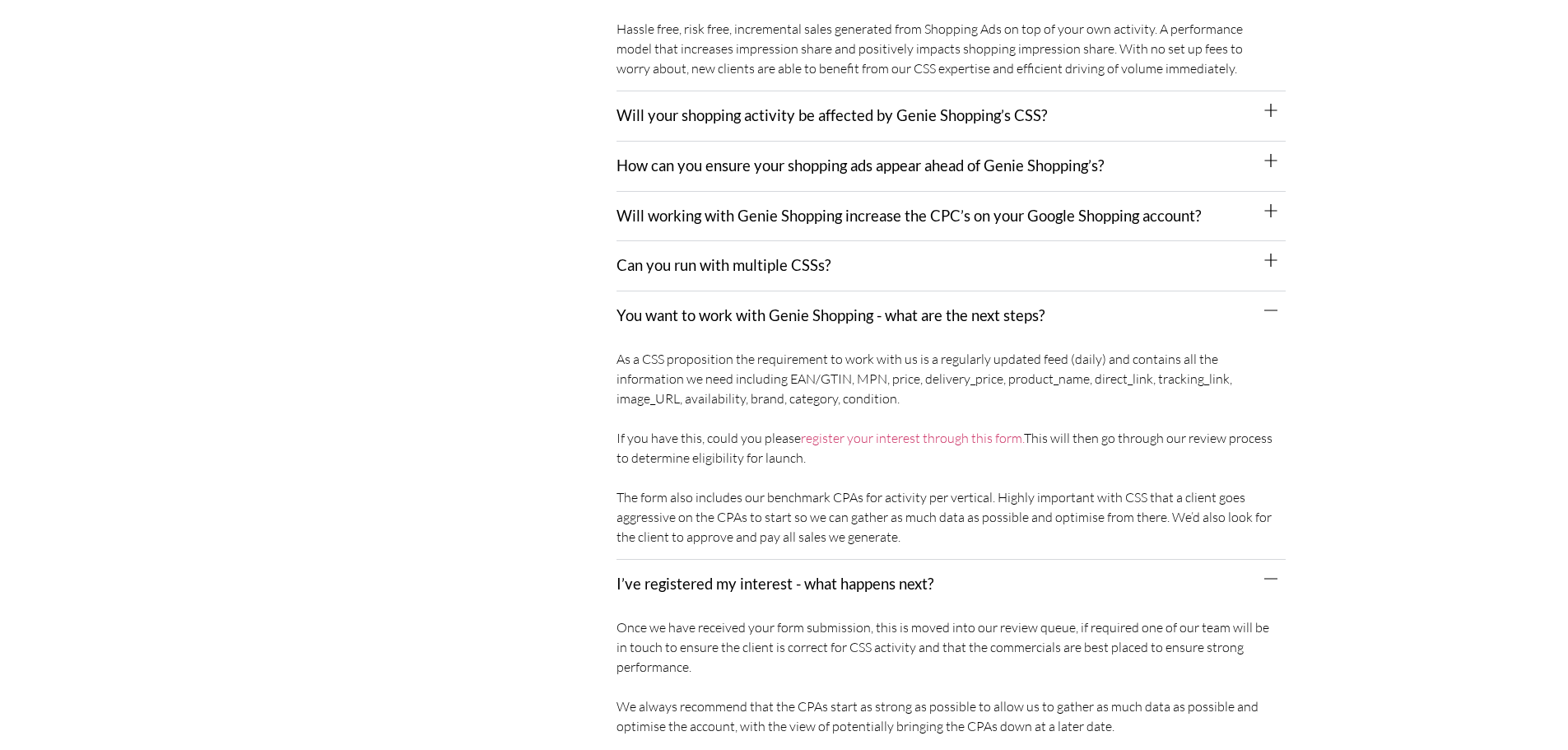
click at [747, 256] on link "Can you run with multiple CSSs?" at bounding box center [723, 264] width 214 height 18
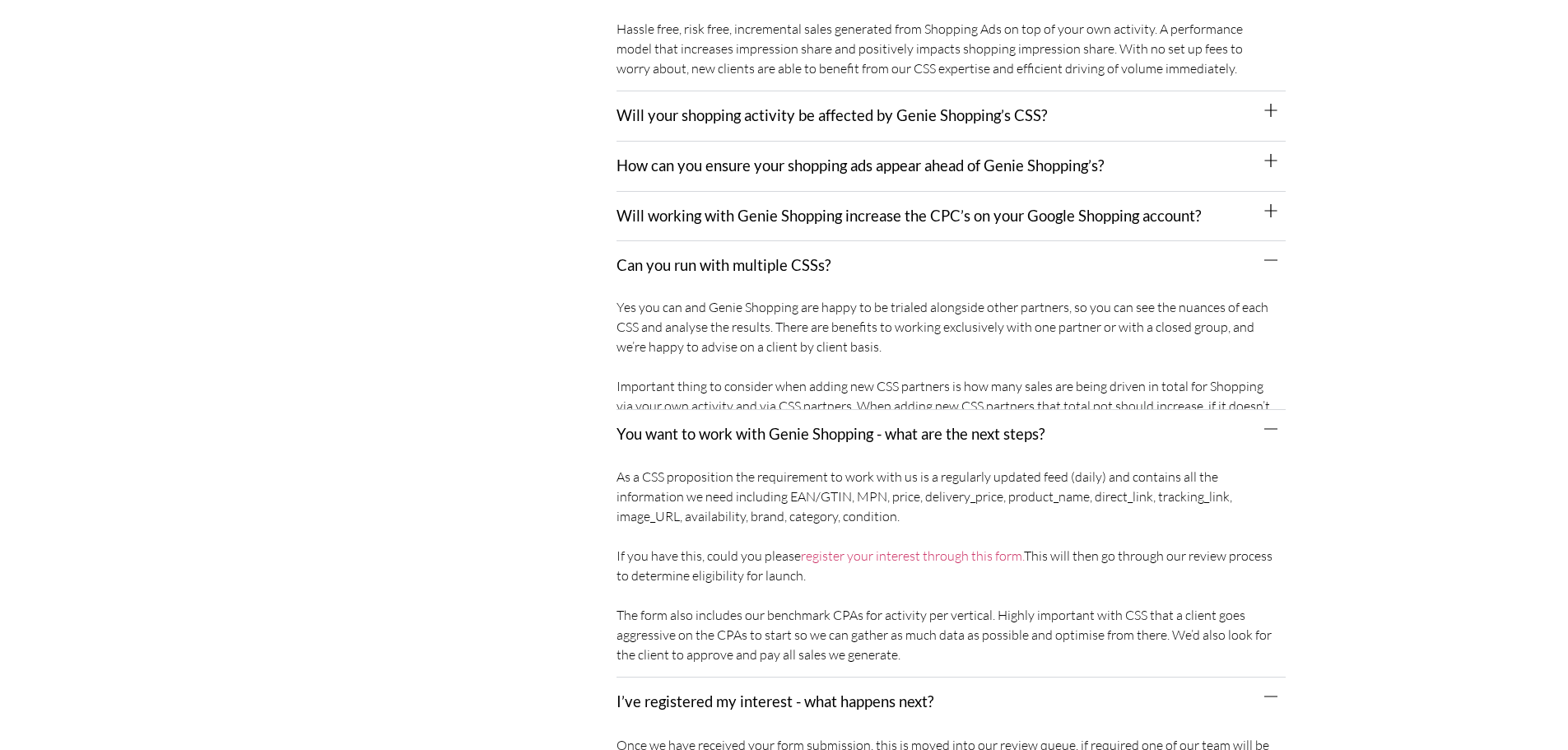
click at [747, 206] on link "Will working with Genie Shopping increase the CPC’s on your Google Shopping acc…" at bounding box center [908, 215] width 584 height 18
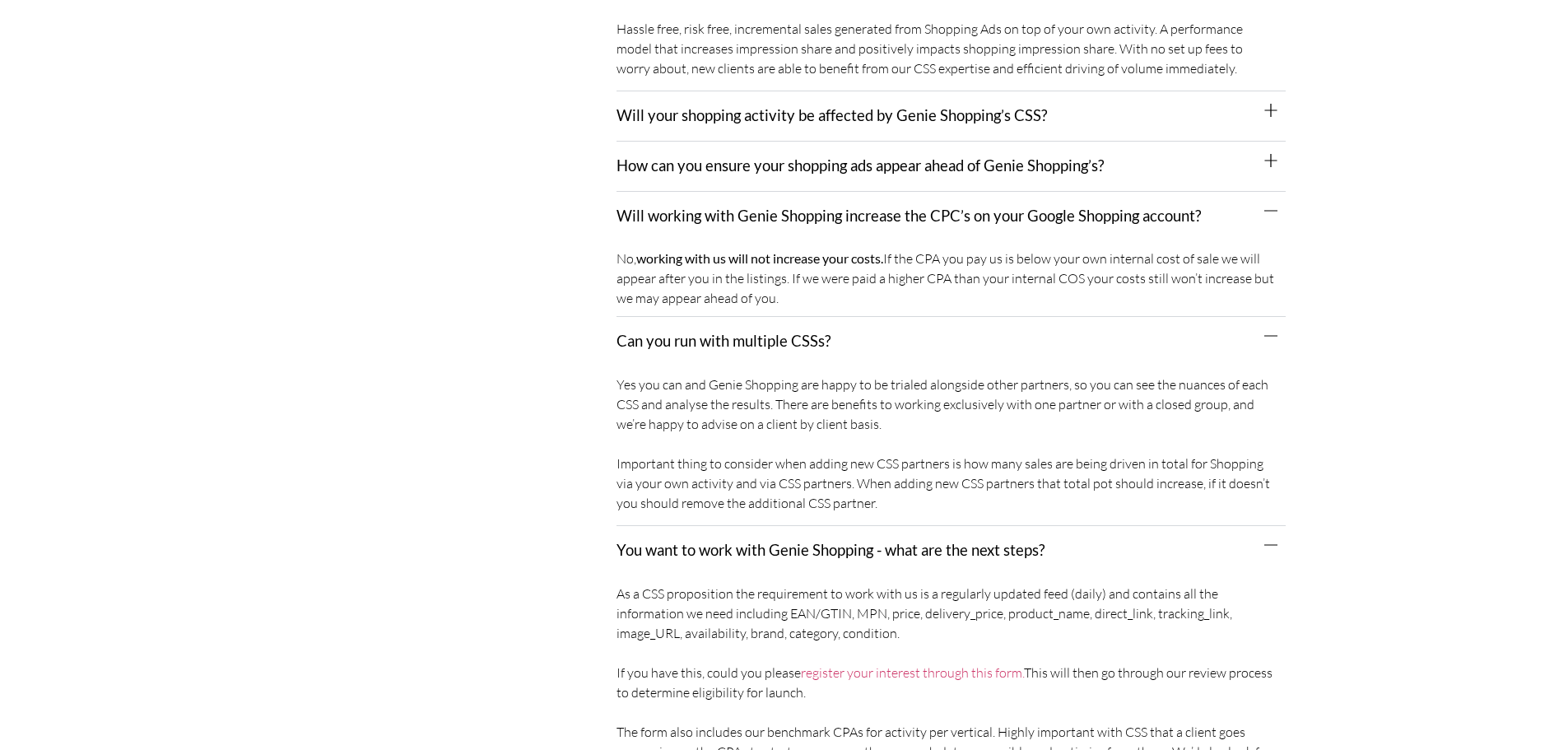
click at [747, 156] on link "How can you ensure your shopping ads appear ahead of Genie Shopping’s?" at bounding box center [860, 165] width 487 height 18
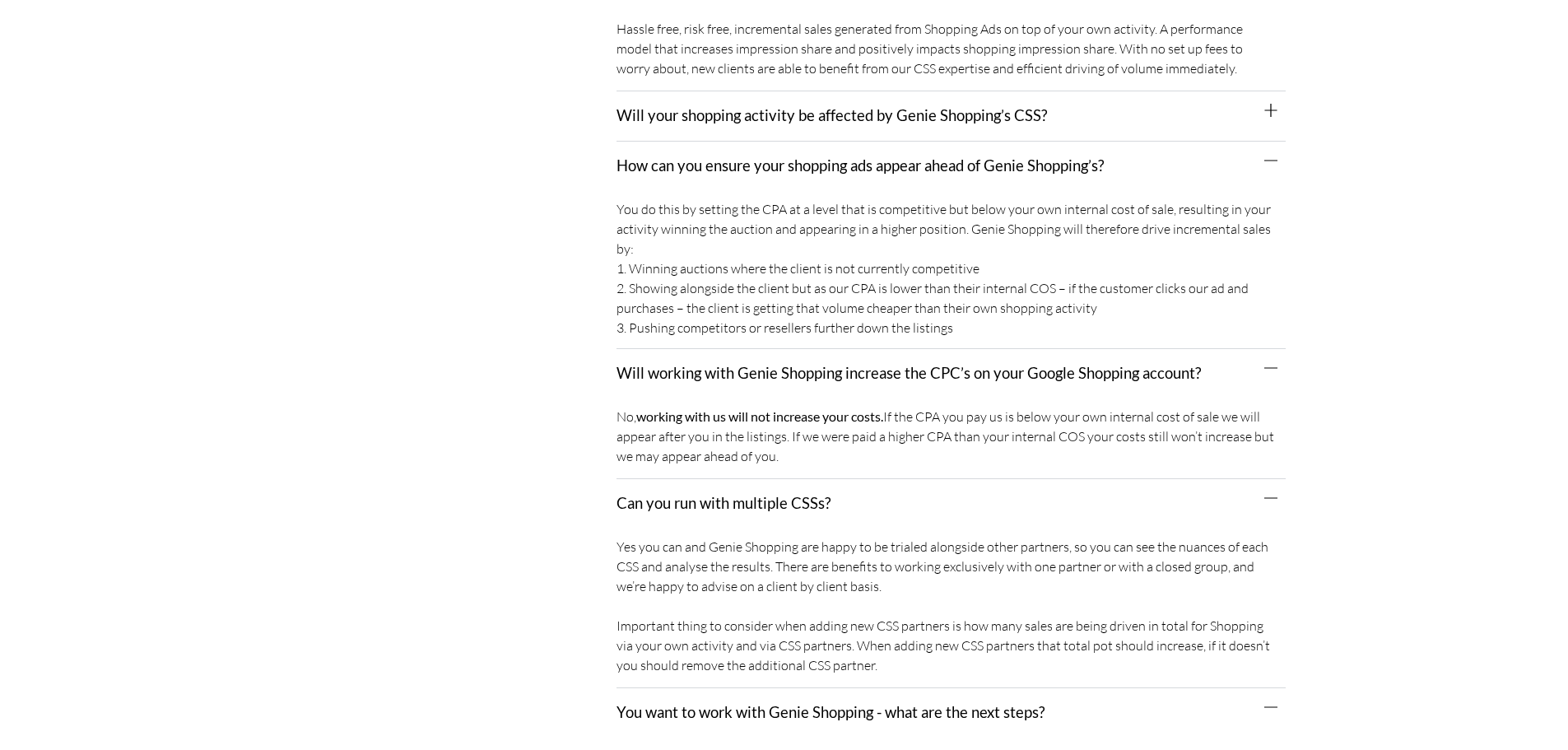
click at [745, 107] on div "Will your shopping activity be affected by Genie Shopping’s CSS?" at bounding box center [951, 116] width 669 height 50
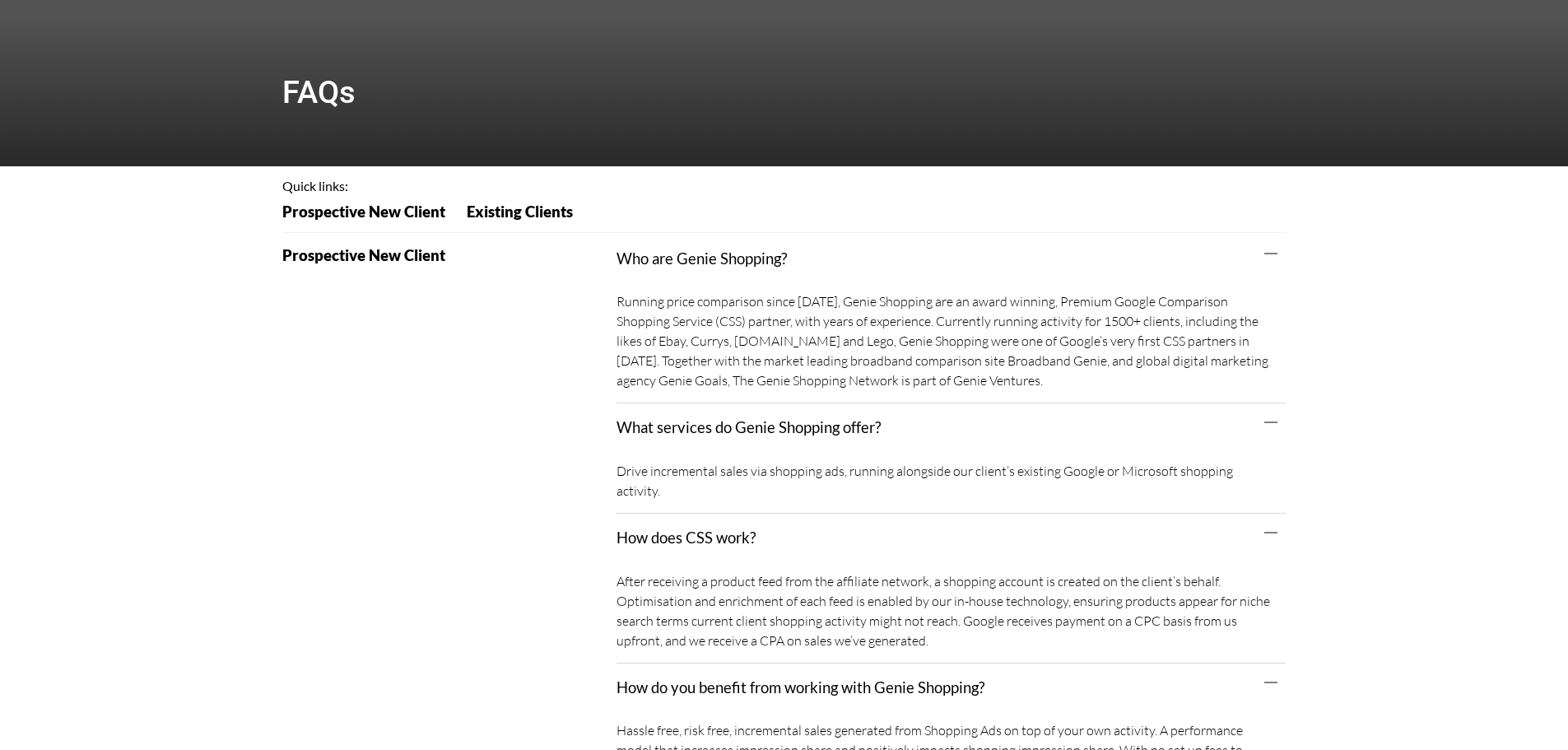
scroll to position [0, 0]
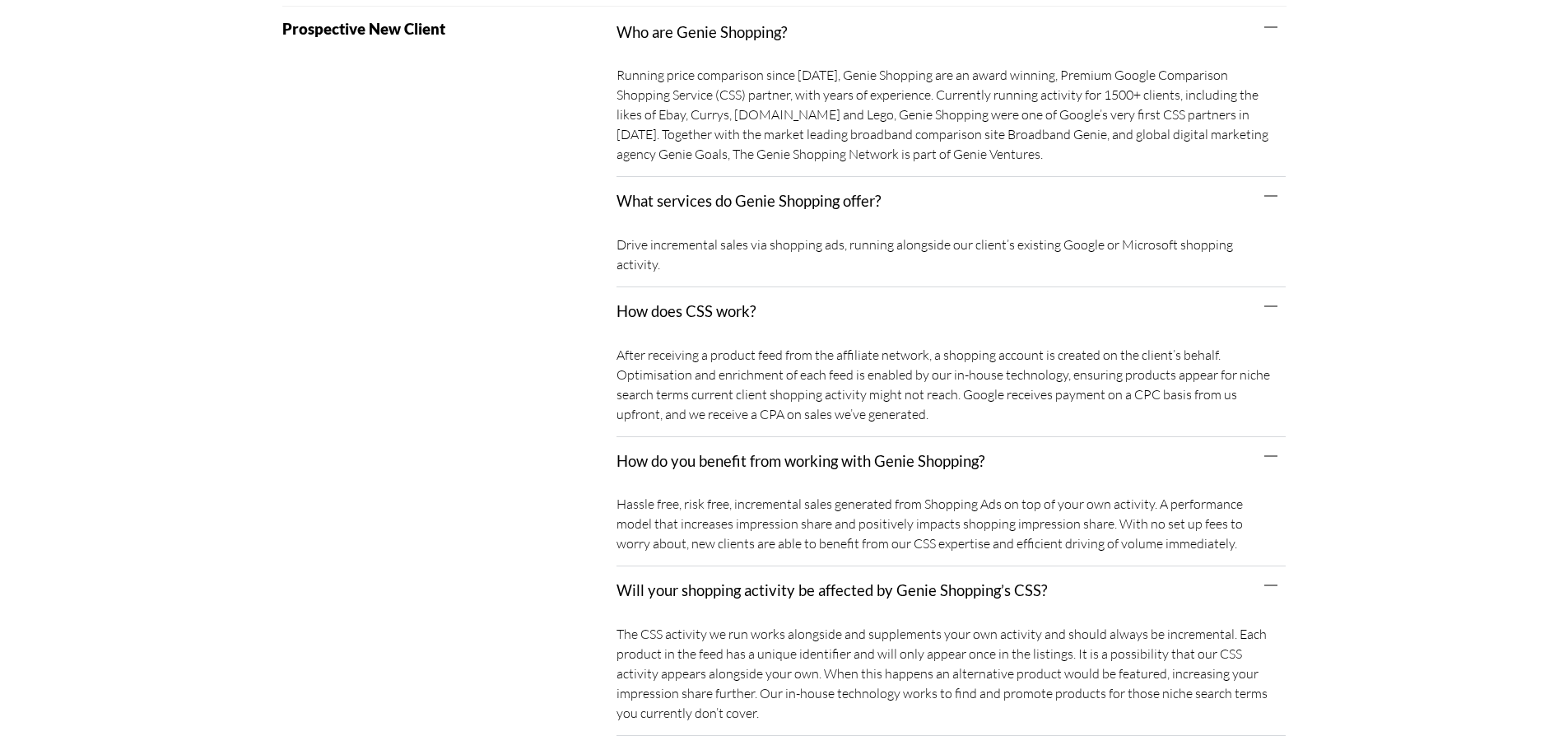
scroll to position [841, 0]
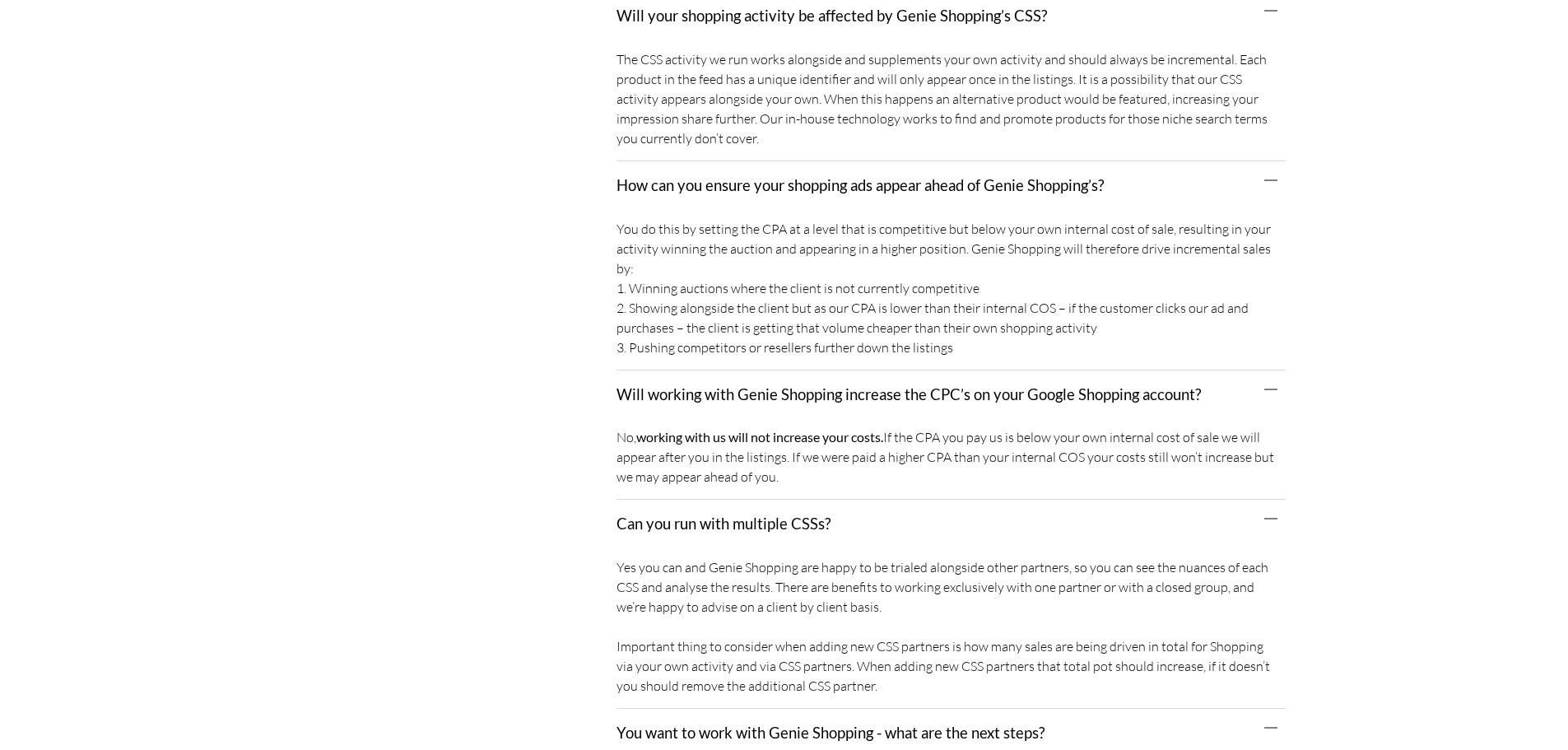
click at [455, 453] on div "Prospective New Client" at bounding box center [450, 680] width 335 height 2492
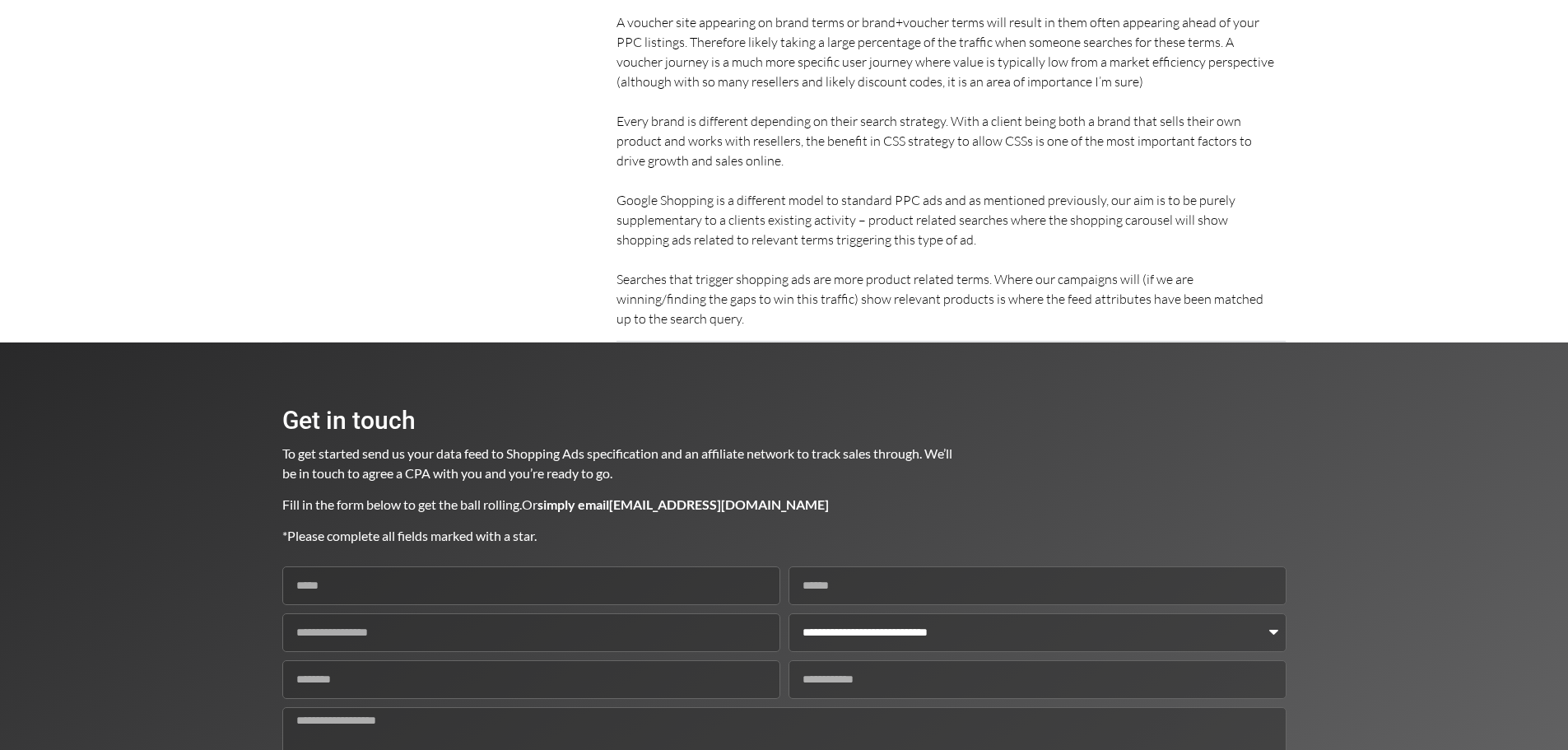
scroll to position [286, 0]
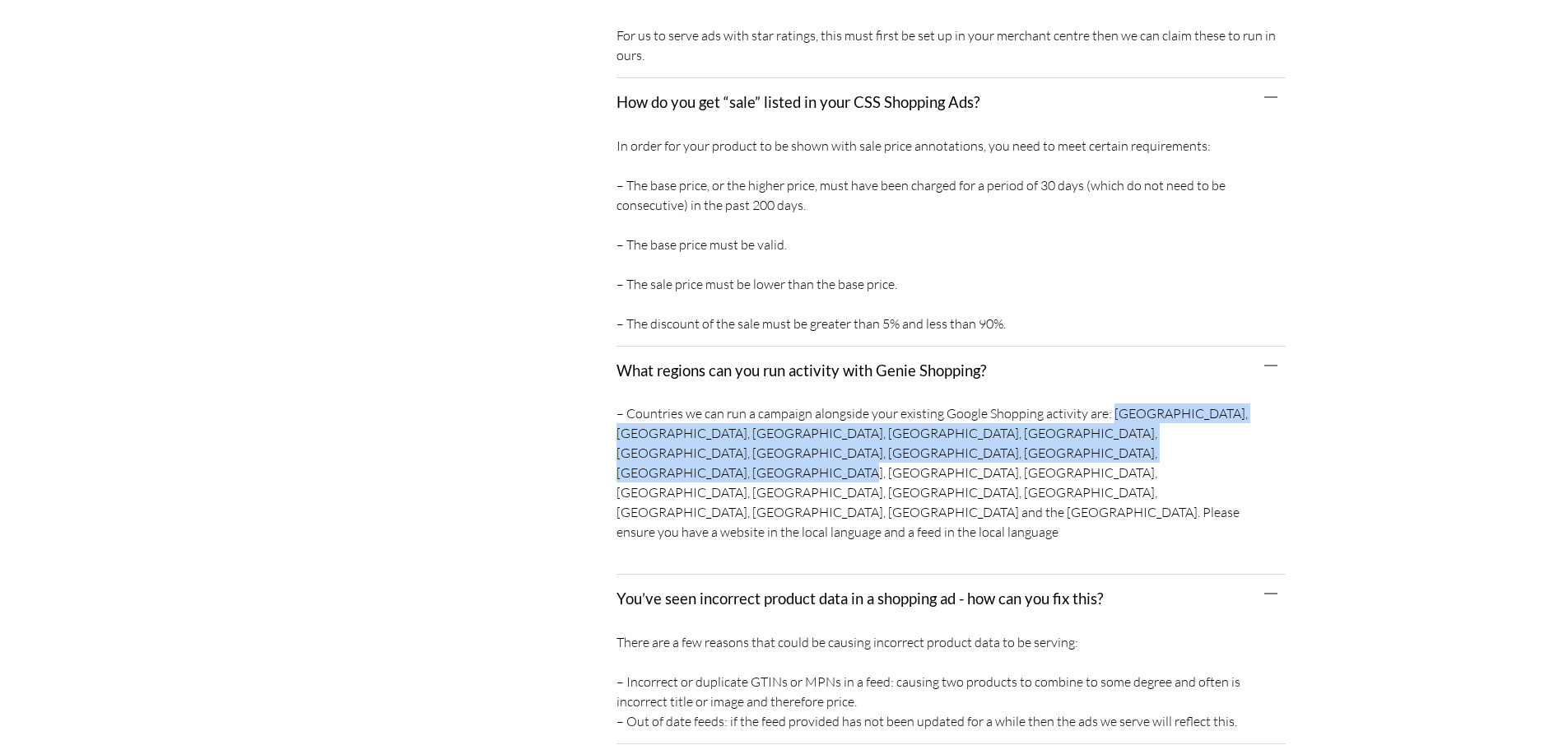
drag, startPoint x: 1107, startPoint y: 376, endPoint x: 1012, endPoint y: 414, distance: 102.3
click at [1012, 414] on div "– Countries we can run a campaign alongside your existing Google Shopping activ…" at bounding box center [951, 485] width 669 height 179
copy div "Austria, Belgium, Czechia, Denmark, Finland, France, Germany, Greece, Hungary, …"
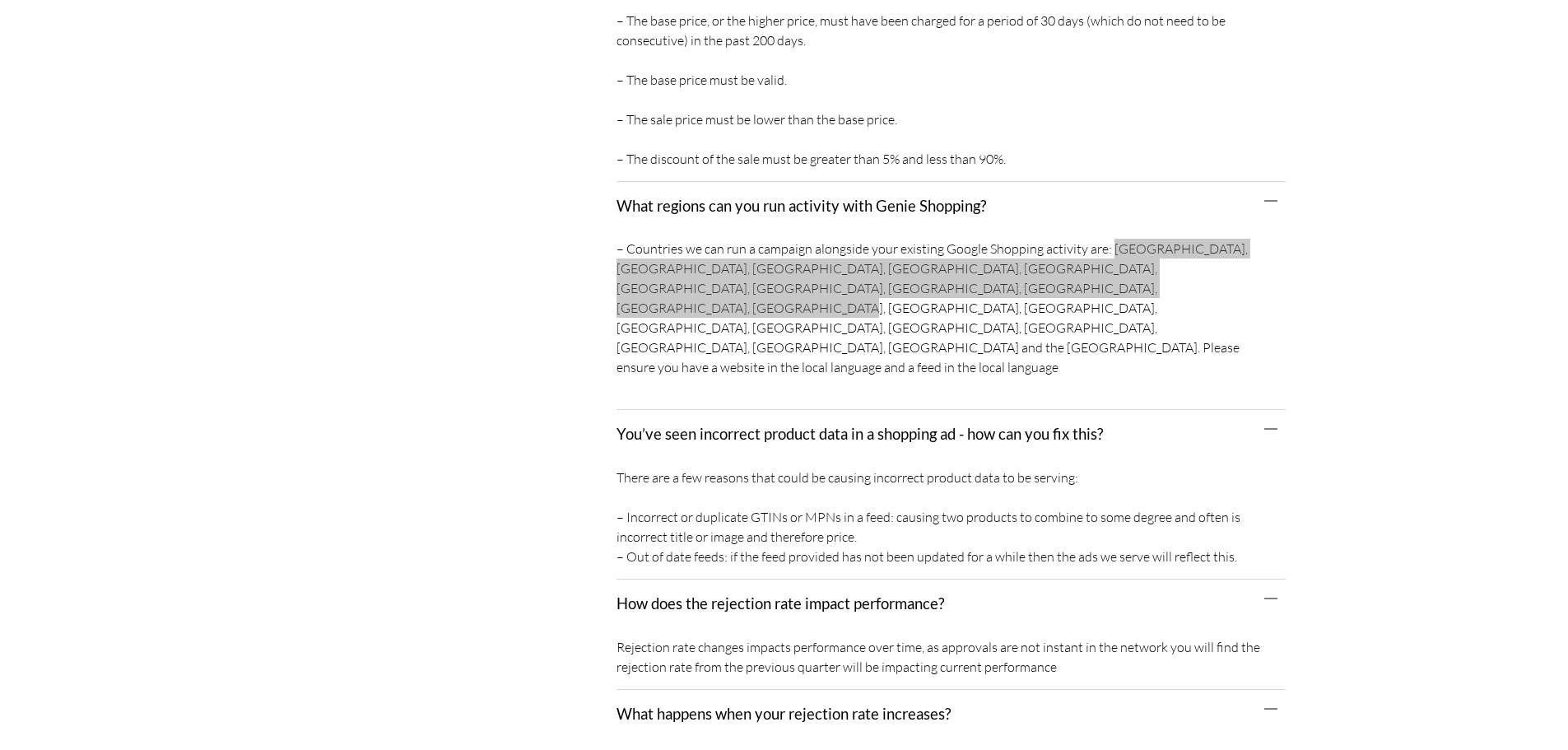
scroll to position [5957, 0]
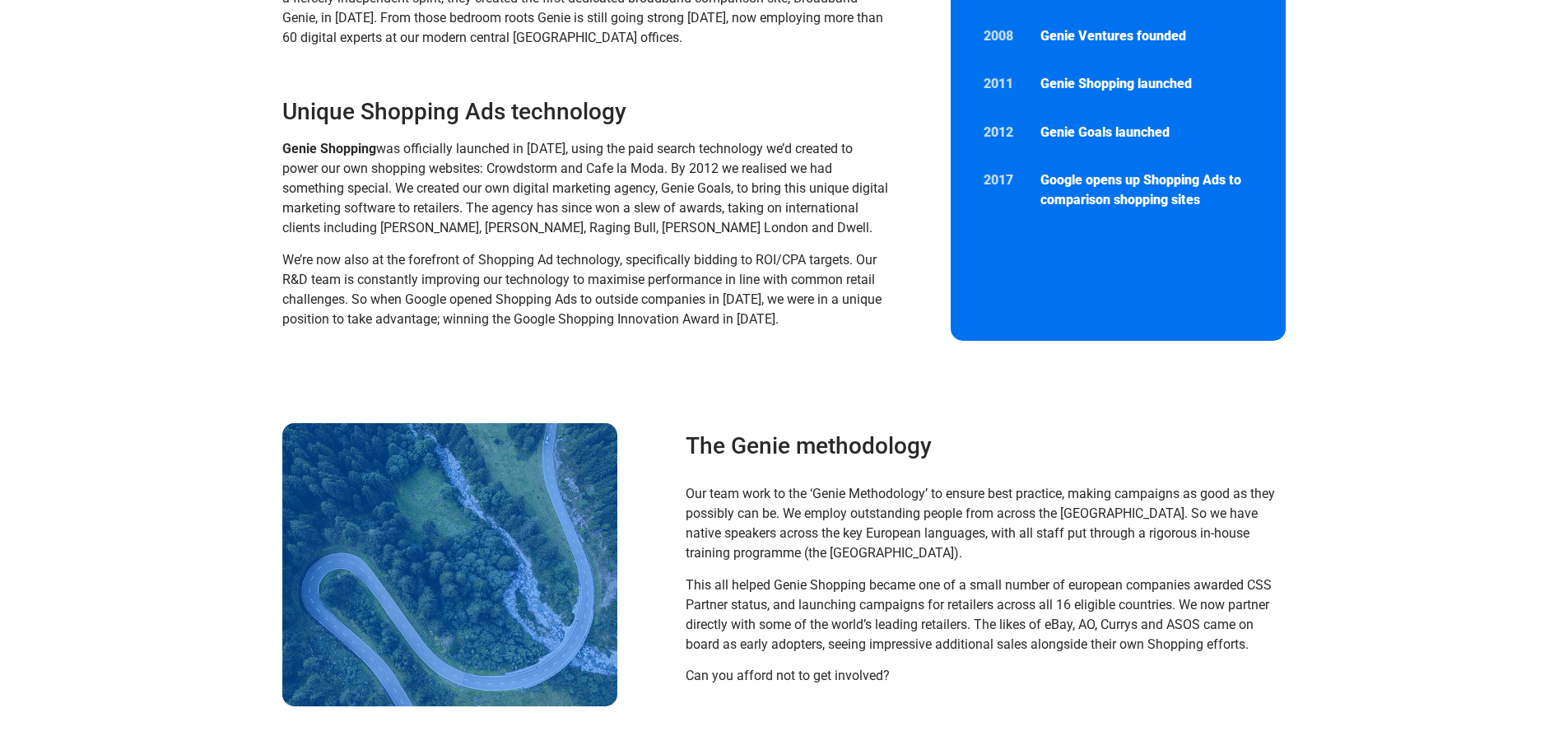
scroll to position [542, 0]
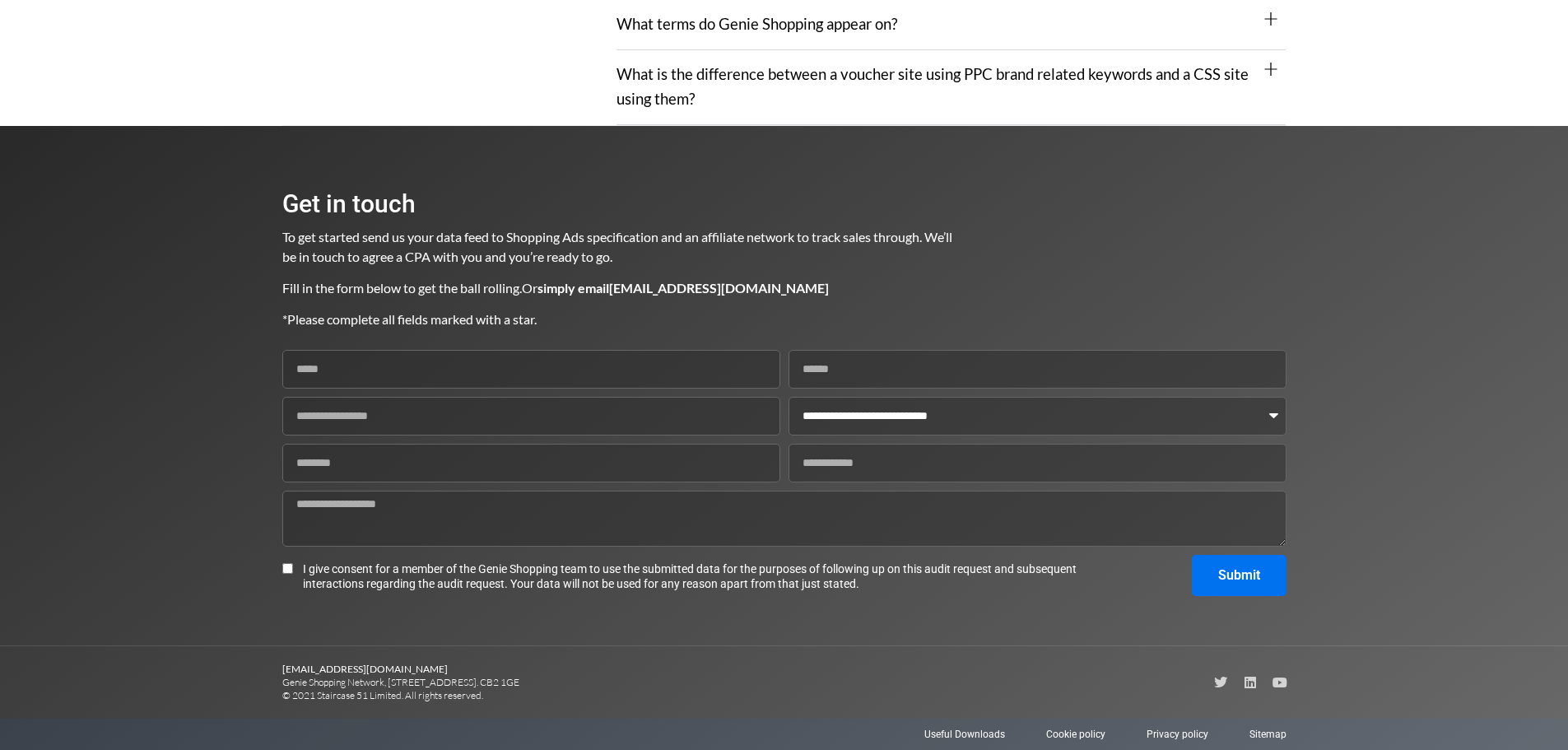
click at [811, 86] on div "What is the difference between a voucher site using PPC brand related keywords …" at bounding box center [951, 87] width 669 height 74
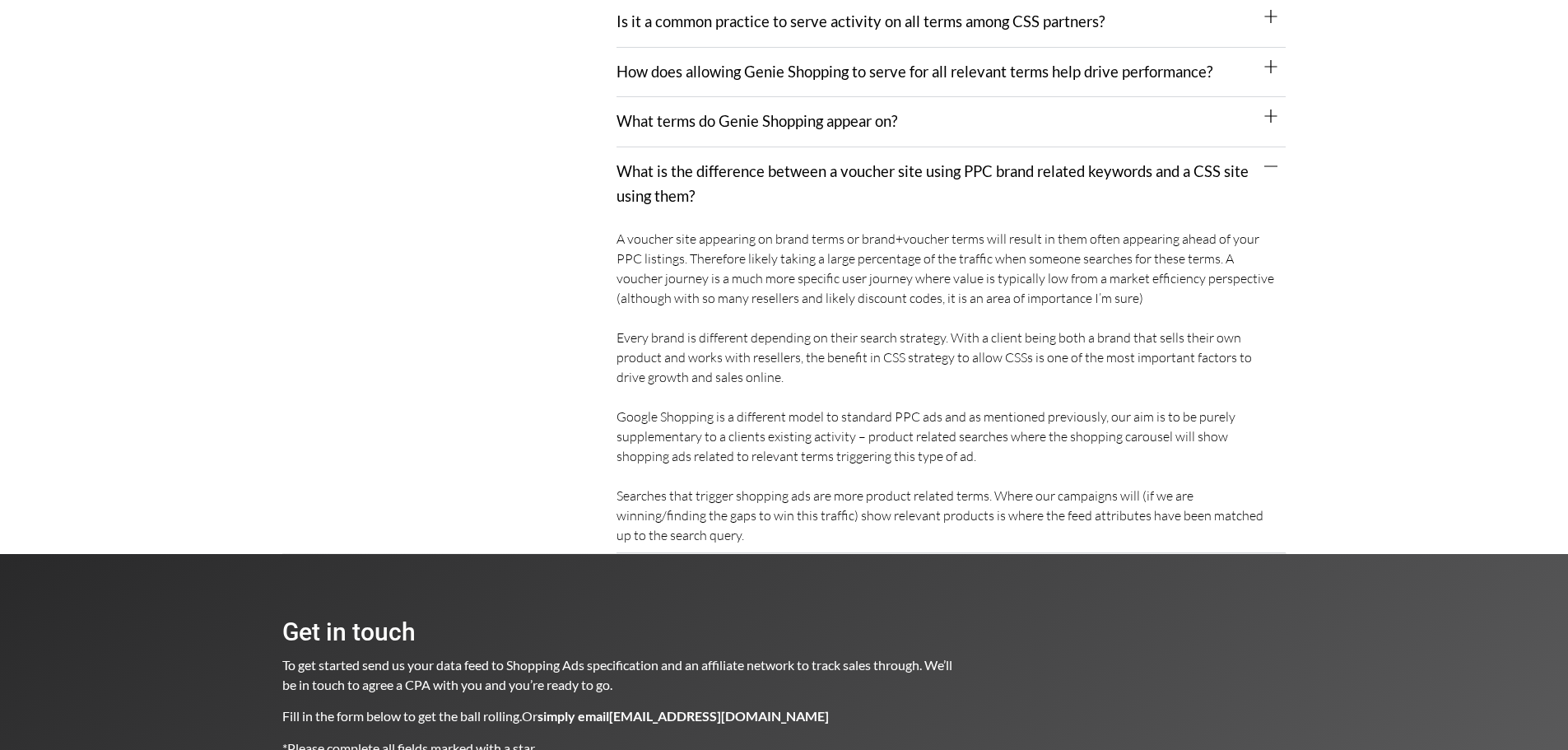
scroll to position [1874, 0]
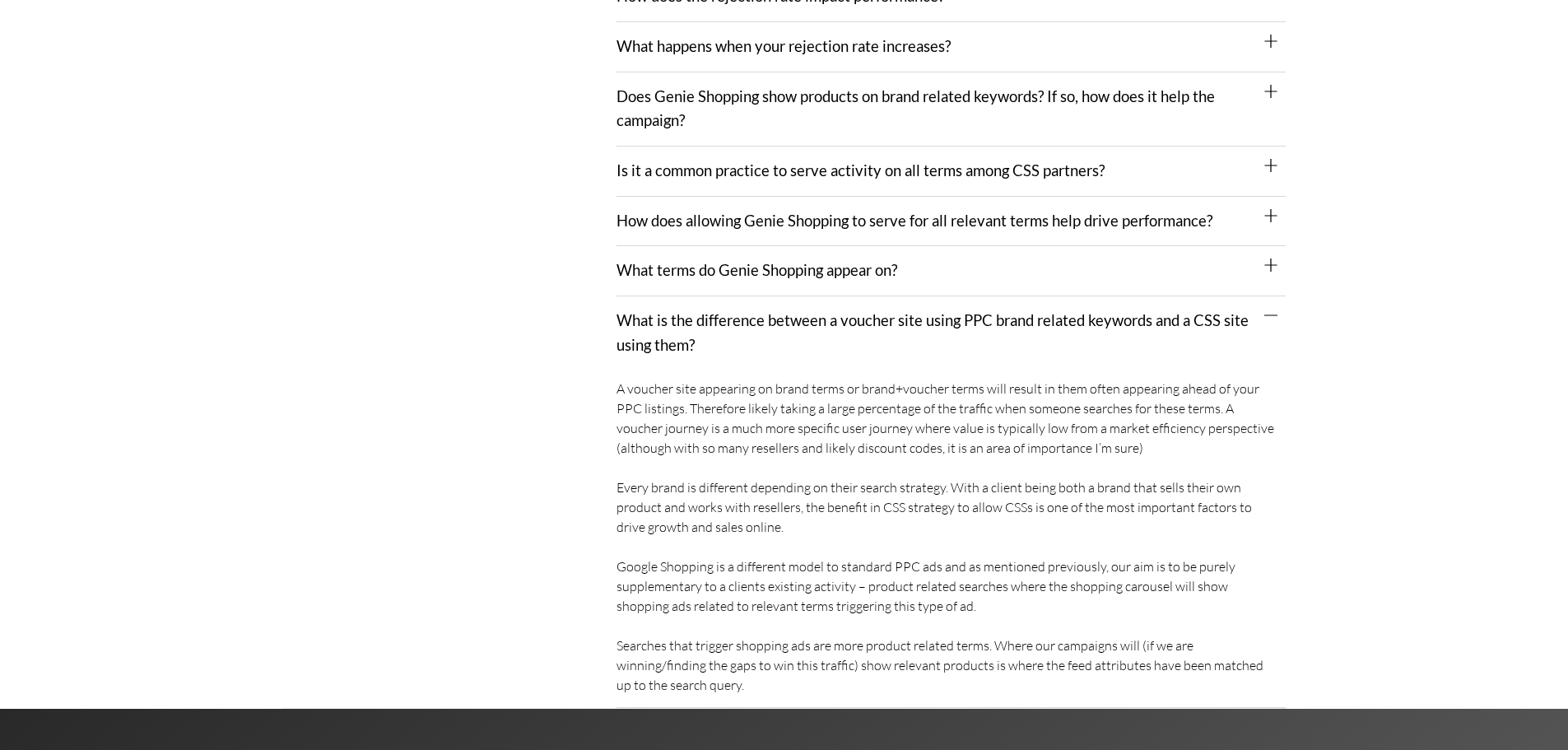
click at [781, 281] on div "What terms do Genie Shopping appear on?" at bounding box center [951, 271] width 669 height 50
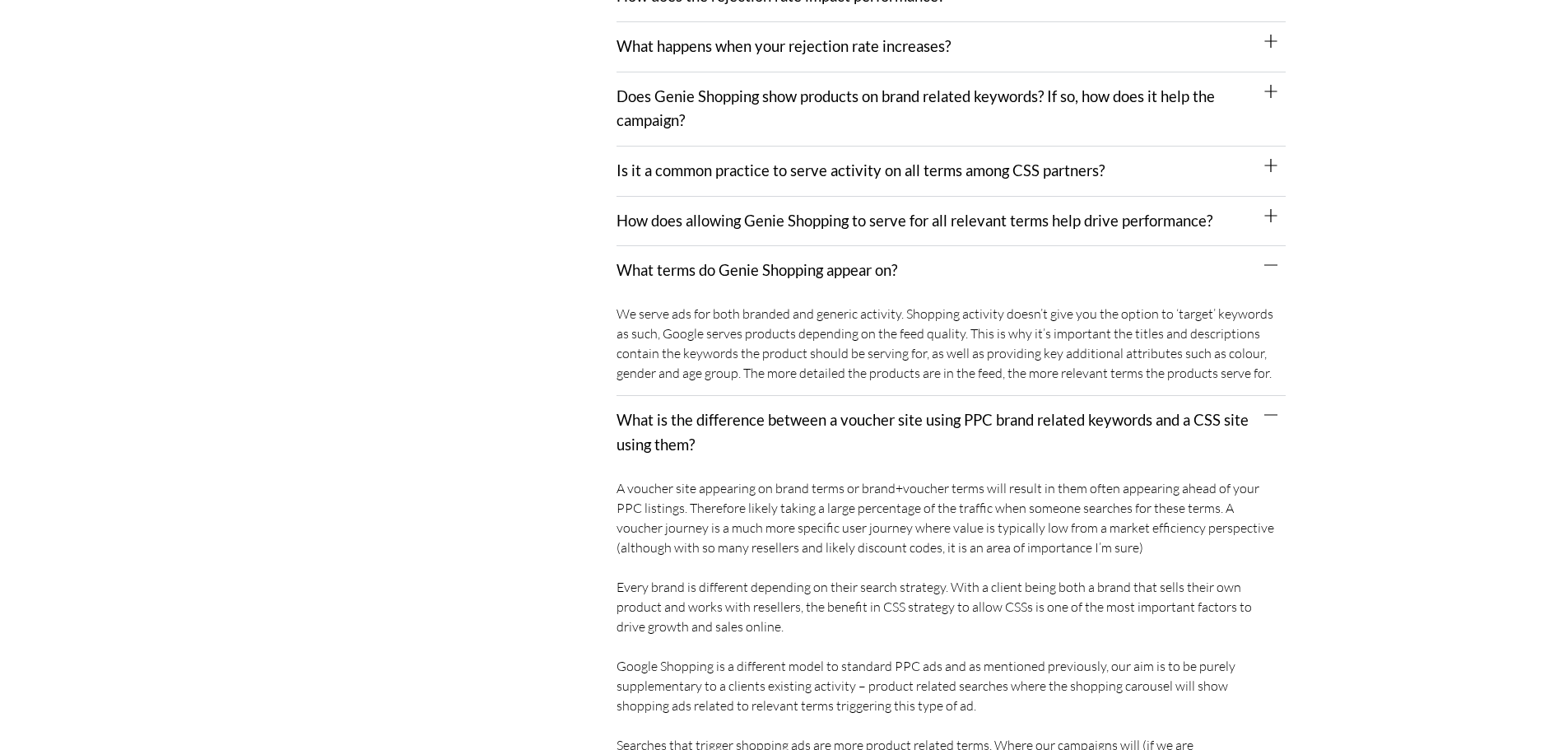
click at [780, 223] on link "How does allowing Genie Shopping to serve for all relevant terms help drive per…" at bounding box center [914, 220] width 596 height 18
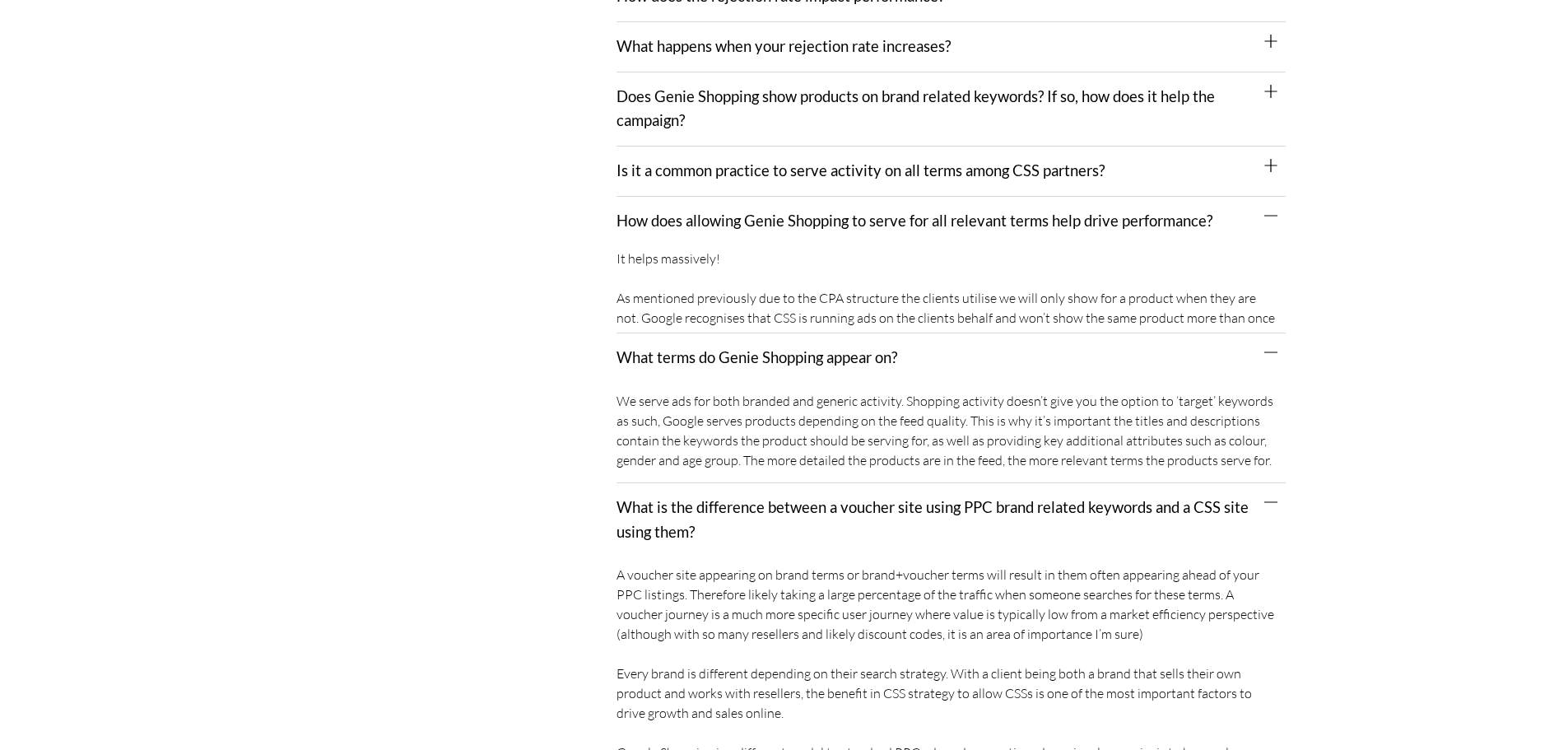
click at [781, 182] on div "Is it a common practice to serve activity on all terms among CSS partners?" at bounding box center [951, 172] width 669 height 50
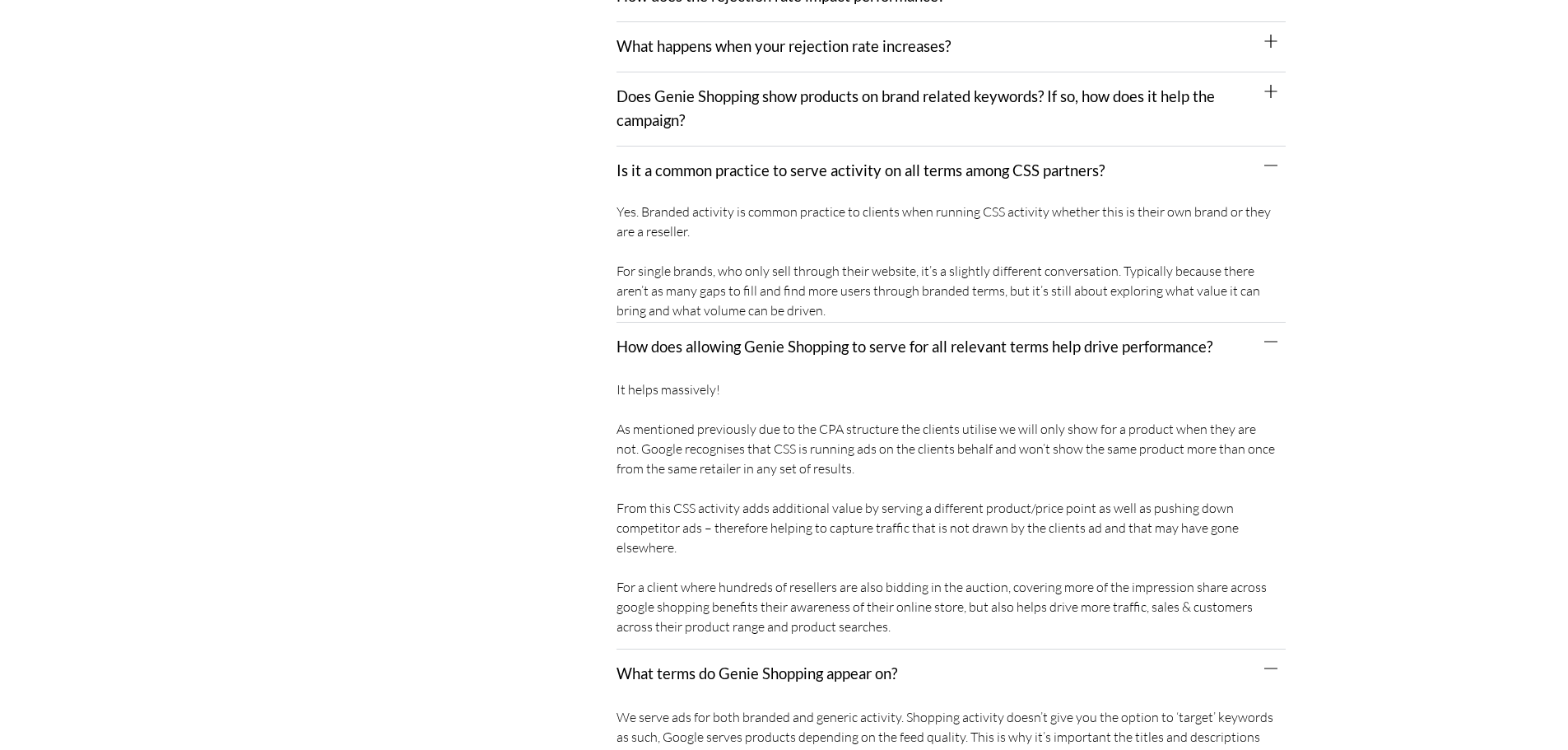
click at [761, 117] on div "Does Genie Shopping show products on brand related keywords? If so, how does it…" at bounding box center [951, 109] width 669 height 74
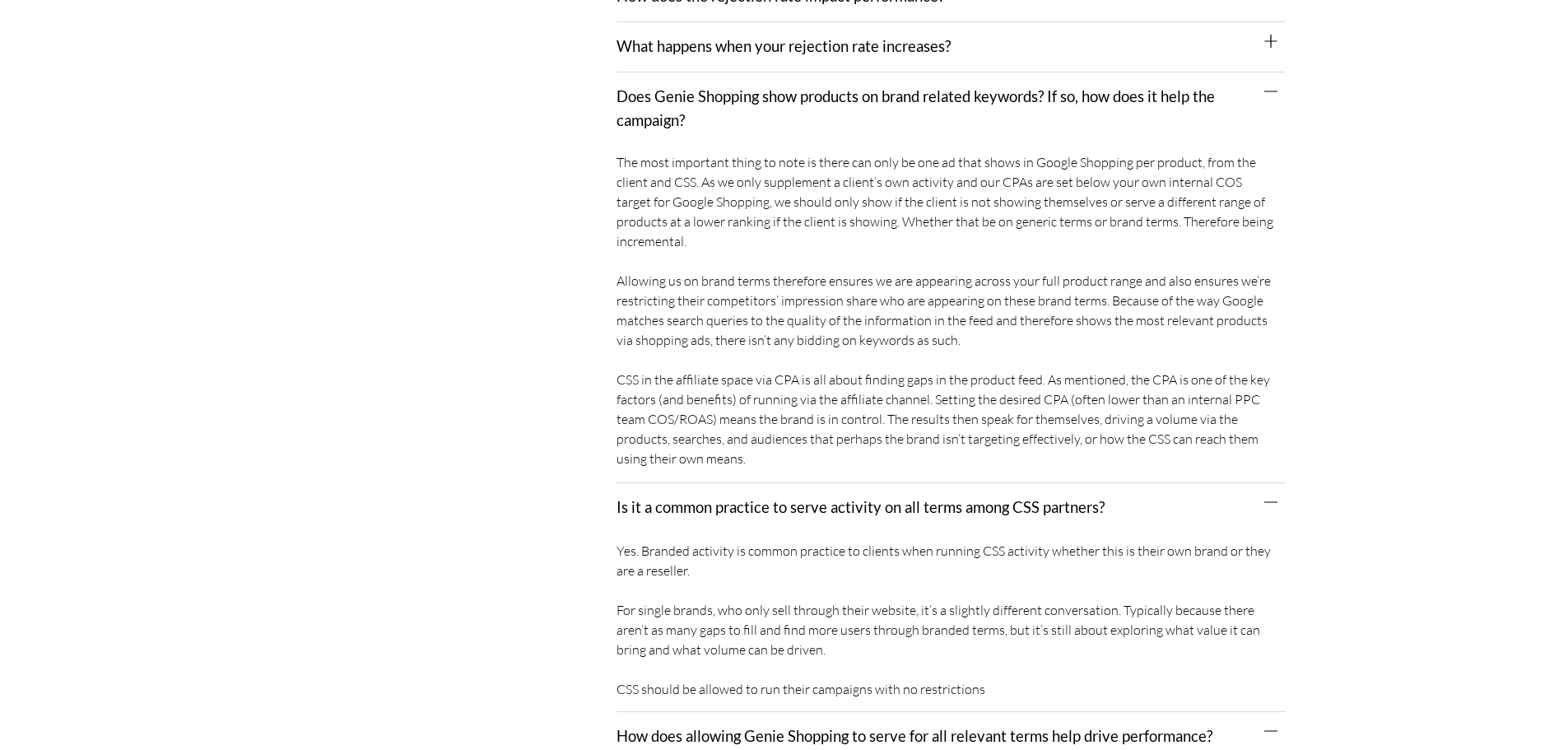
scroll to position [1709, 0]
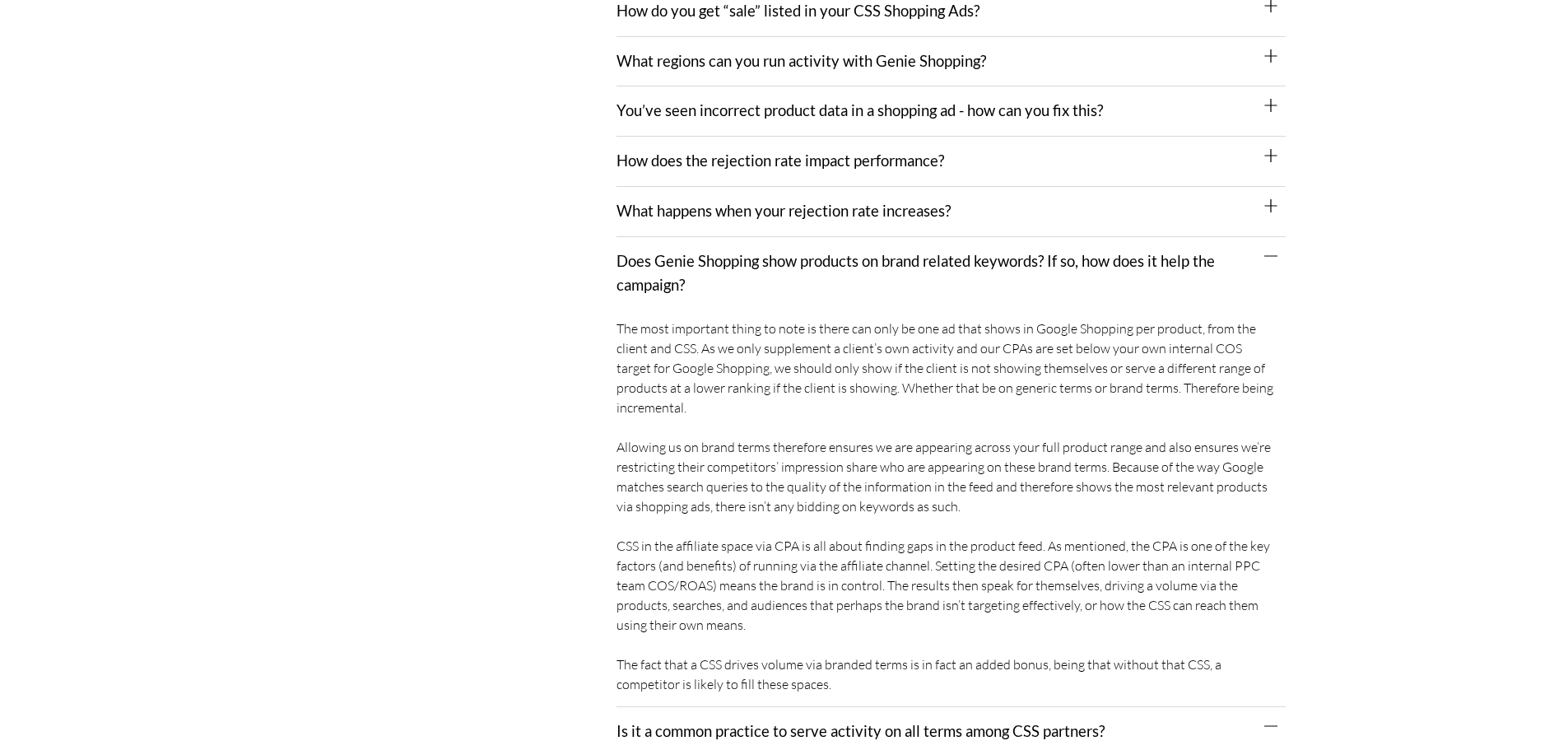
click at [746, 200] on div "What happens when your rejection rate increases?" at bounding box center [951, 212] width 669 height 50
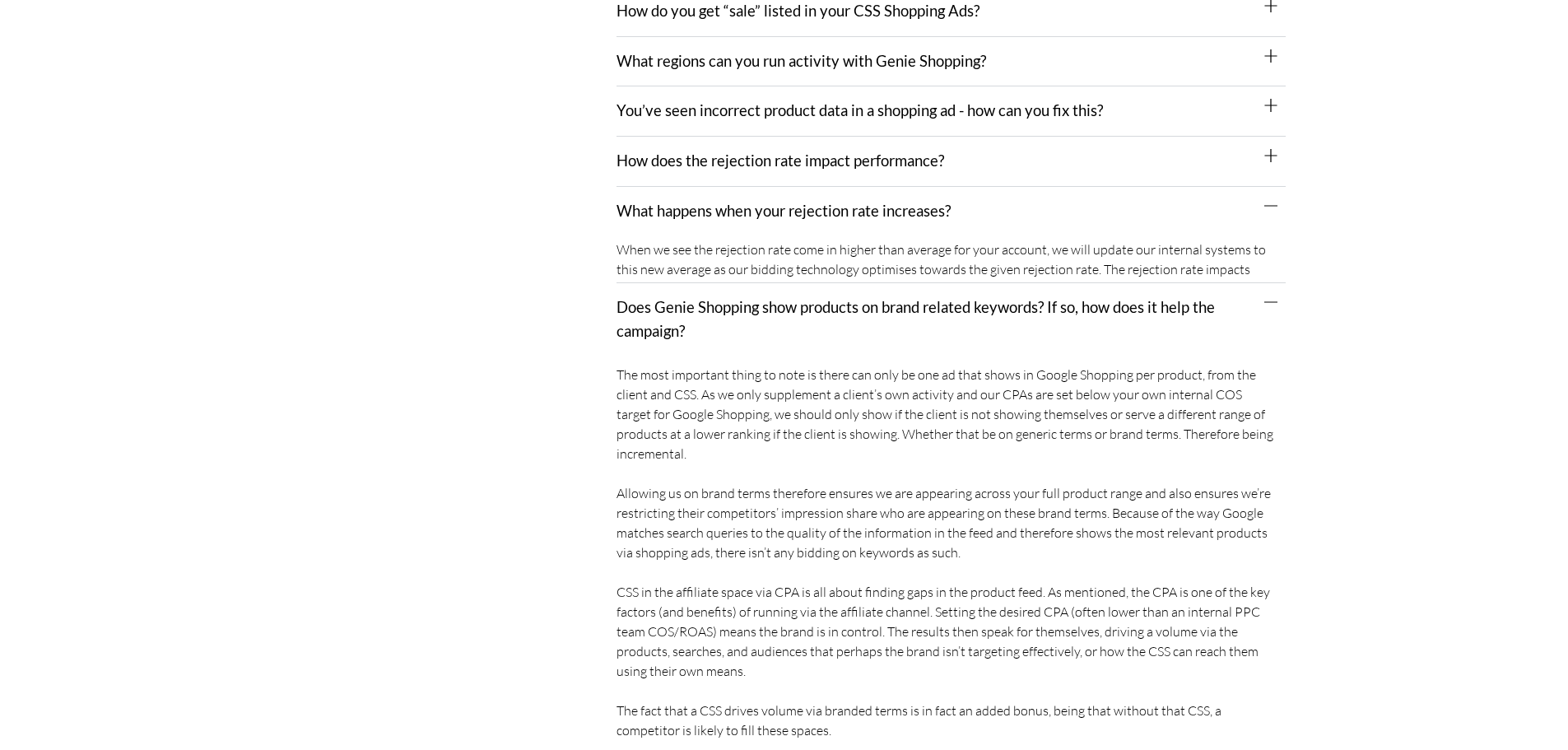
click at [748, 170] on link "How does the rejection rate impact performance?" at bounding box center [780, 160] width 328 height 18
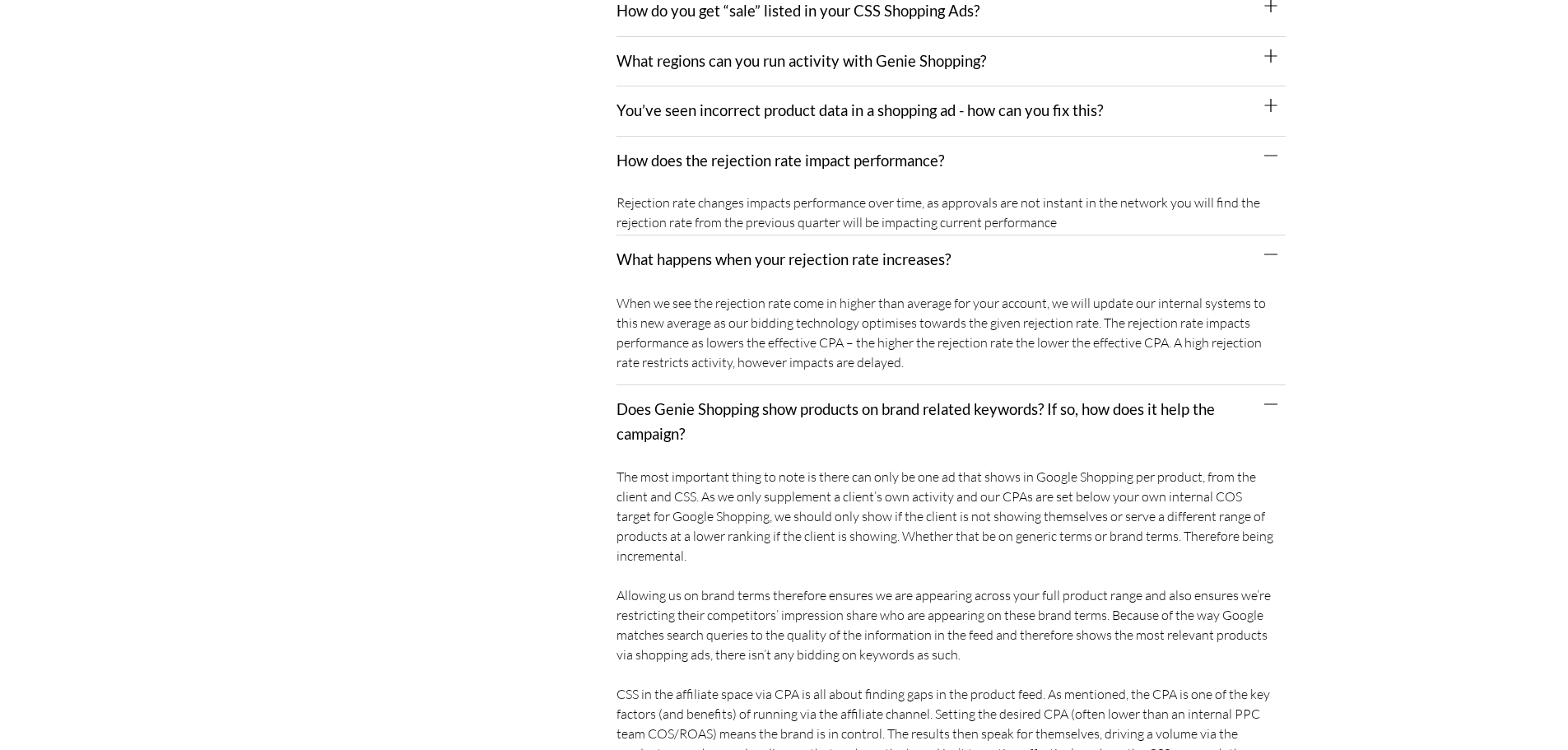
click at [749, 122] on div "You’ve seen incorrect product data in a shopping ad - how can you fix this?" at bounding box center [951, 112] width 669 height 50
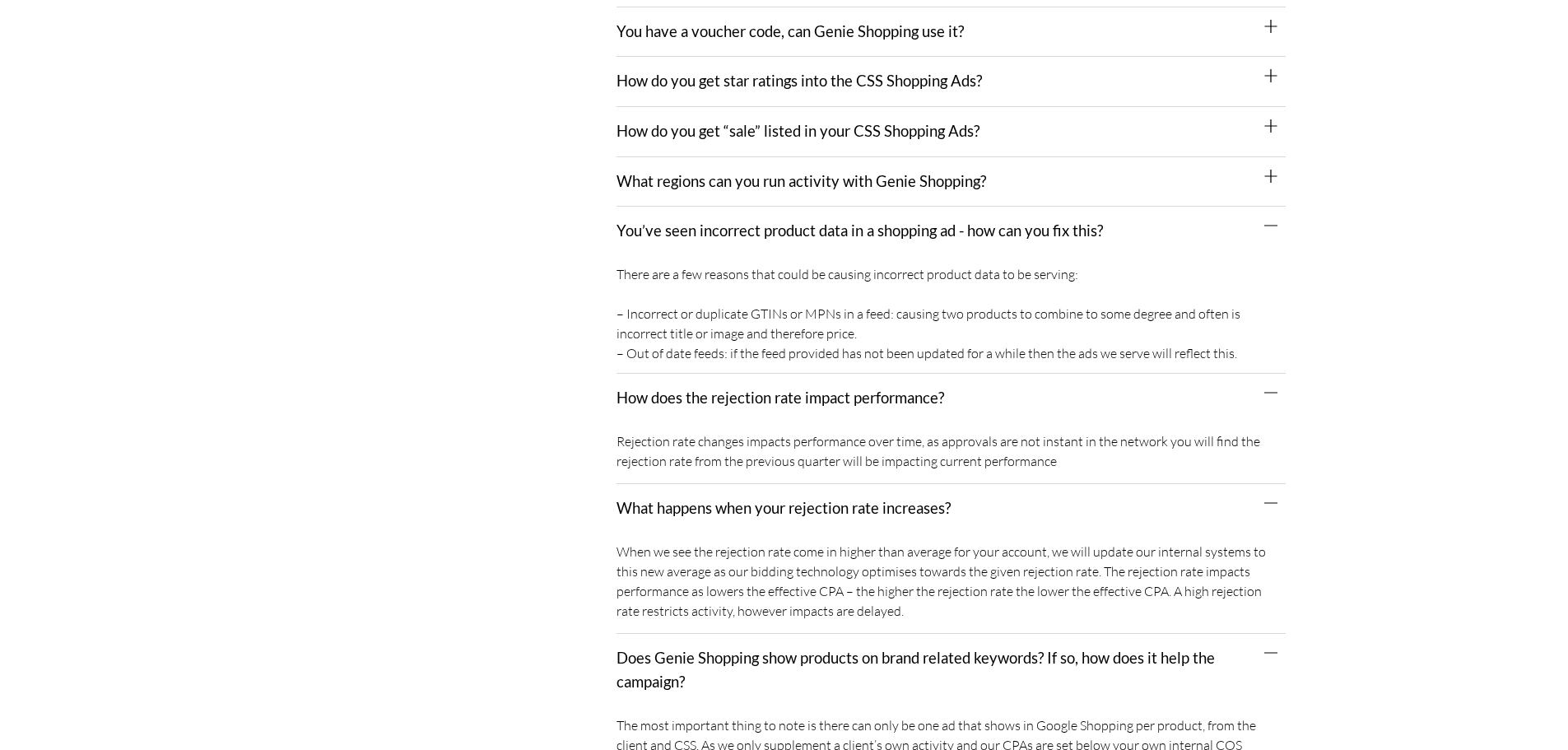
scroll to position [1462, 0]
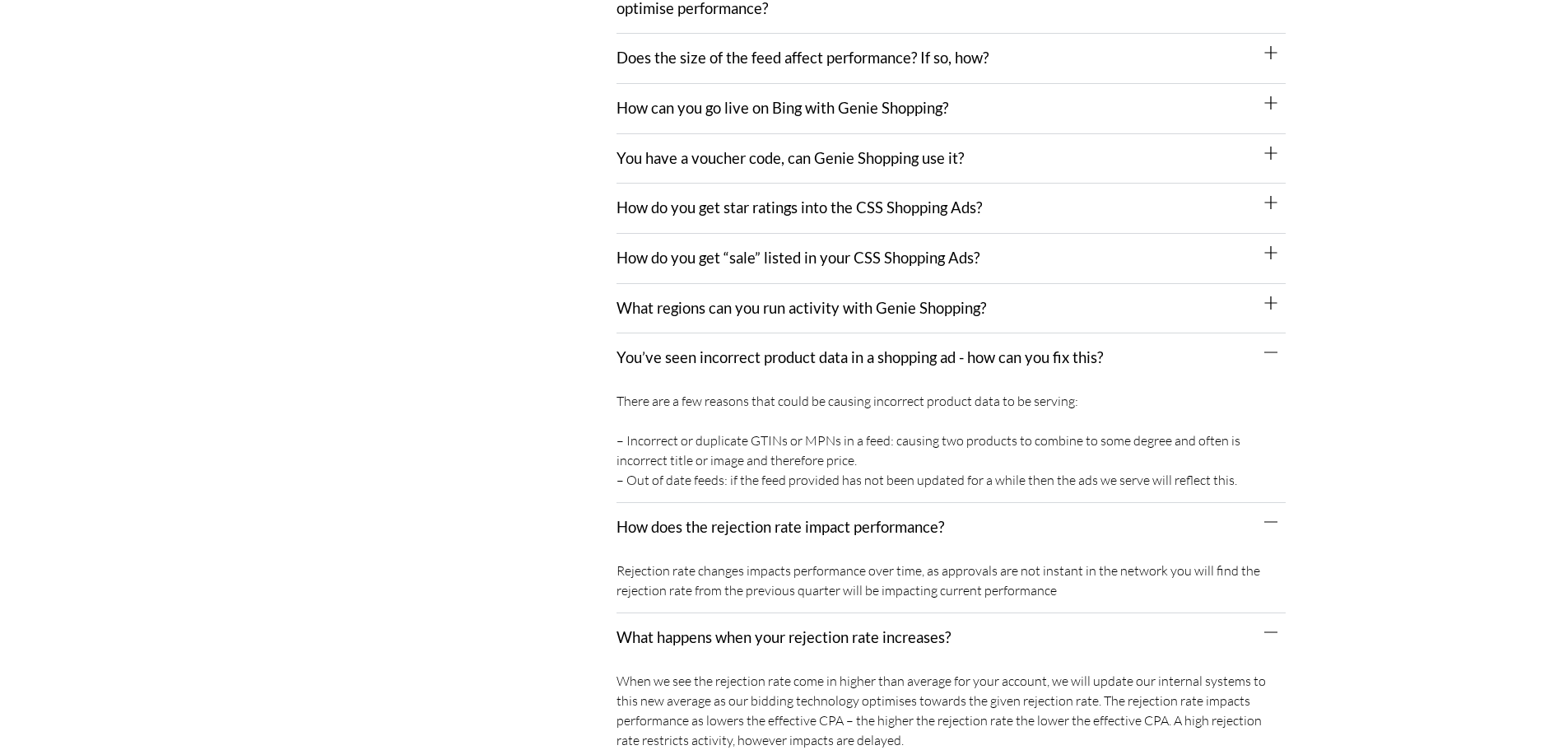
click at [731, 309] on link "What regions can you run activity with Genie Shopping?" at bounding box center [801, 308] width 369 height 18
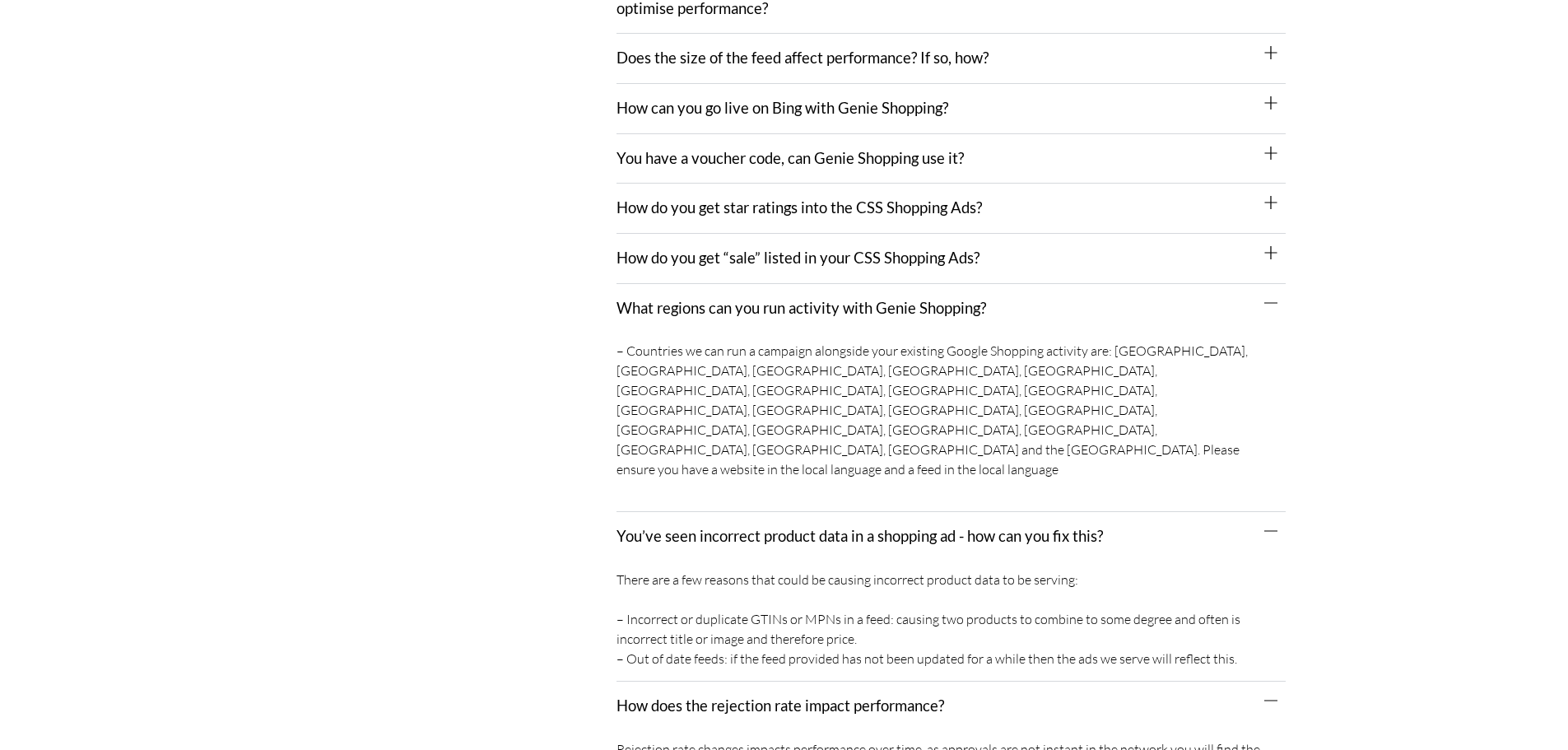
click at [731, 273] on div "How do you get “sale” listed in your CSS Shopping Ads?" at bounding box center [951, 259] width 669 height 50
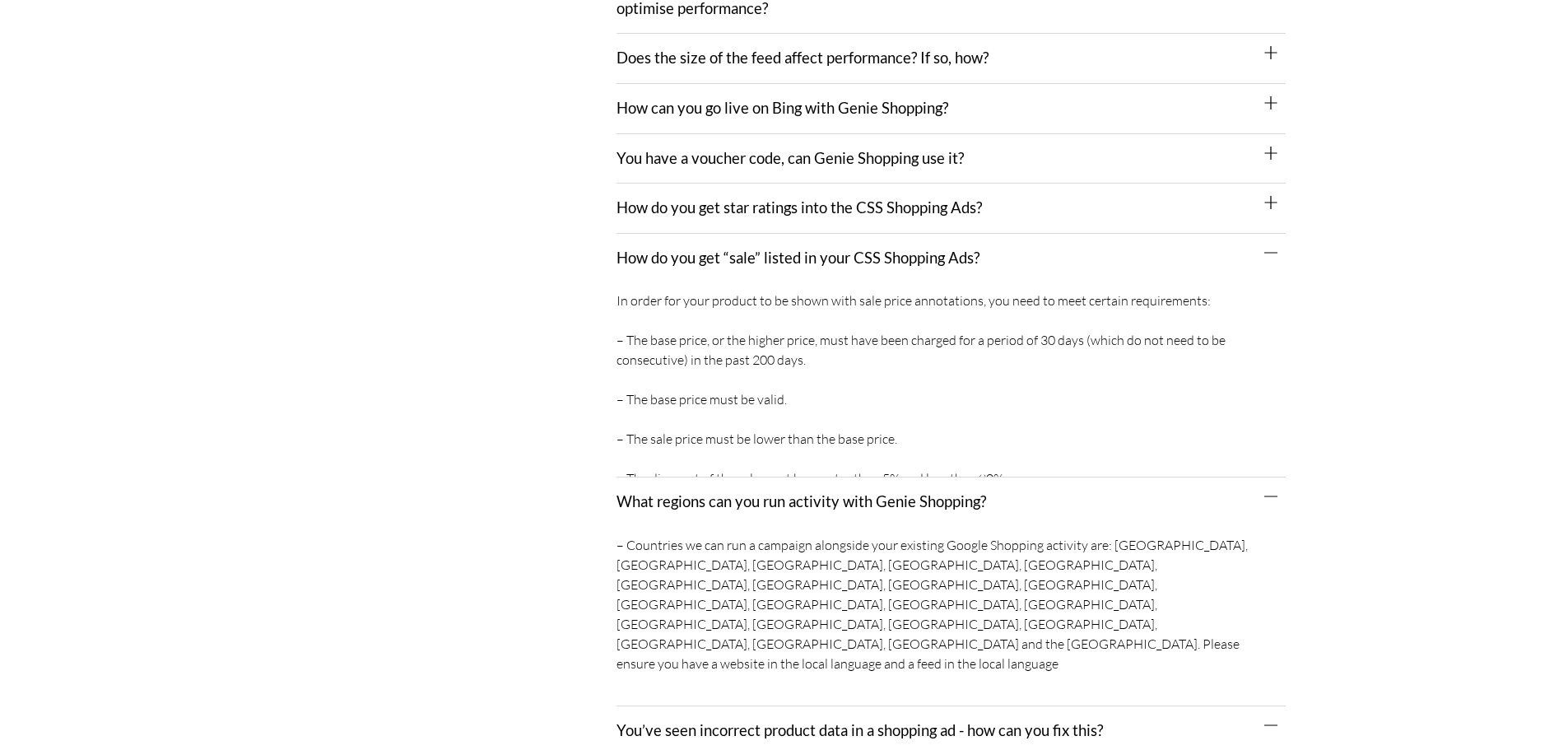
click at [743, 208] on link "How do you get star ratings into the CSS Shopping Ads?" at bounding box center [799, 207] width 366 height 18
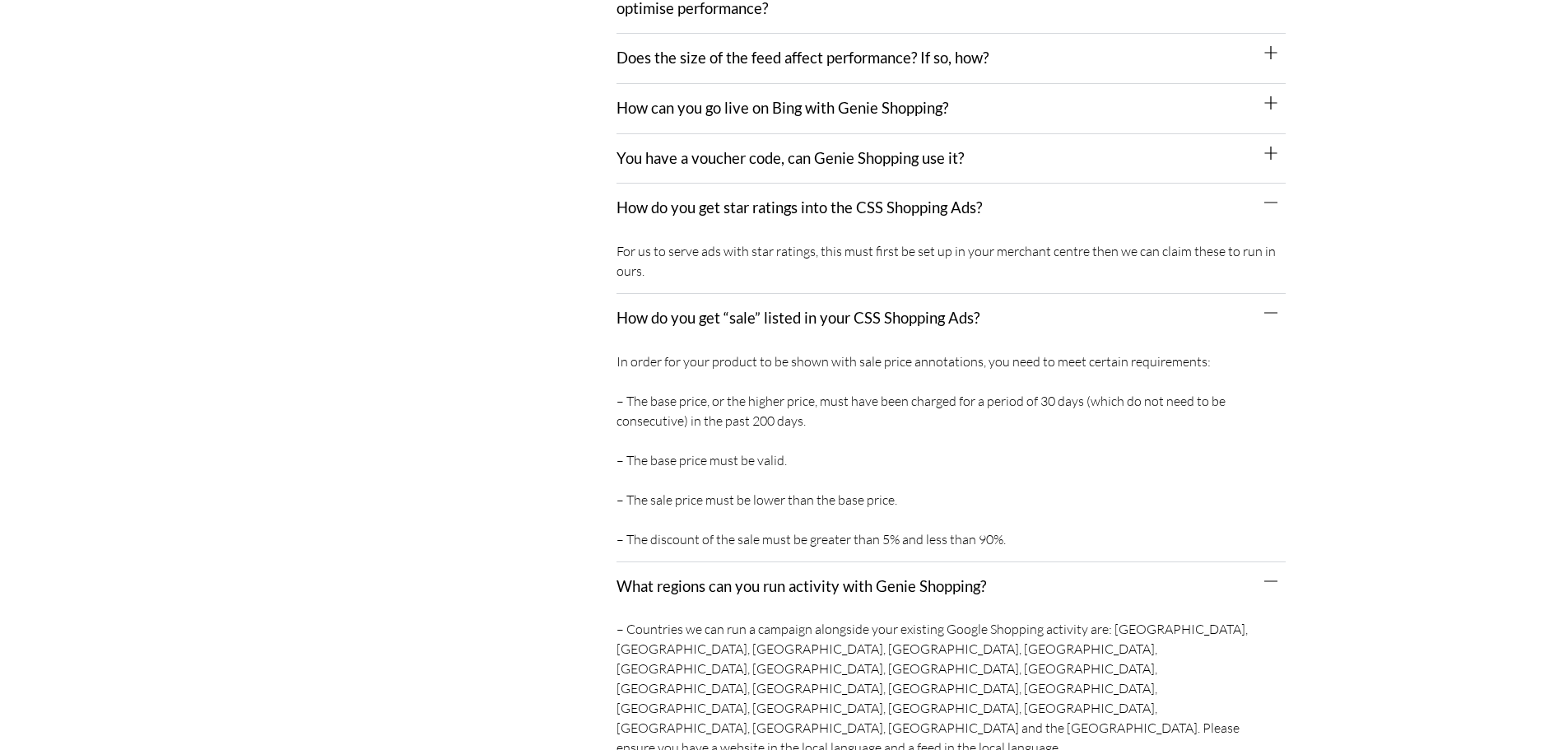
click at [743, 166] on link "You have a voucher code, can Genie Shopping use it?" at bounding box center [790, 158] width 348 height 18
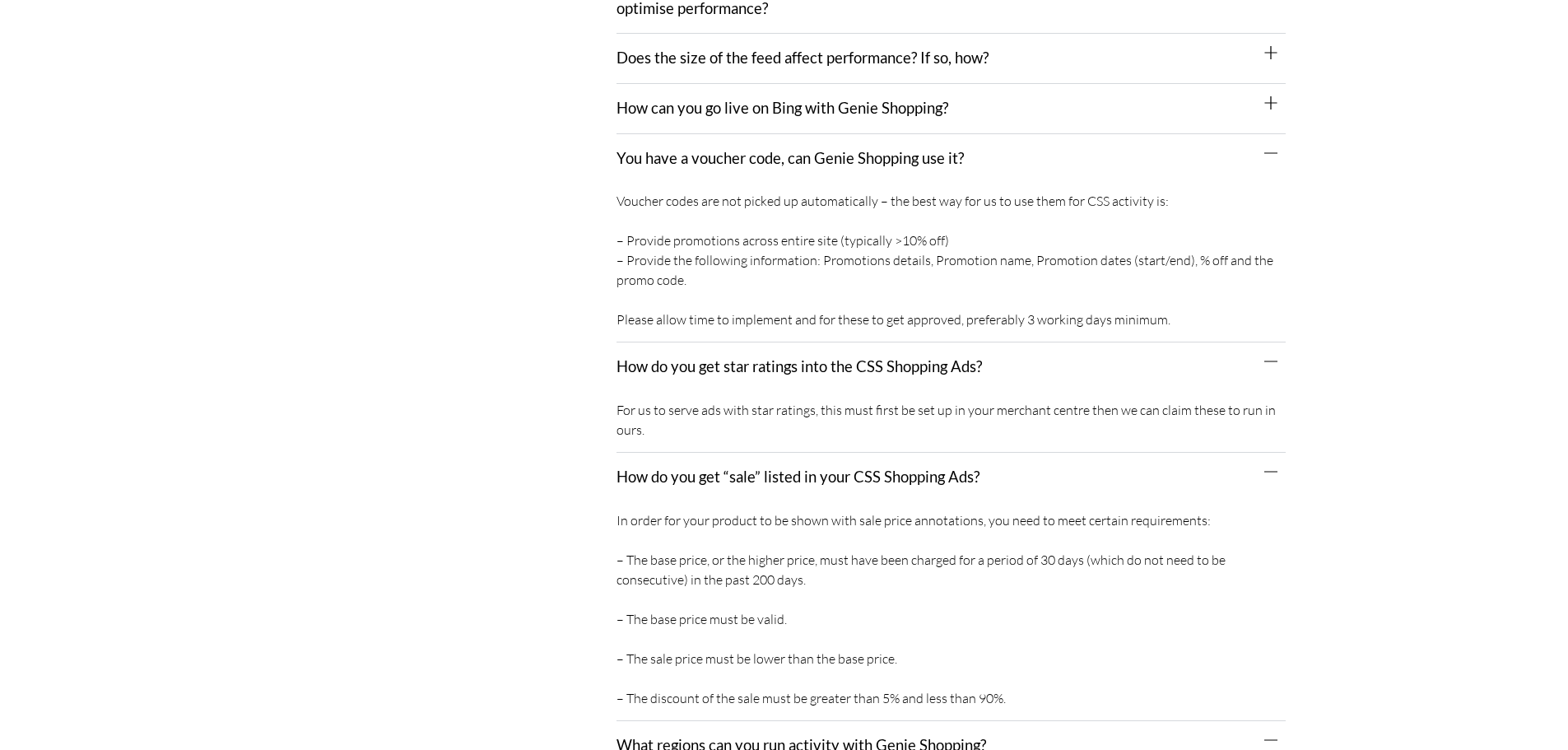
click at [743, 96] on div "How can you go live on Bing with Genie Shopping?" at bounding box center [951, 109] width 669 height 50
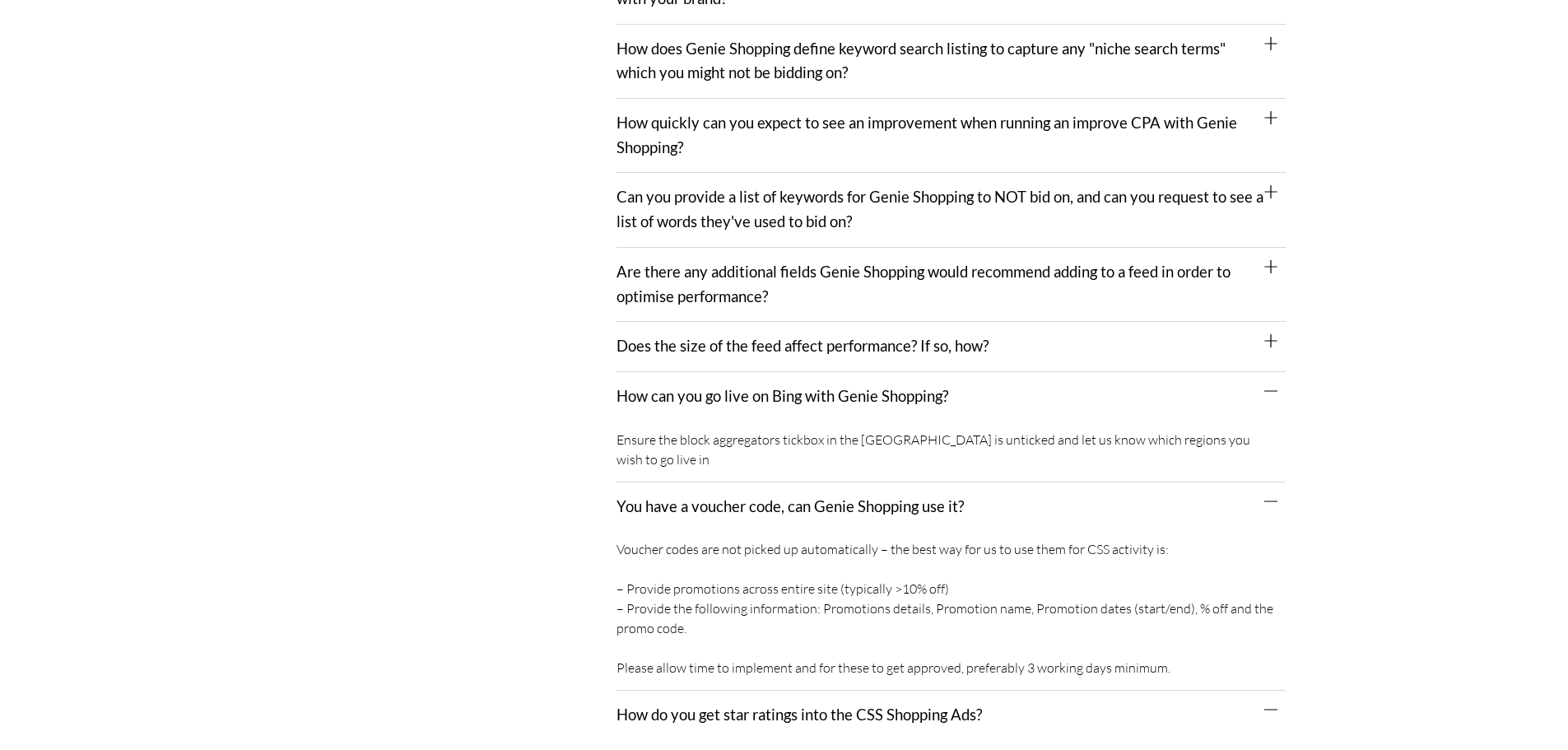
scroll to position [1132, 0]
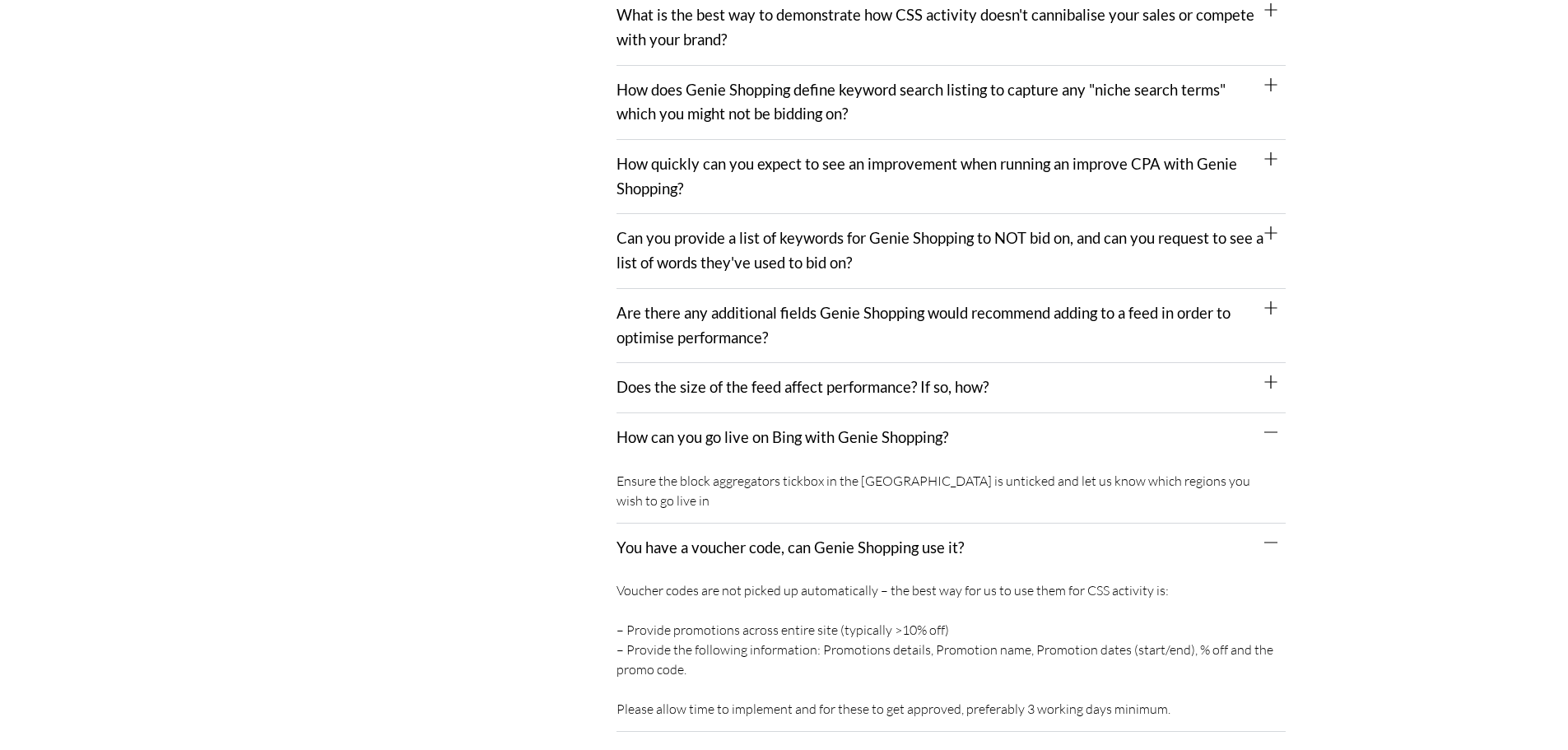
click at [729, 403] on div "Does the size of the feed affect performance? If so, how?" at bounding box center [951, 388] width 669 height 50
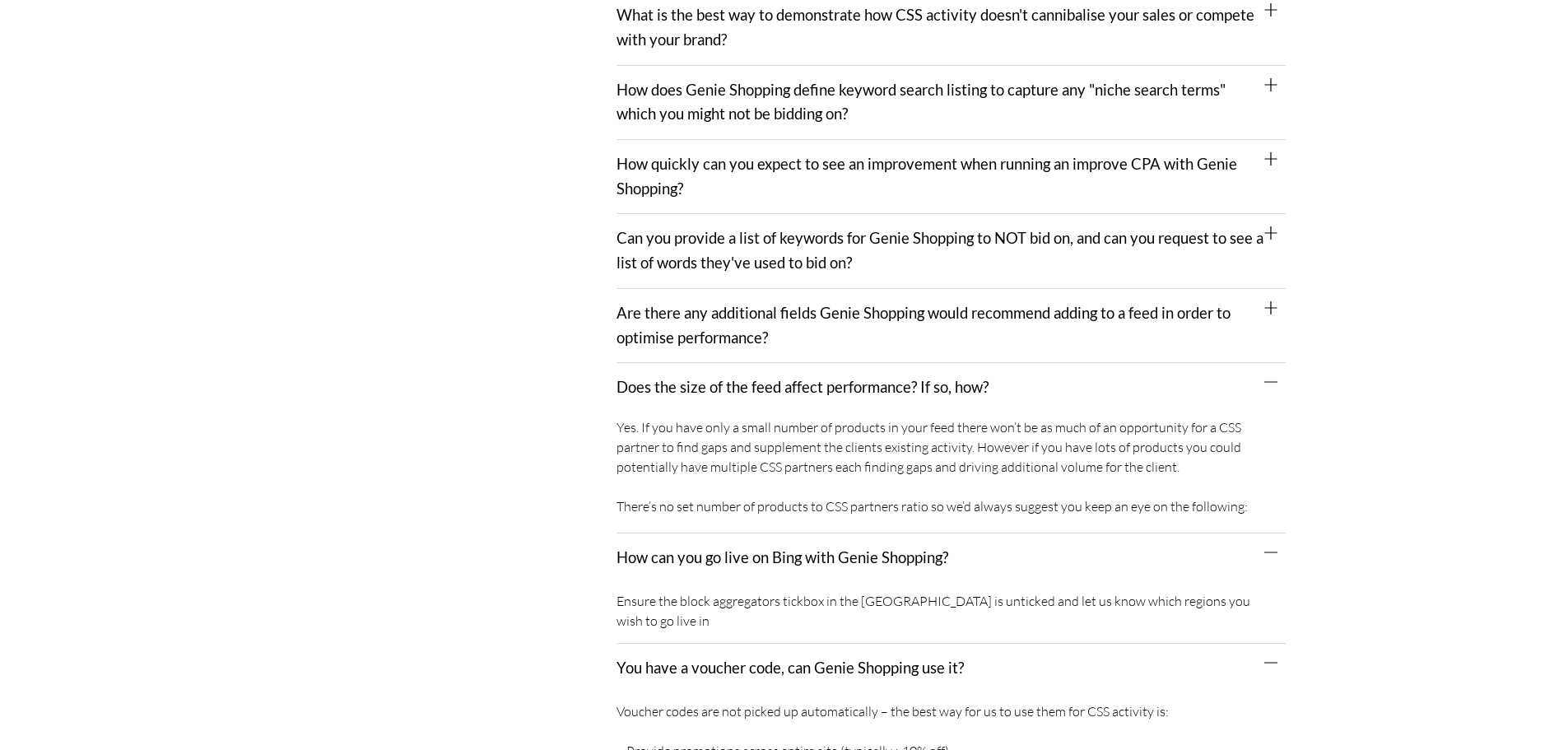
click at [727, 342] on link "Are there any additional fields Genie Shopping would recommend adding to a feed…" at bounding box center [923, 324] width 615 height 42
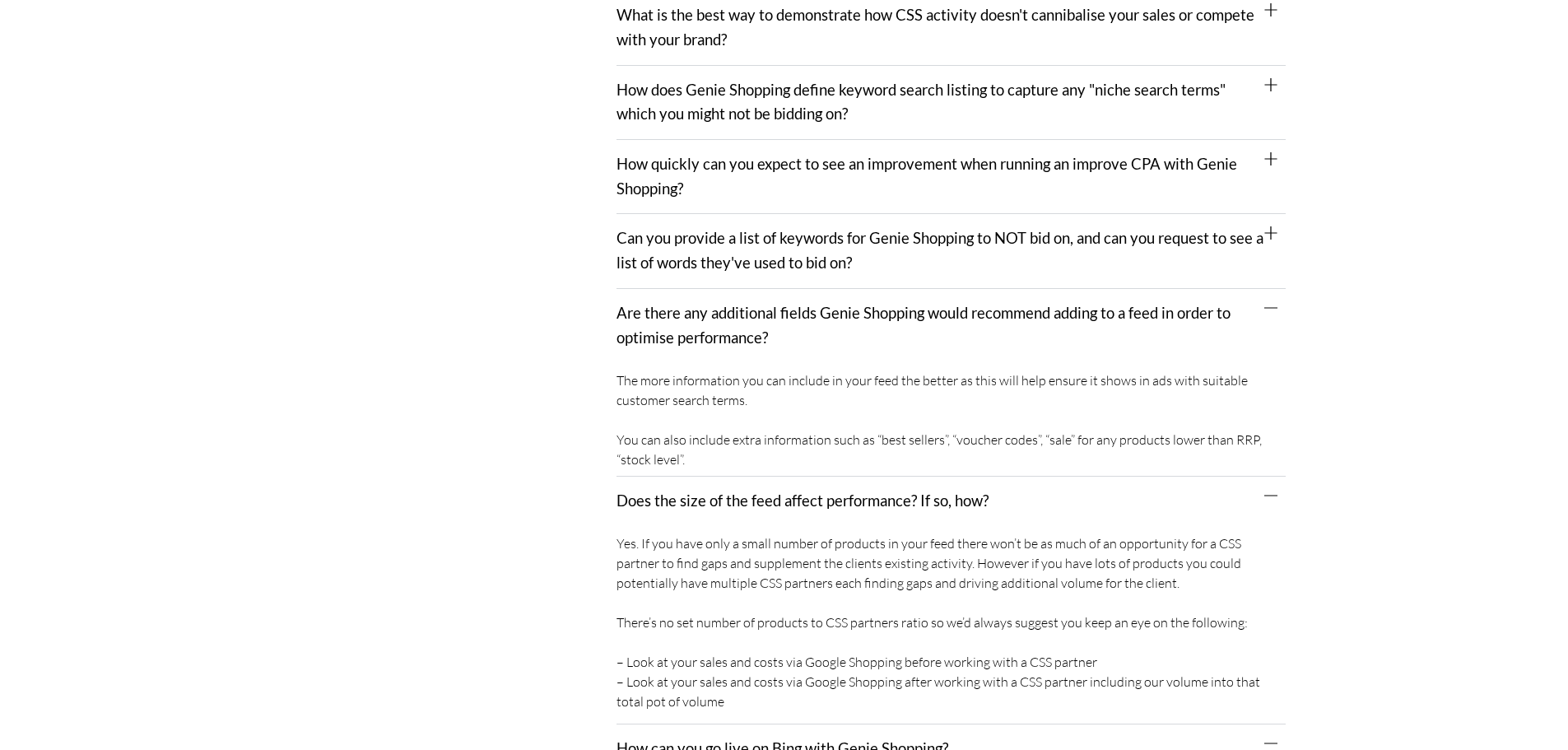
click at [711, 287] on div "Can you provide a list of keywords for Genie Shopping to NOT bid on, and can yo…" at bounding box center [951, 251] width 669 height 74
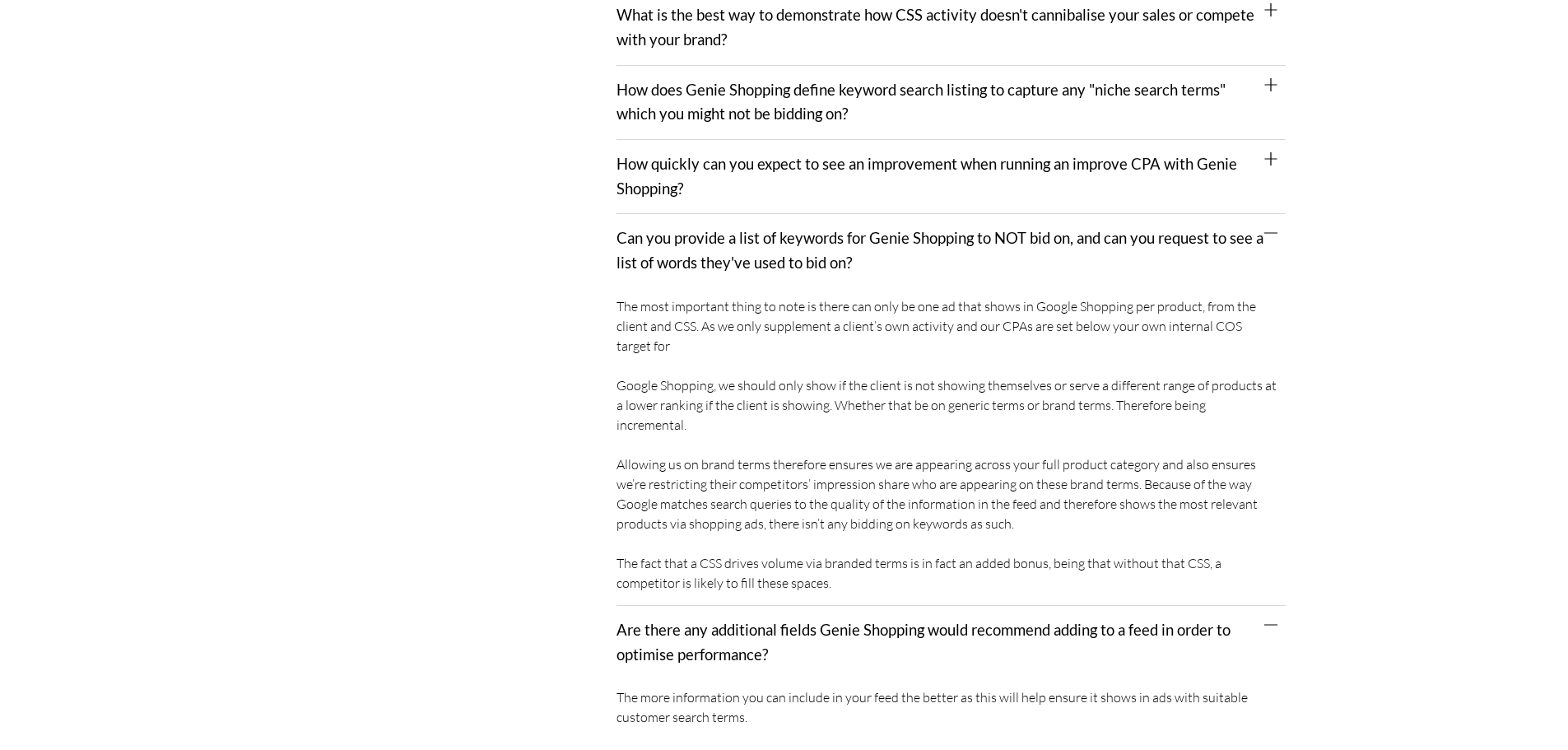
click at [698, 188] on div "How quickly can you expect to see an improvement when running an improve CPA wi…" at bounding box center [951, 176] width 669 height 74
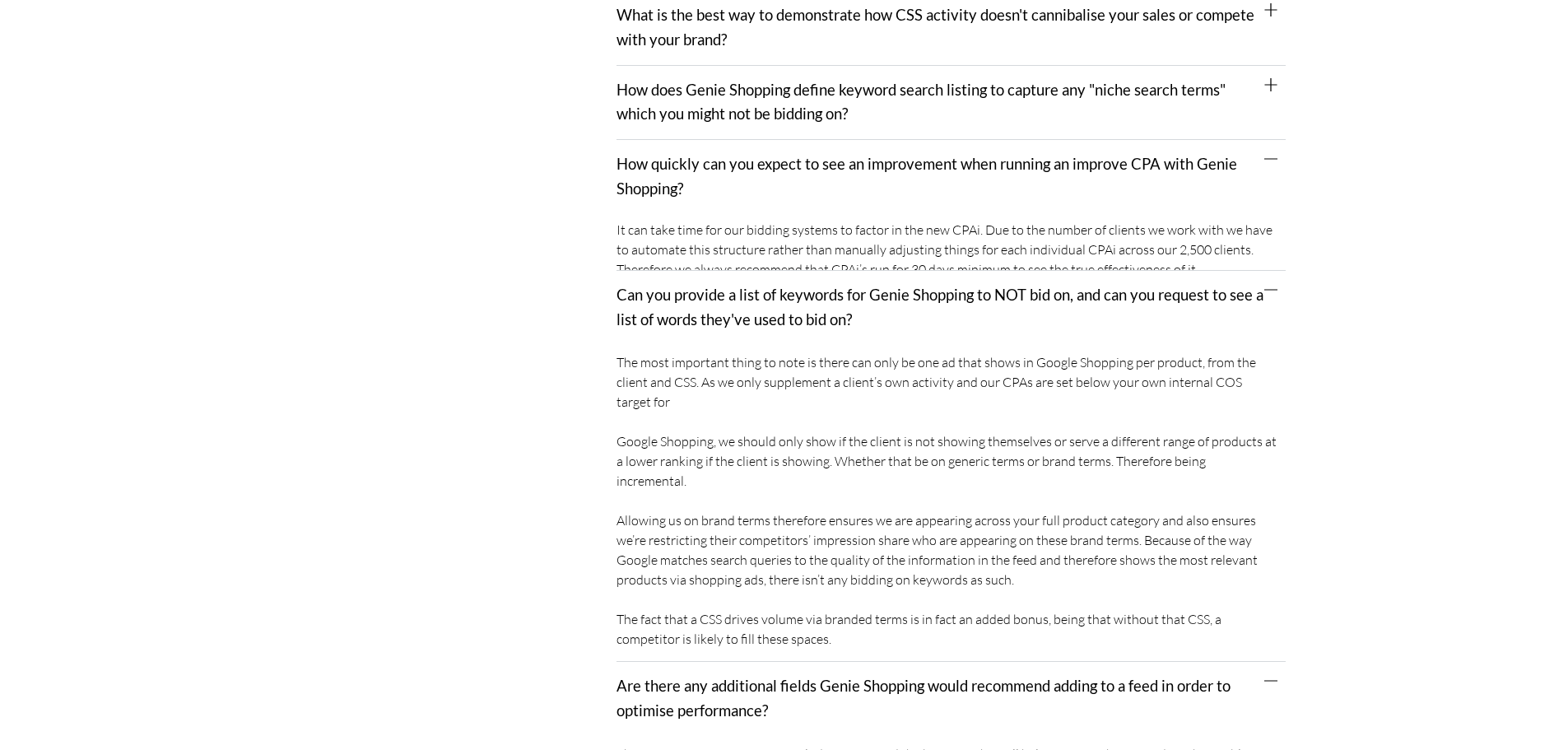
click at [698, 95] on link "How does Genie Shopping define keyword search listing to capture any "niche sea…" at bounding box center [921, 101] width 609 height 42
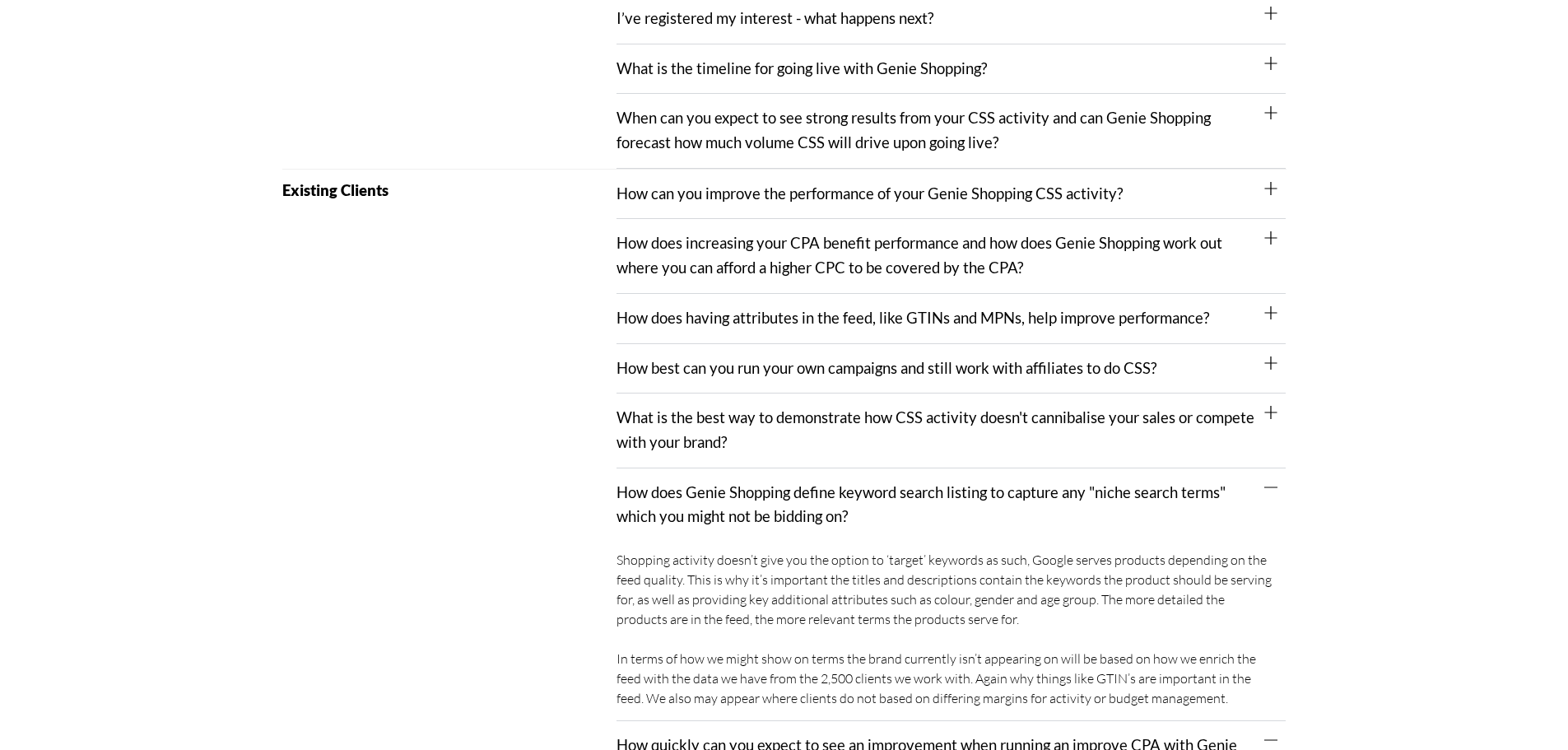
scroll to position [721, 0]
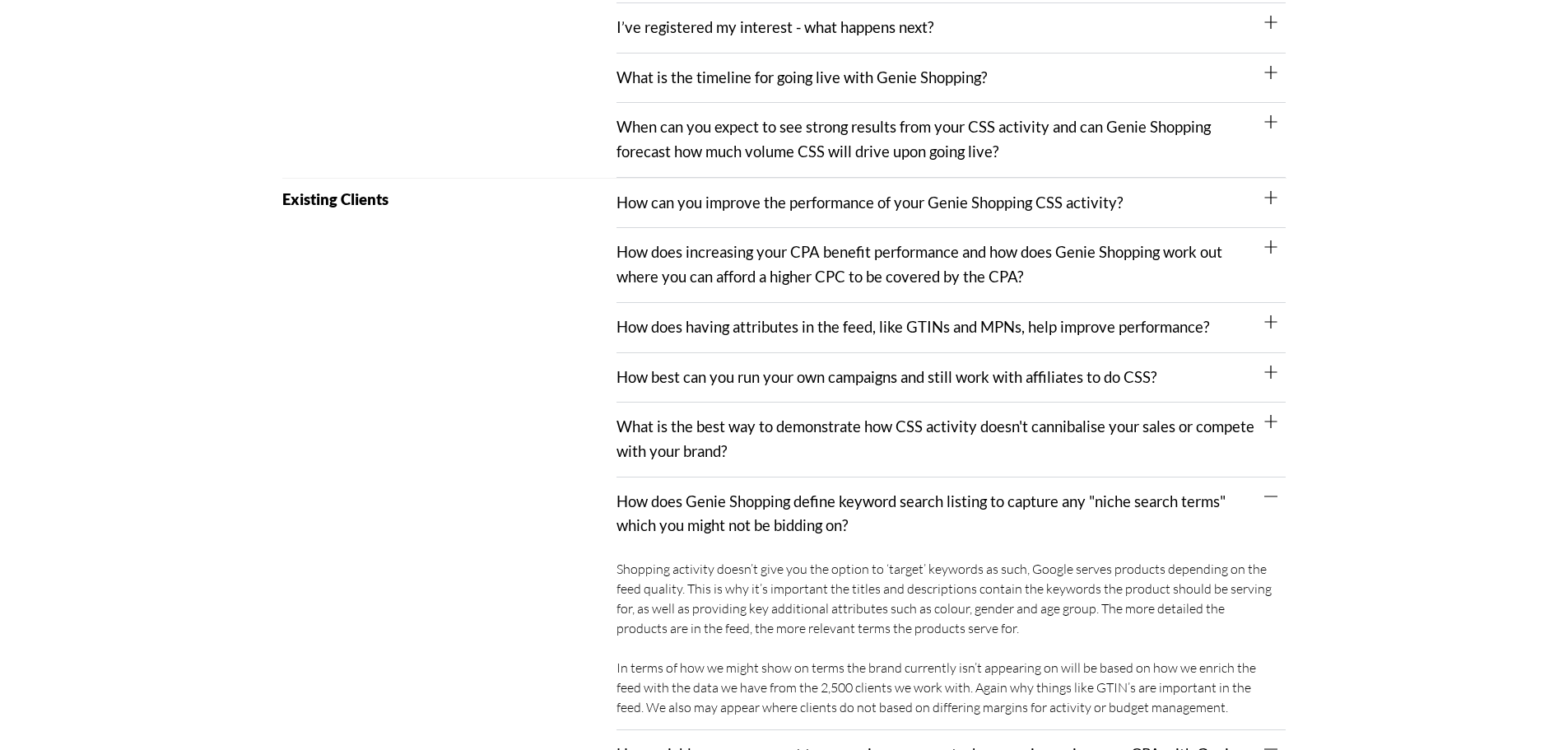
click at [727, 445] on link "What is the best way to demonstrate how CSS activity doesn't cannibalise your s…" at bounding box center [935, 439] width 638 height 42
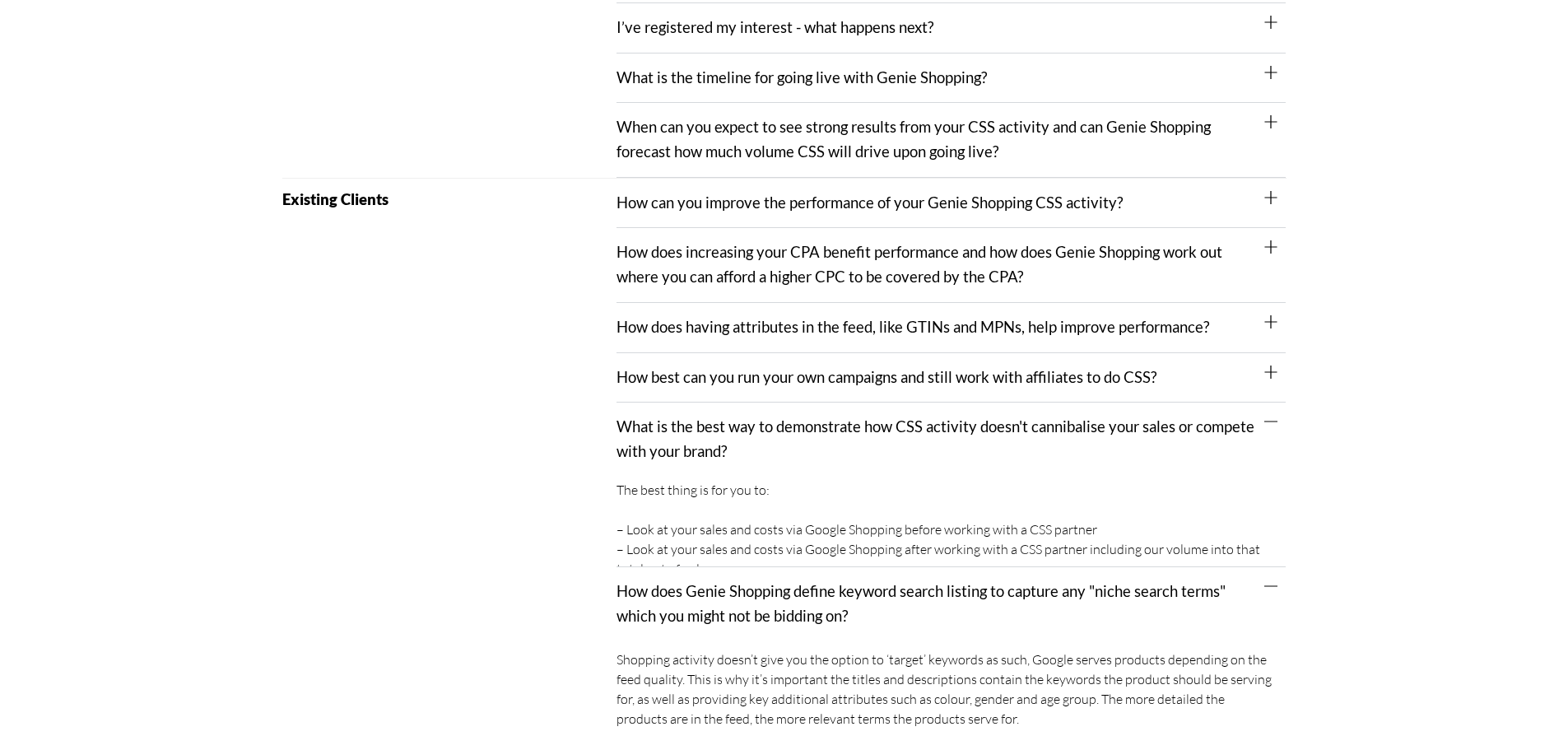
click at [716, 397] on div "How best can you run your own campaigns and still work with affiliates to do CS…" at bounding box center [951, 378] width 669 height 50
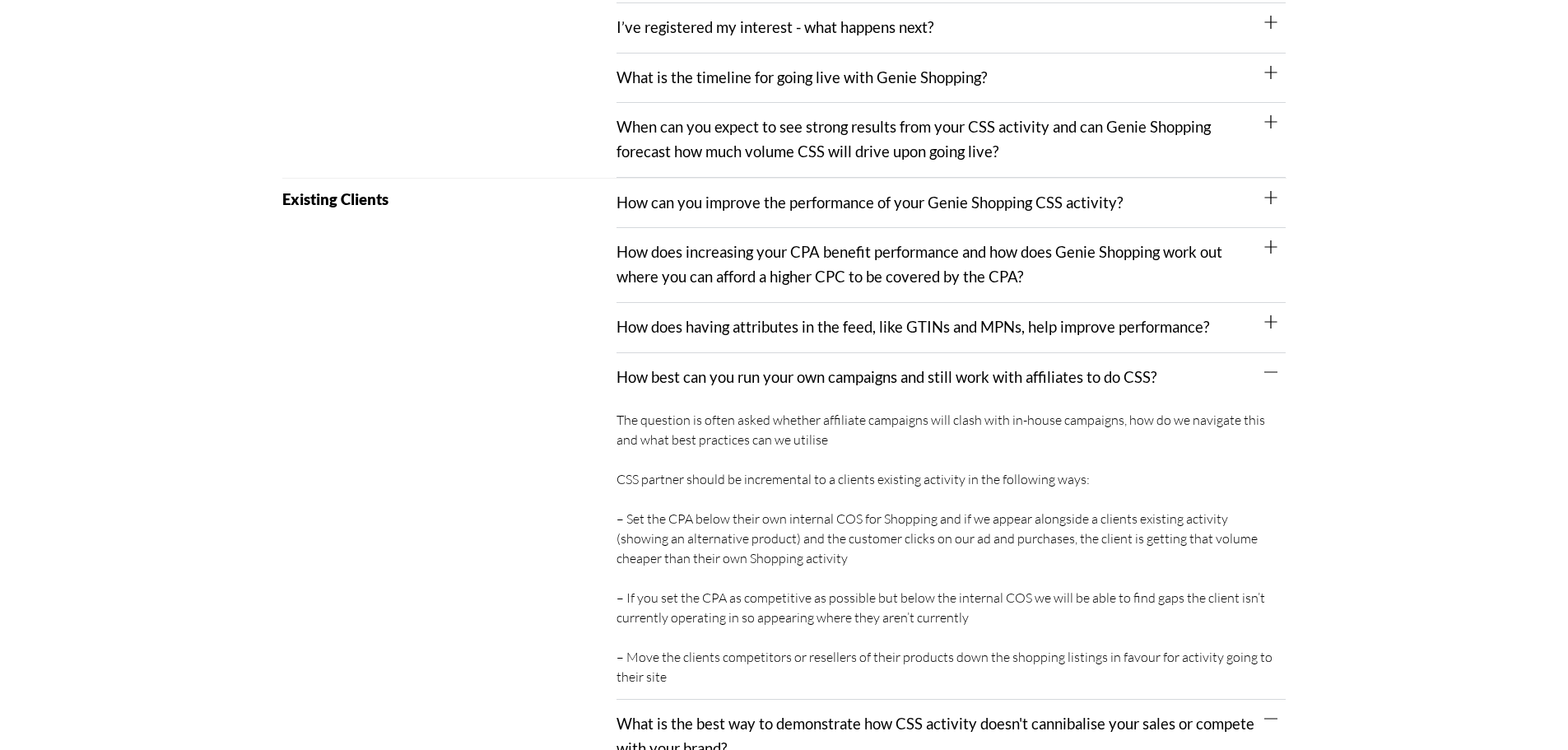
click at [706, 342] on div "How does having attributes in the feed, like GTINs and MPNs, help improve perfo…" at bounding box center [951, 329] width 669 height 50
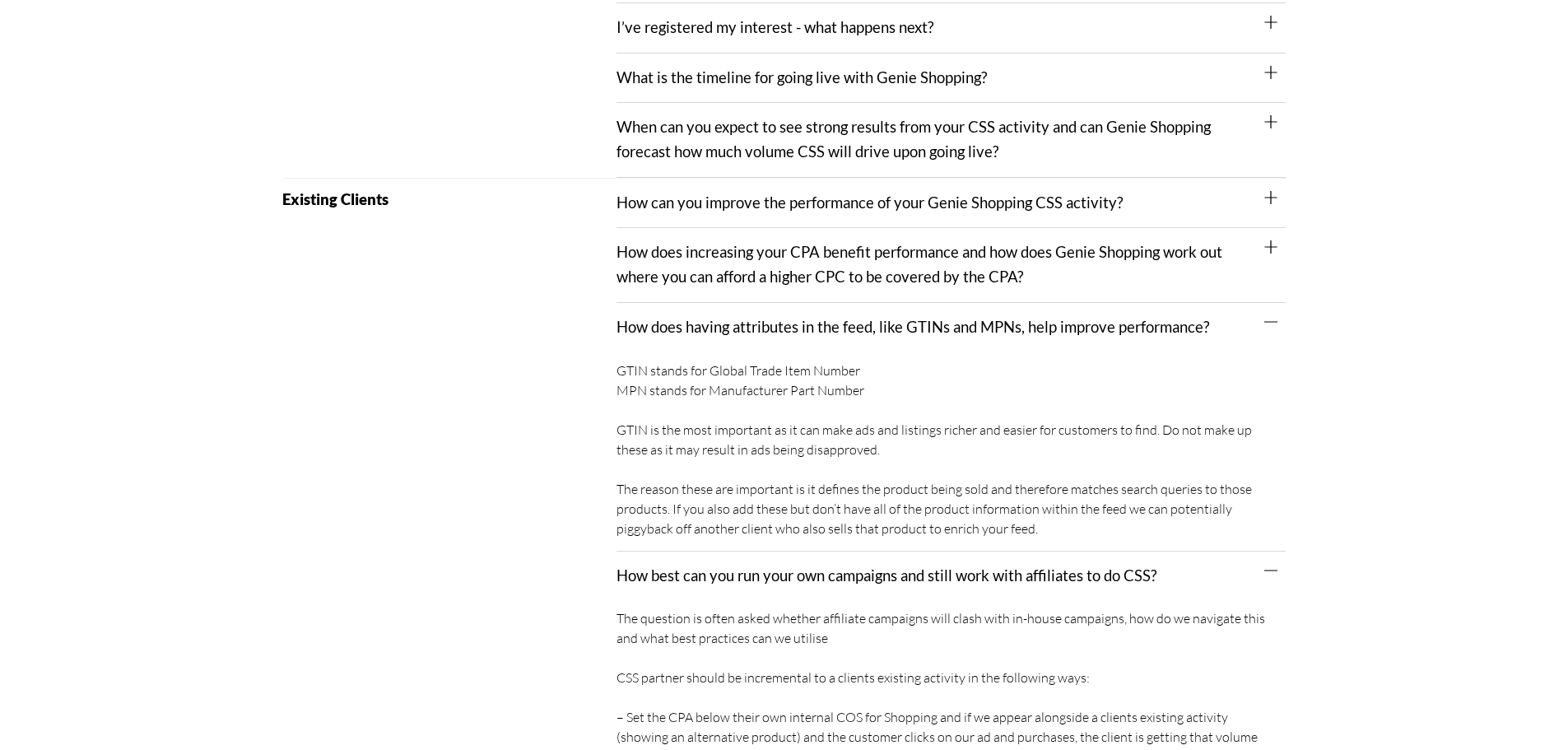
click at [703, 283] on link "How does increasing your CPA benefit performance and how does Genie Shopping wo…" at bounding box center [919, 264] width 606 height 42
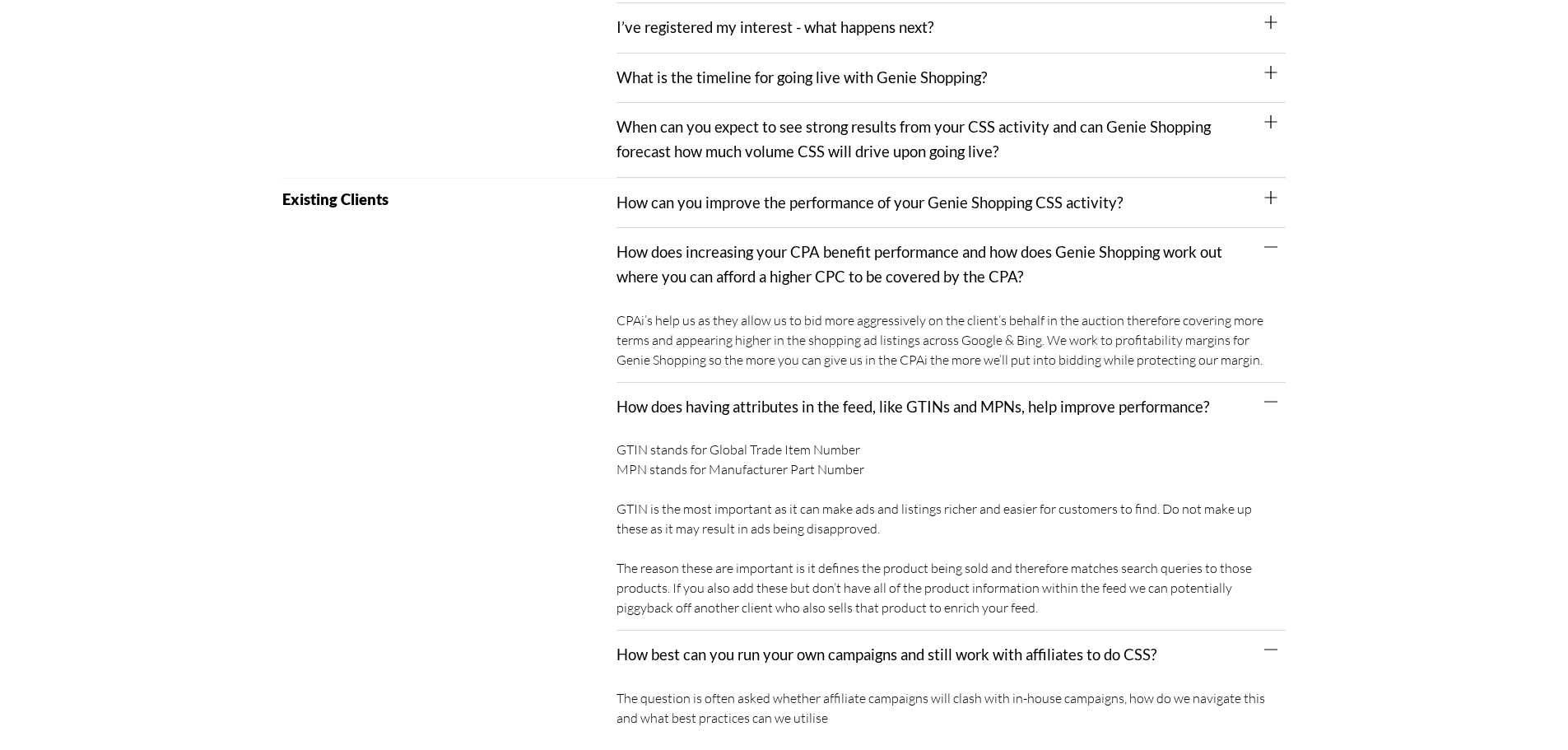
click at [702, 204] on link "How can you improve the performance of your Genie Shopping CSS activity?" at bounding box center [869, 202] width 506 height 18
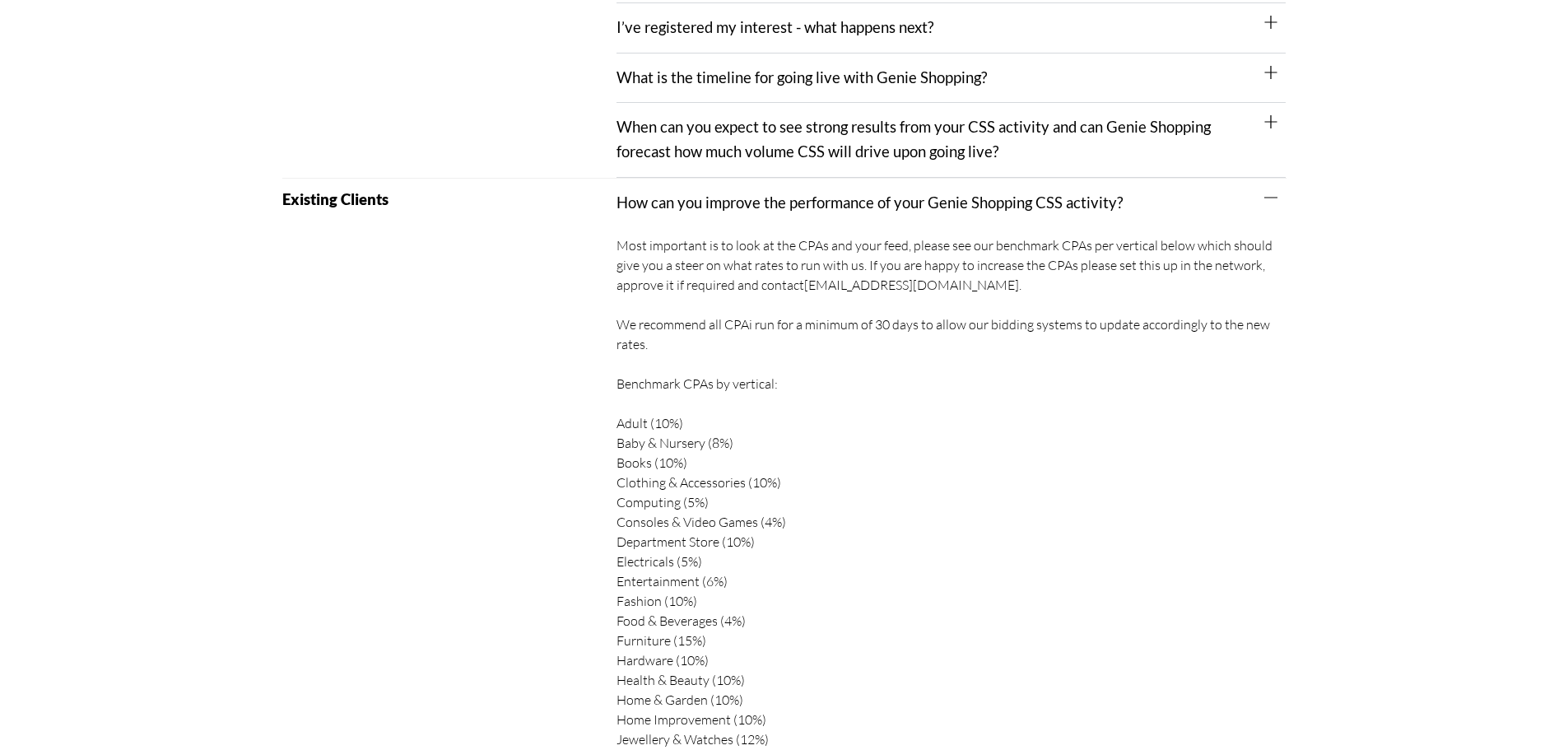
click at [702, 141] on div "When can you expect to see strong results from your CSS activity and can Genie …" at bounding box center [951, 140] width 669 height 74
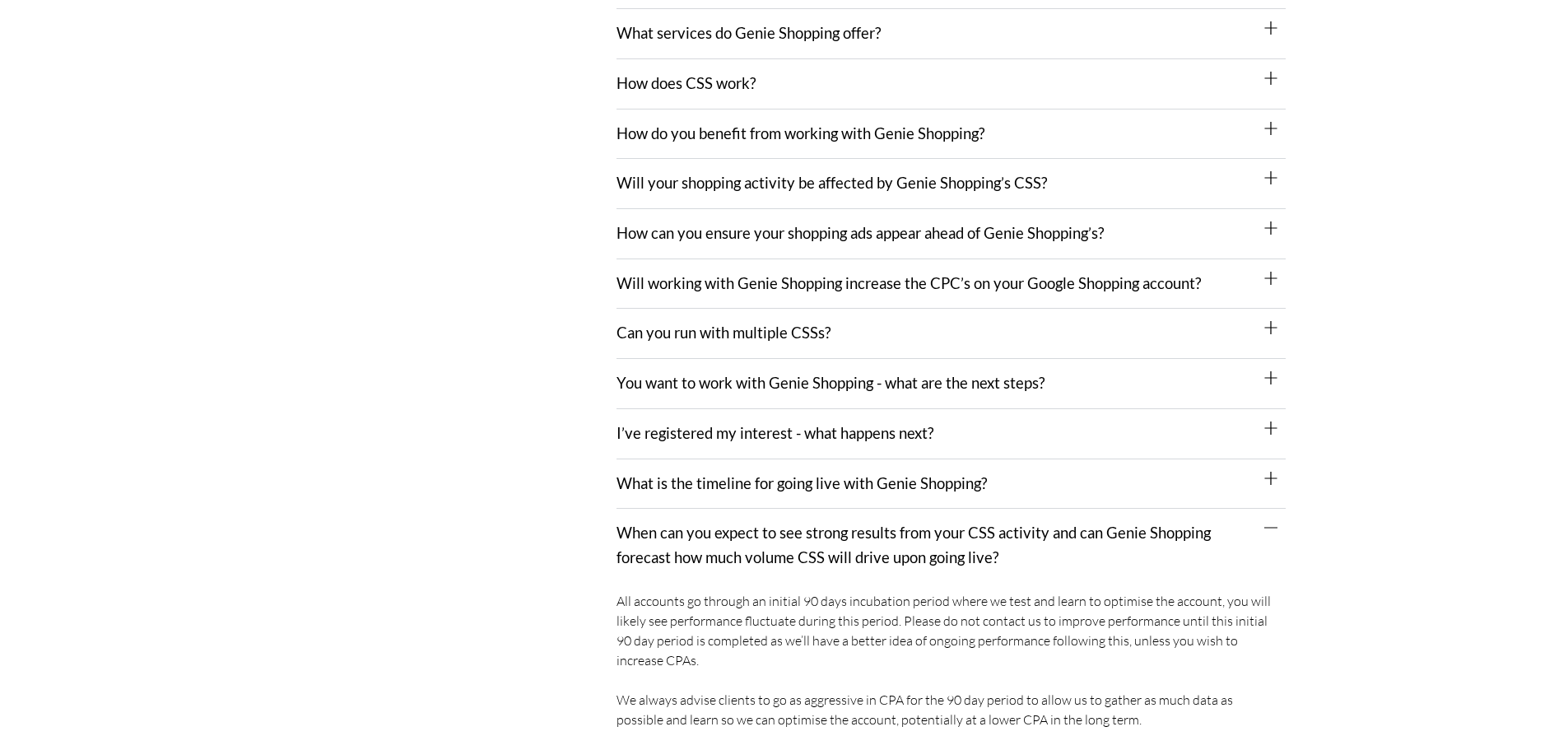
scroll to position [309, 0]
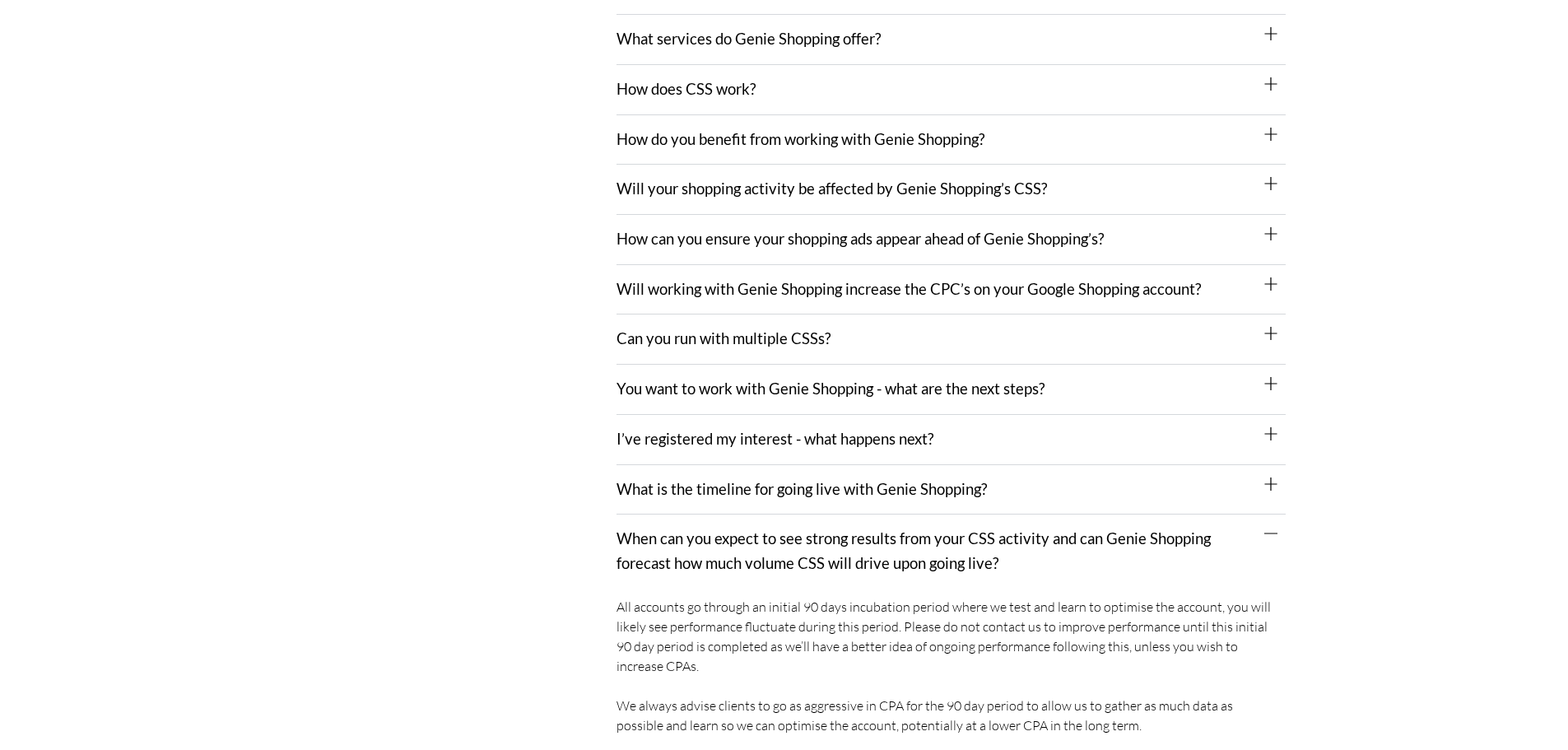
click at [707, 484] on link "What is the timeline for going live with Genie Shopping?" at bounding box center [801, 489] width 370 height 18
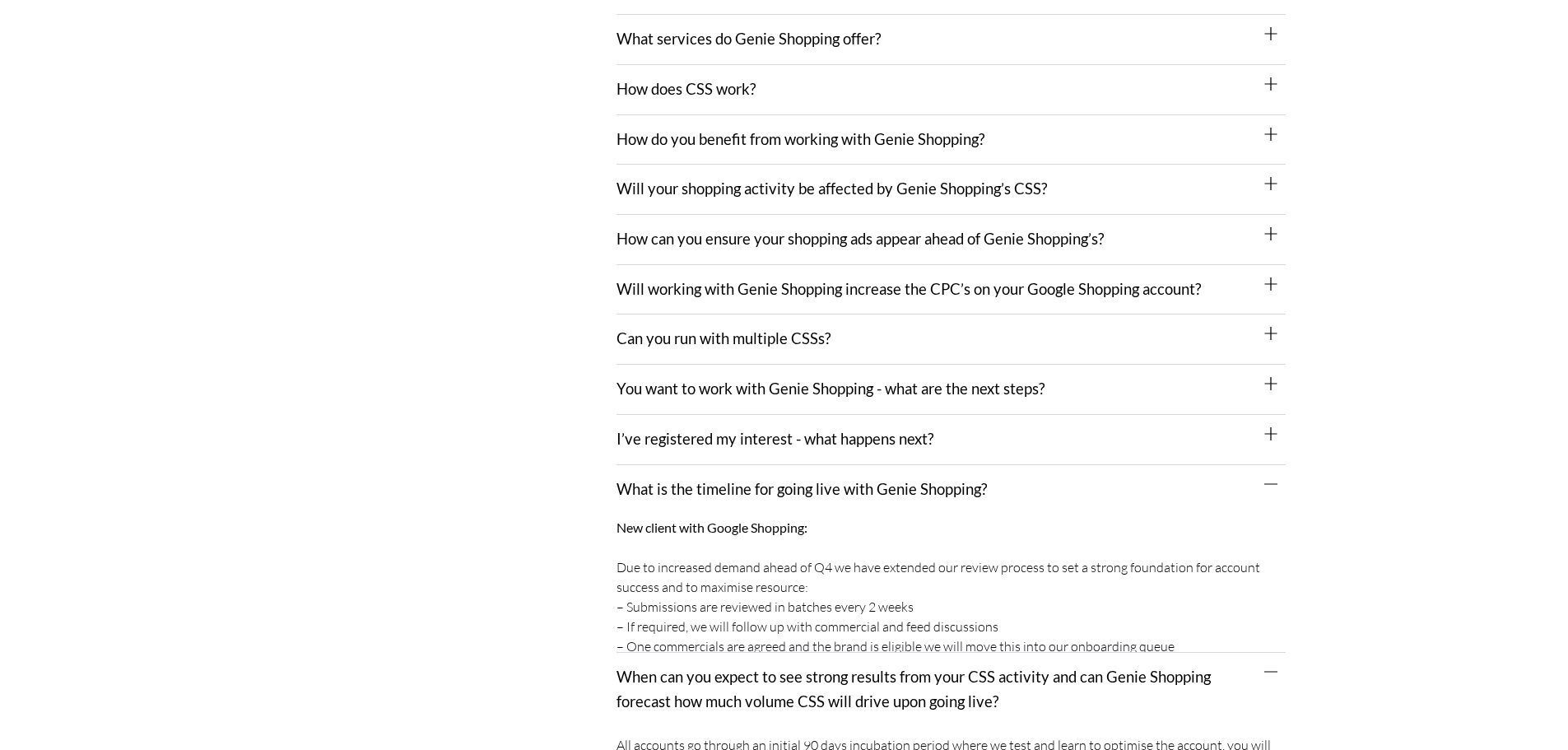
click at [702, 447] on link "I’ve registered my interest - what happens next?" at bounding box center [775, 439] width 317 height 18
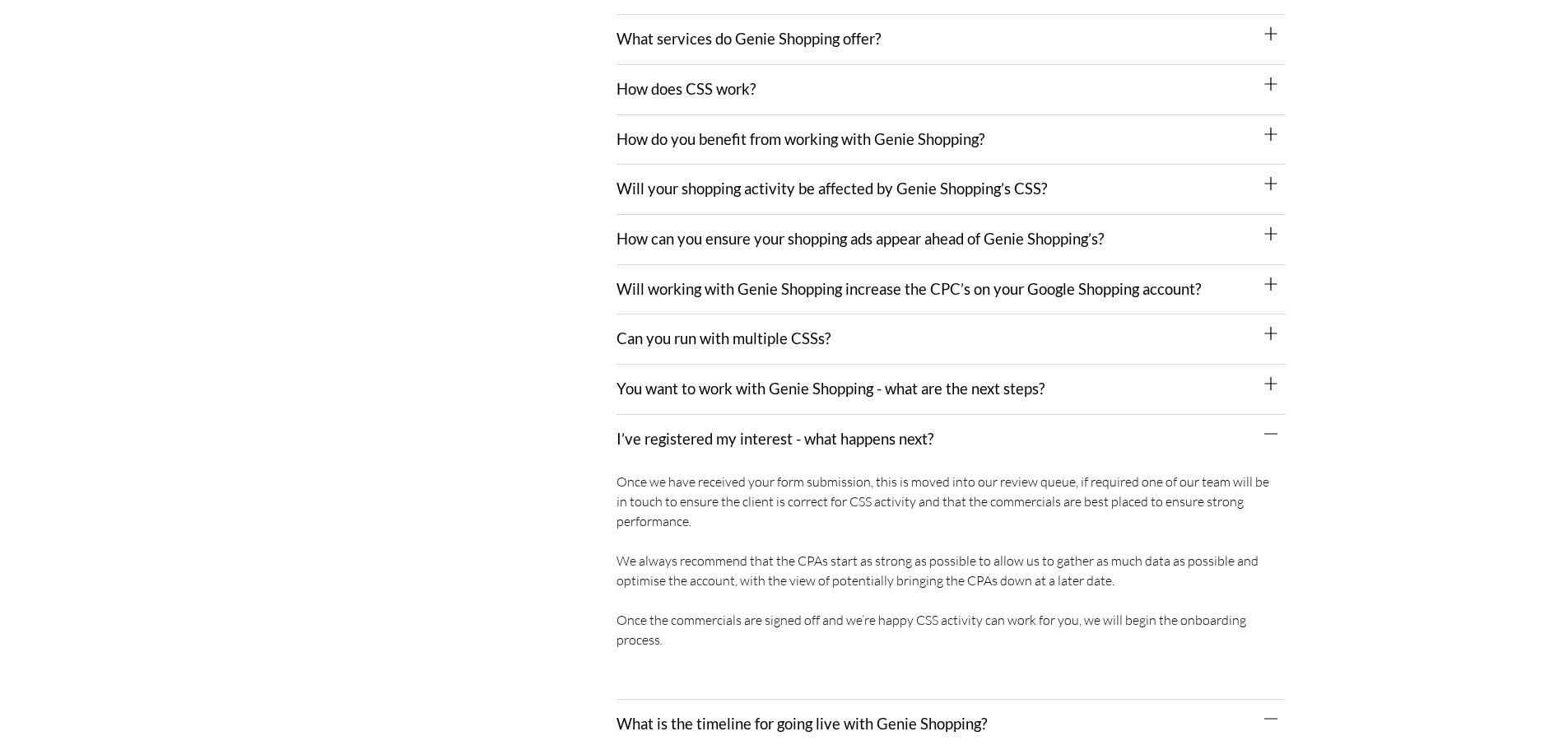
click at [704, 379] on div "You want to work with Genie Shopping - what are the next steps?" at bounding box center [951, 390] width 669 height 50
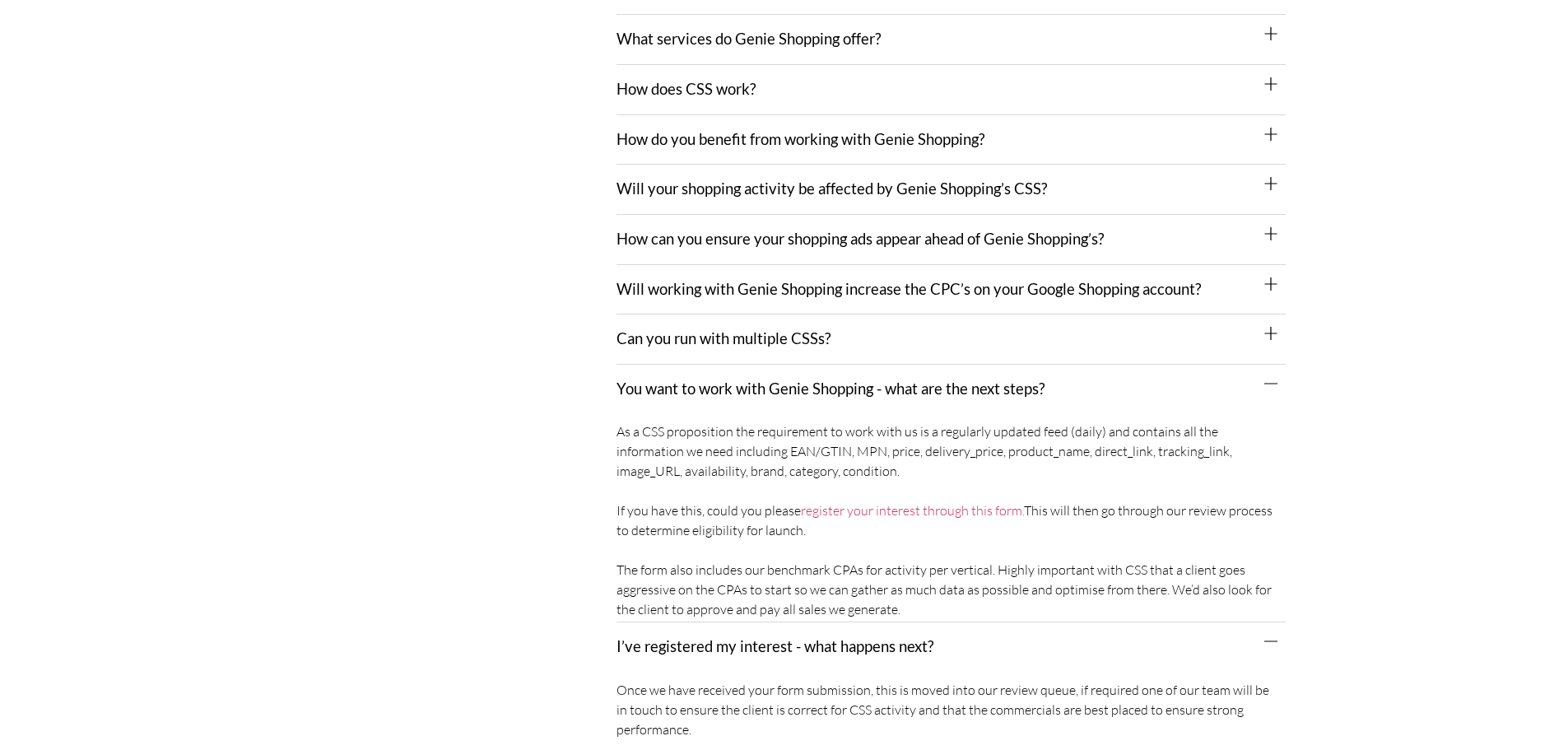
click at [706, 332] on link "Can you run with multiple CSSs?" at bounding box center [723, 338] width 214 height 18
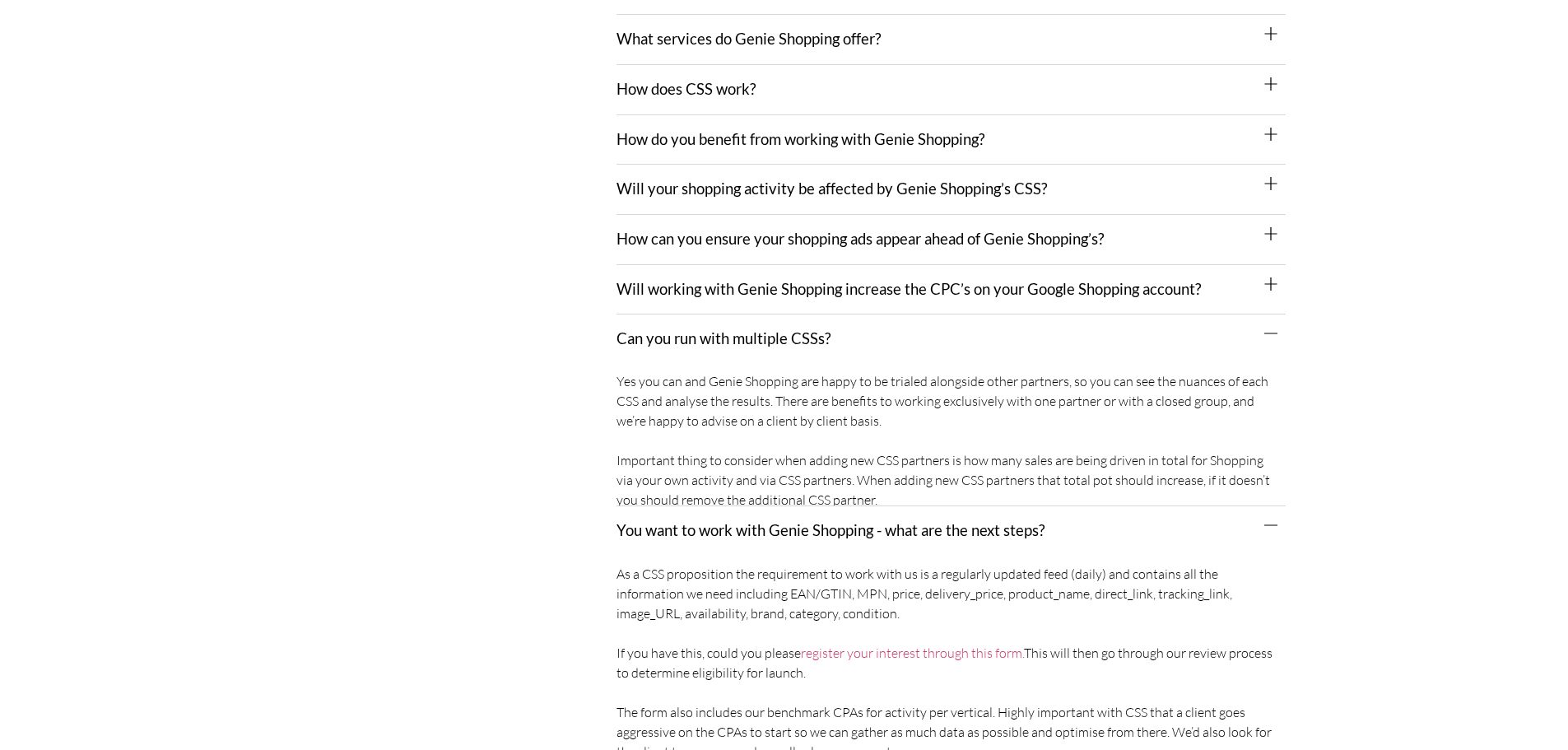
click at [712, 271] on div "Will working with Genie Shopping increase the CPC’s on your Google Shopping acc…" at bounding box center [951, 290] width 669 height 50
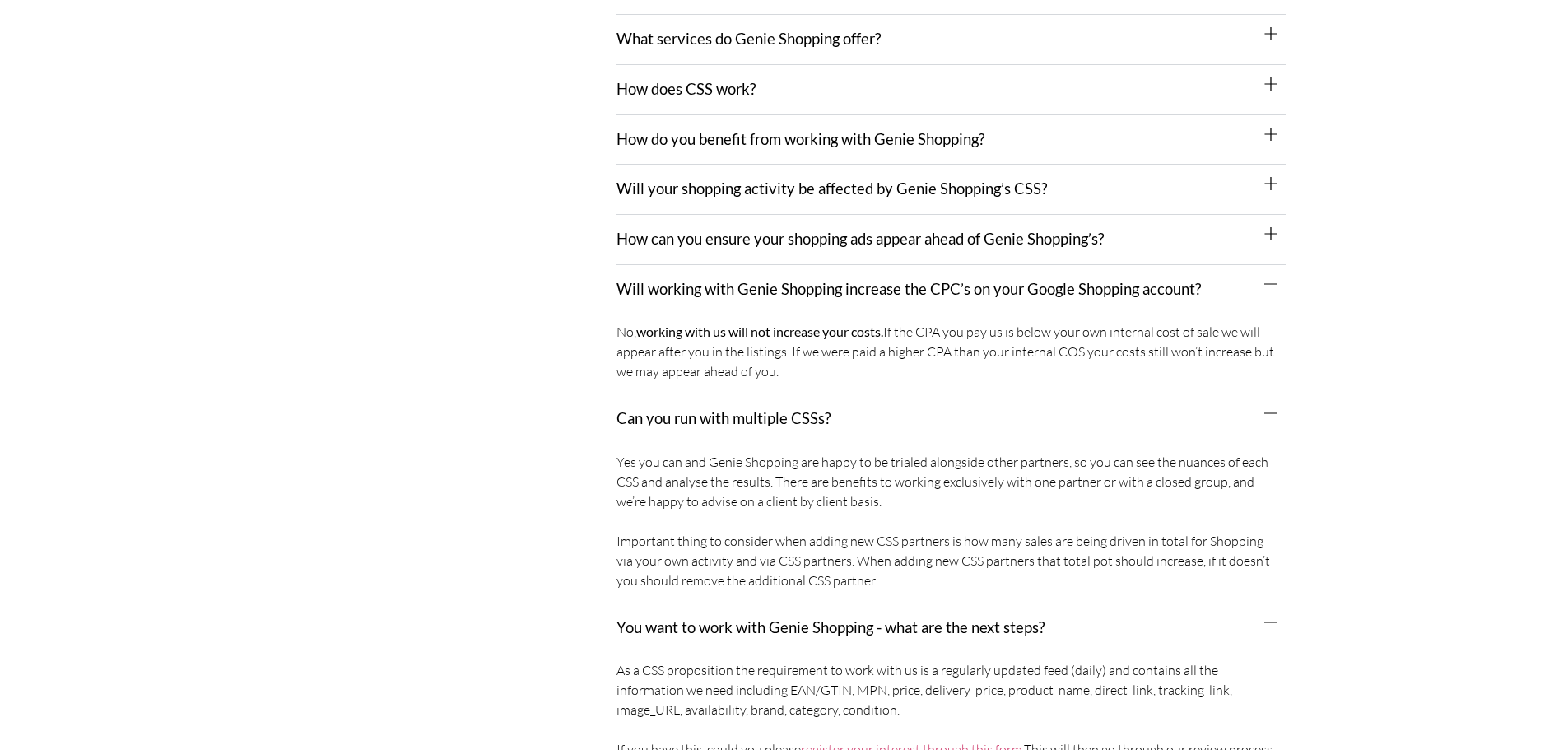
click at [706, 243] on link "How can you ensure your shopping ads appear ahead of Genie Shopping’s?" at bounding box center [860, 238] width 487 height 18
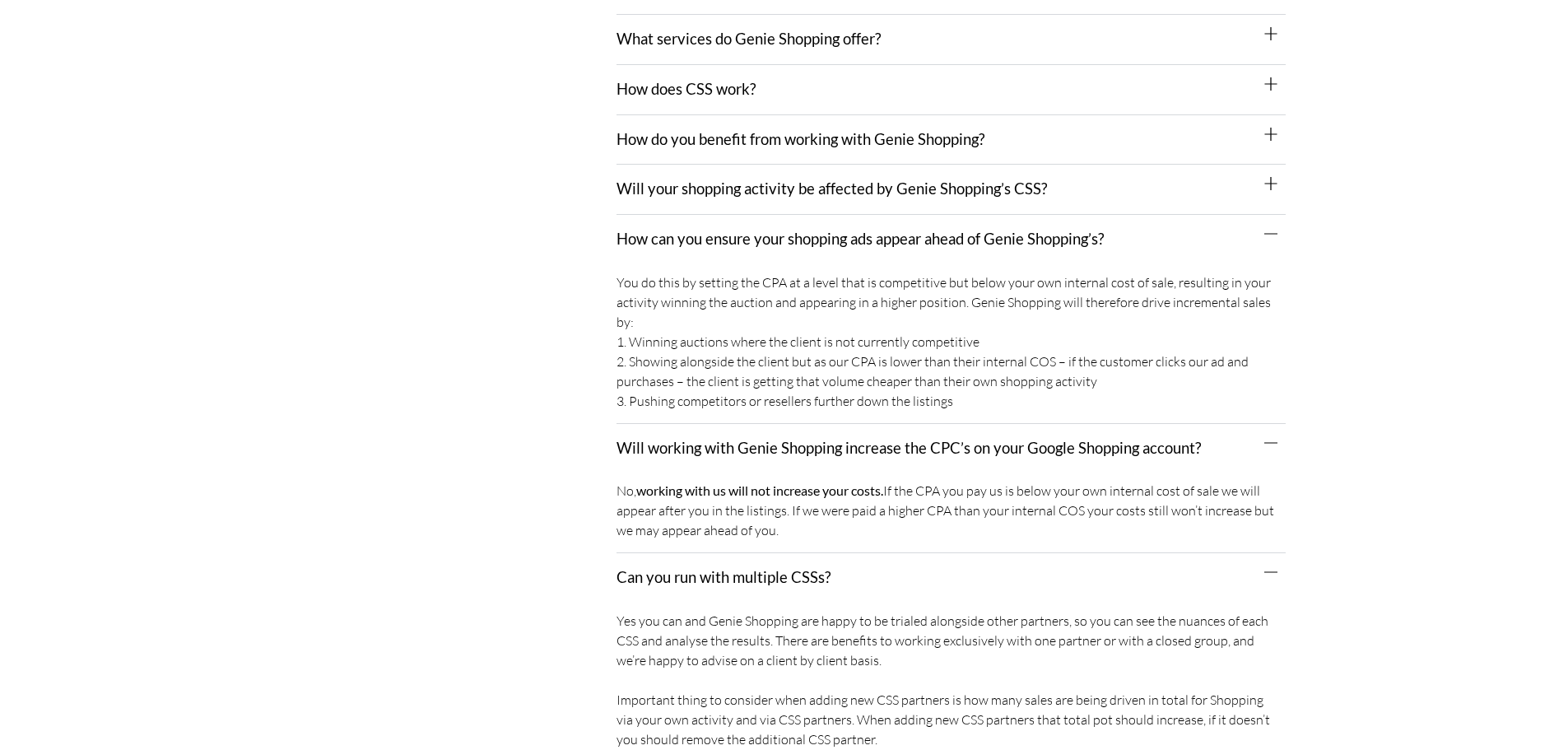
click at [696, 203] on div "Will your shopping activity be affected by Genie Shopping’s CSS?" at bounding box center [951, 190] width 669 height 50
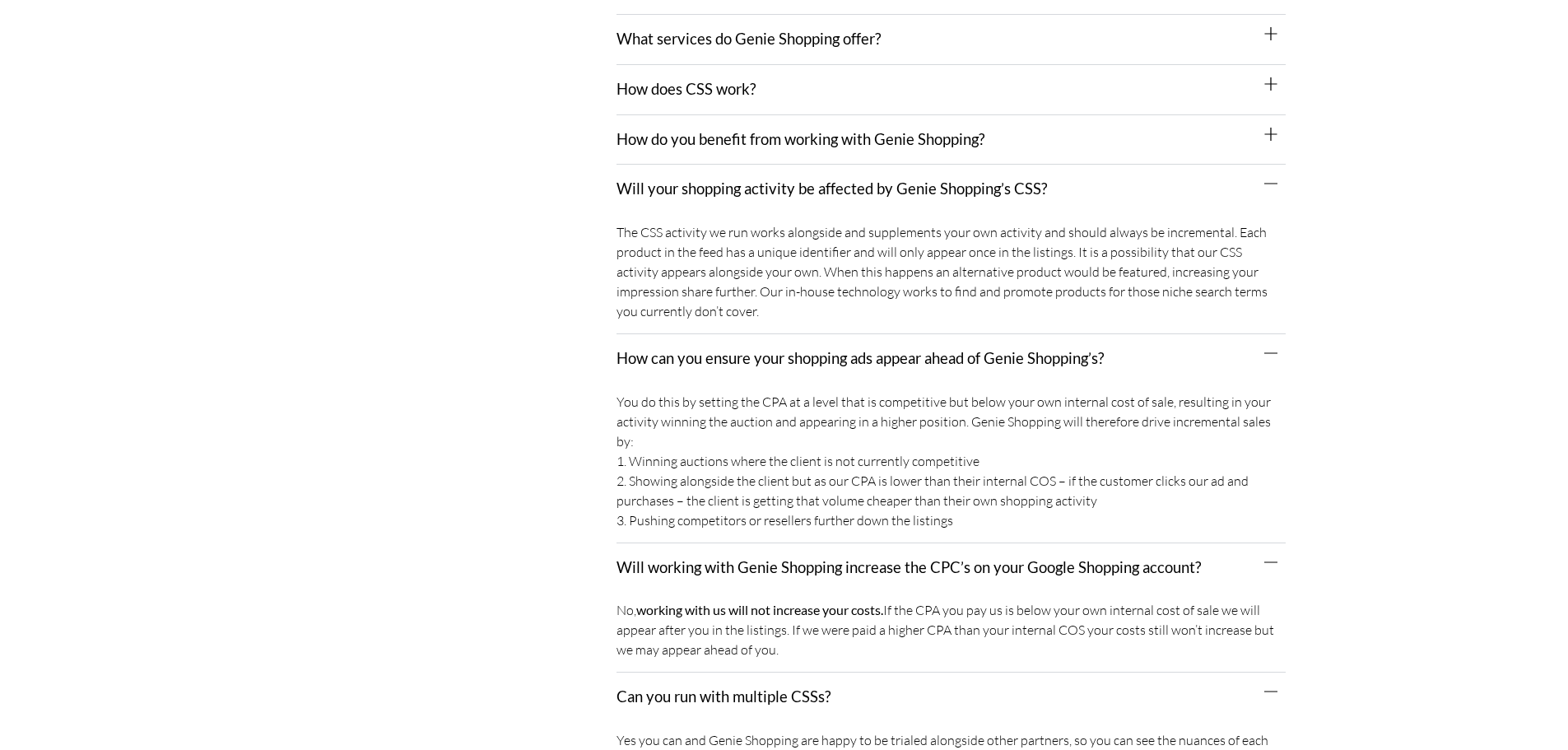
click at [696, 140] on link "How do you benefit from working with Genie Shopping?" at bounding box center [800, 139] width 368 height 18
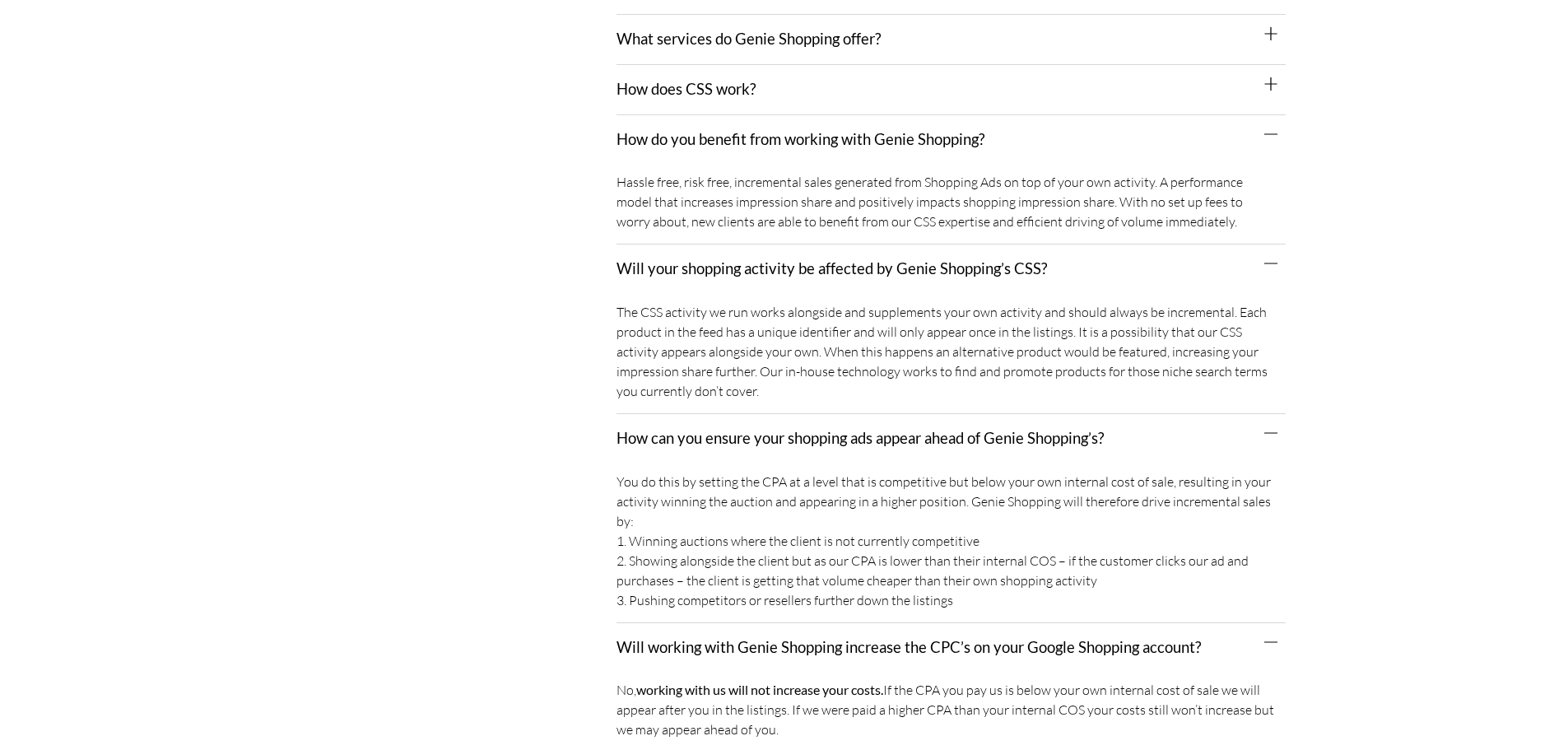
click at [696, 89] on link "How does CSS work?" at bounding box center [686, 88] width 140 height 18
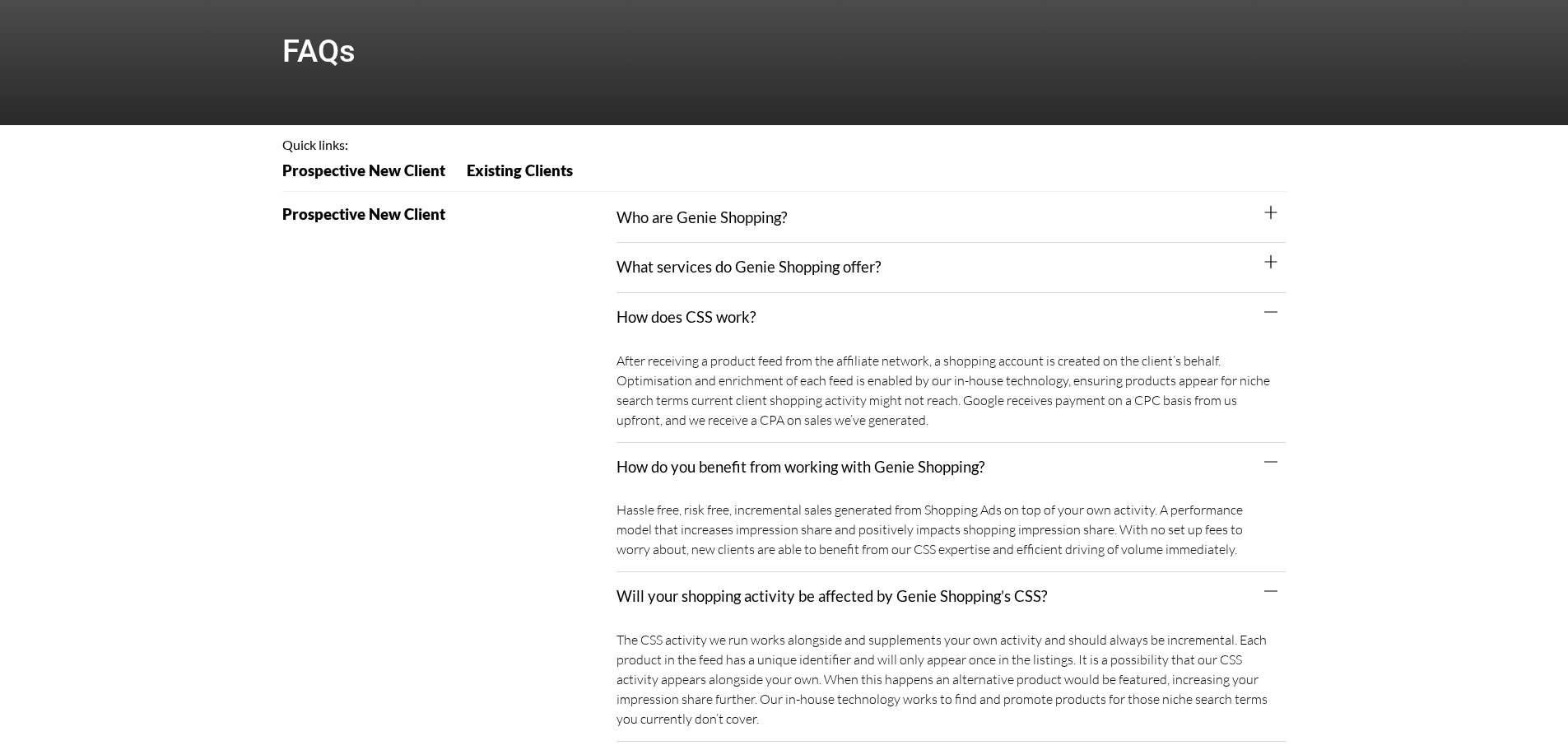
scroll to position [0, 0]
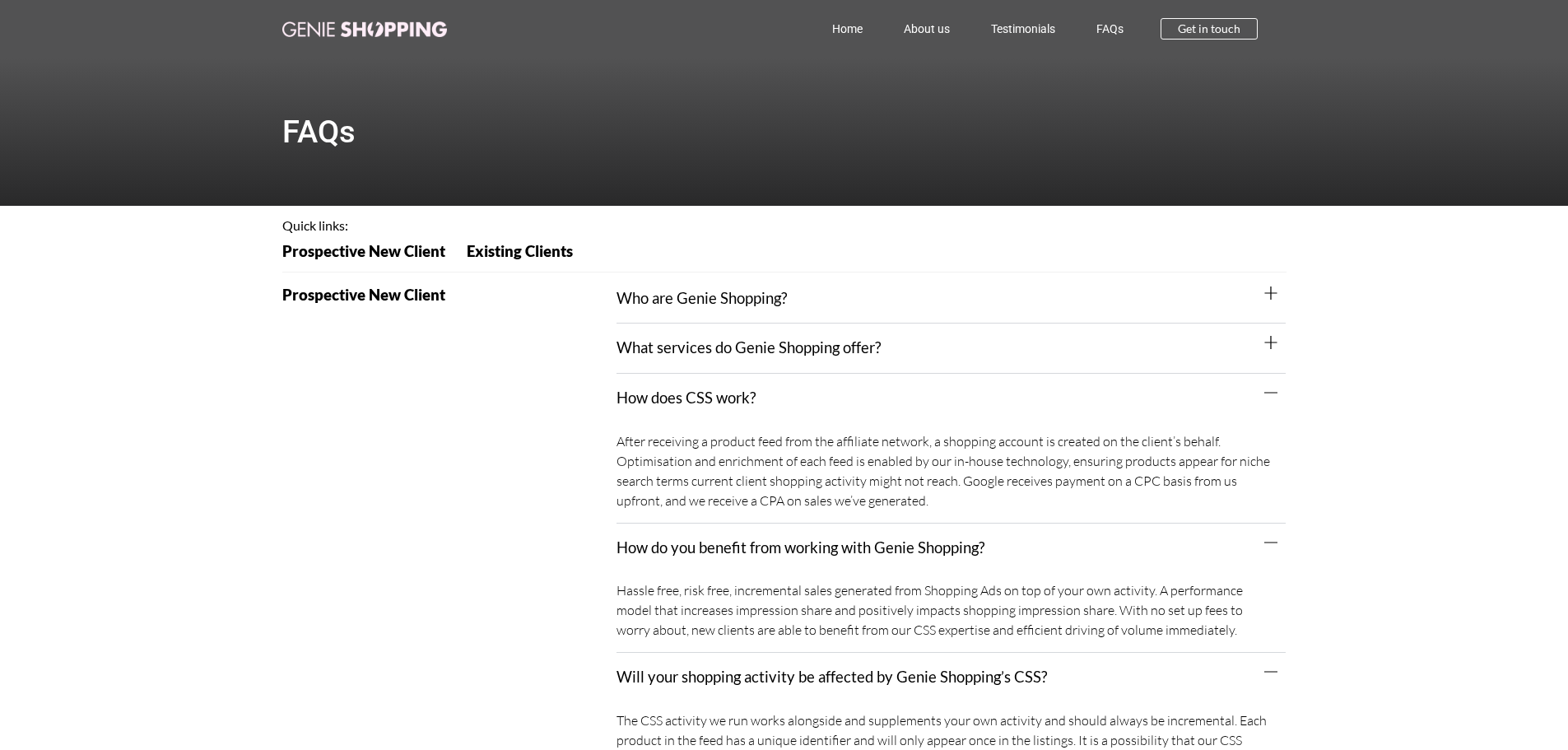
click at [687, 348] on link "What services do Genie Shopping offer?" at bounding box center [748, 347] width 264 height 18
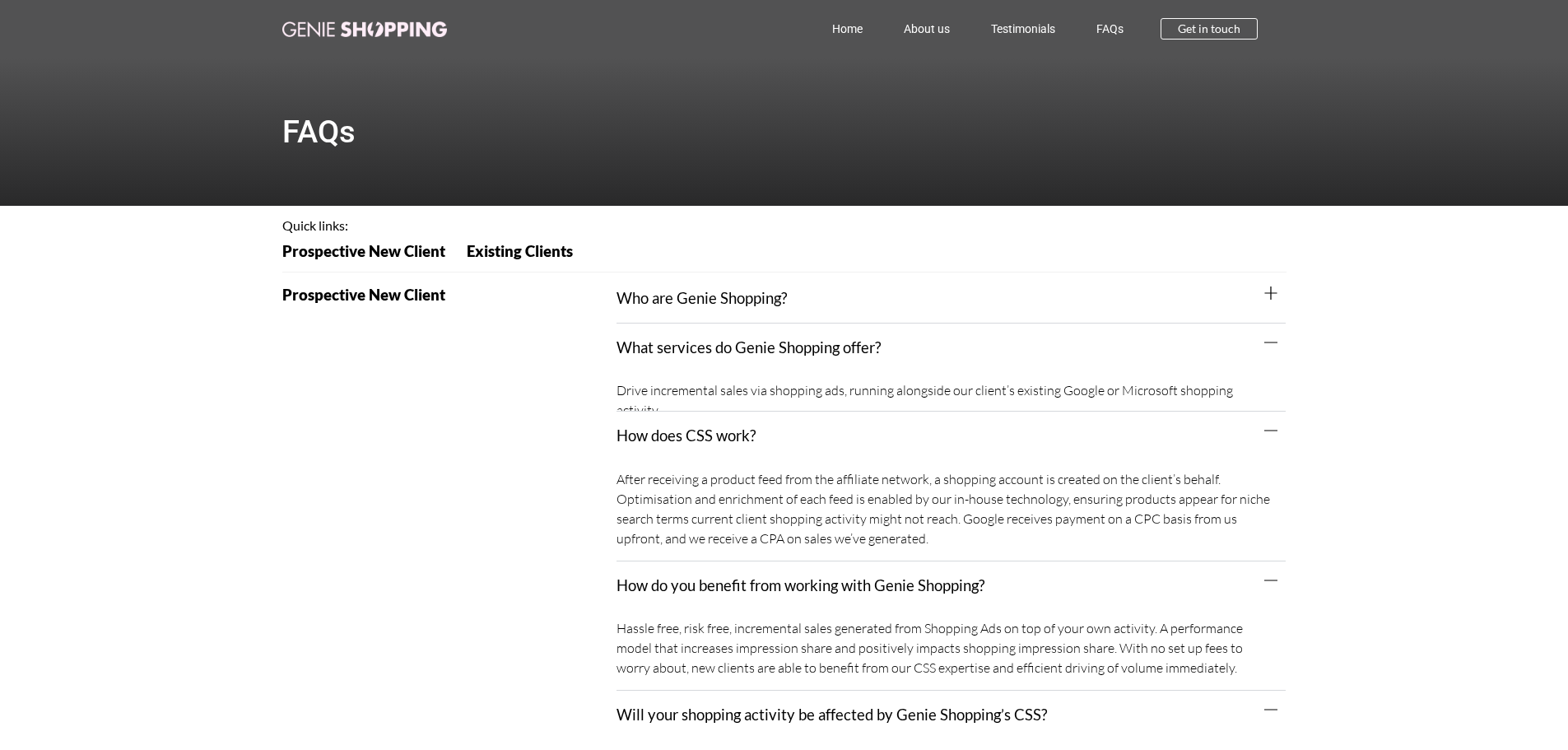
click at [707, 288] on div "Who are Genie Shopping?" at bounding box center [951, 299] width 669 height 50
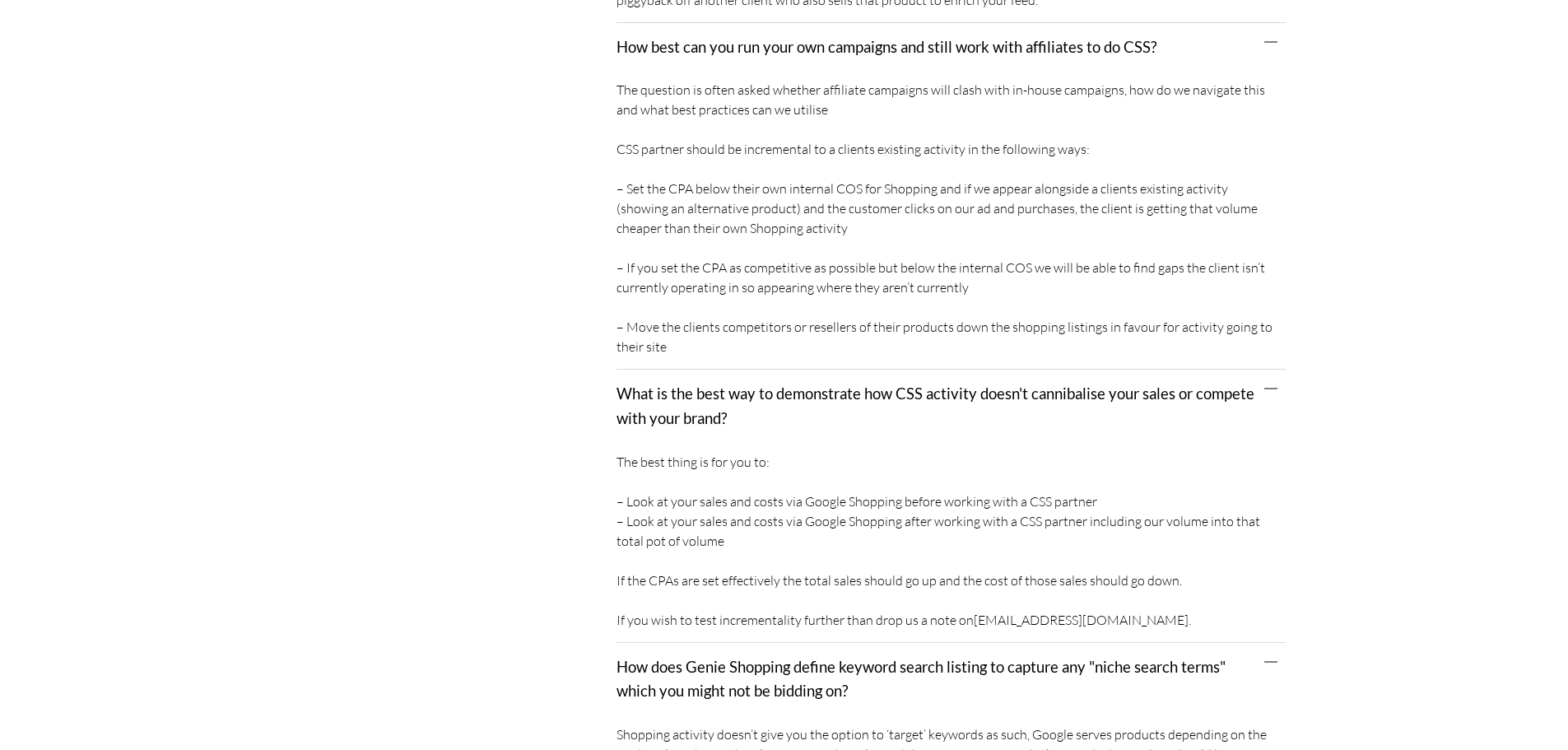
scroll to position [5148, 0]
